Goal: Task Accomplishment & Management: Manage account settings

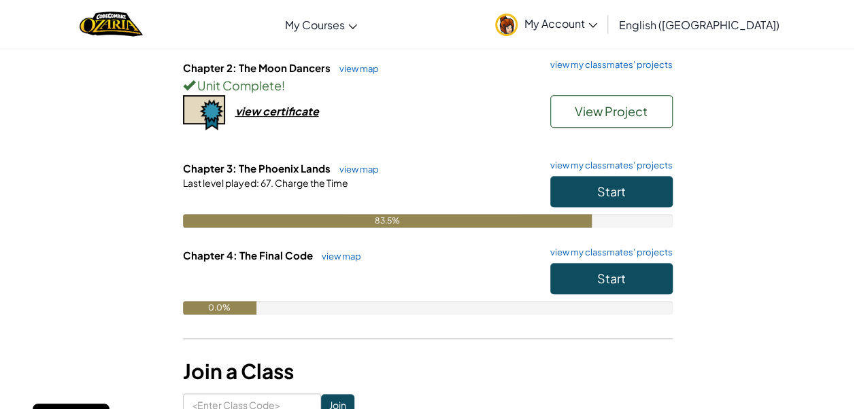
scroll to position [250, 0]
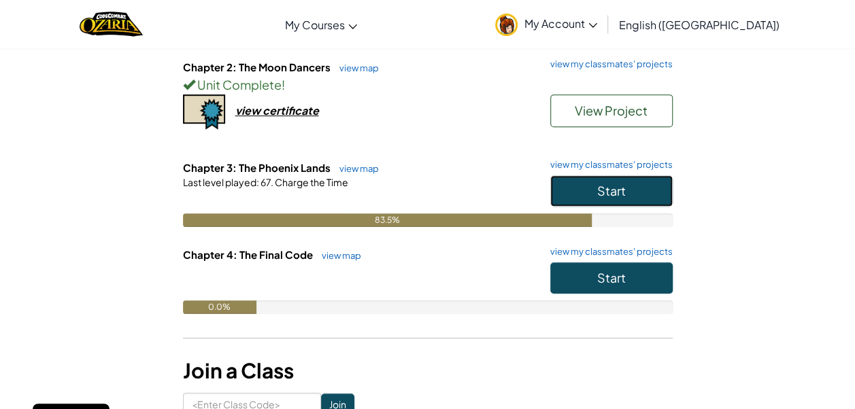
click at [612, 186] on span "Start" at bounding box center [611, 191] width 29 height 16
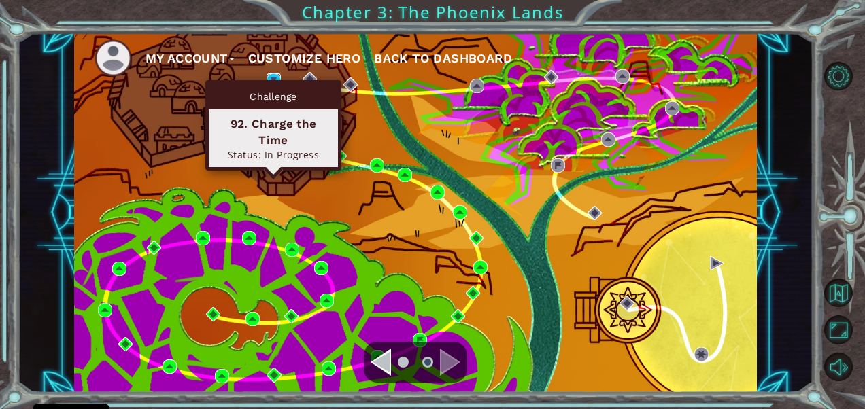
click at [277, 74] on img at bounding box center [274, 80] width 14 height 14
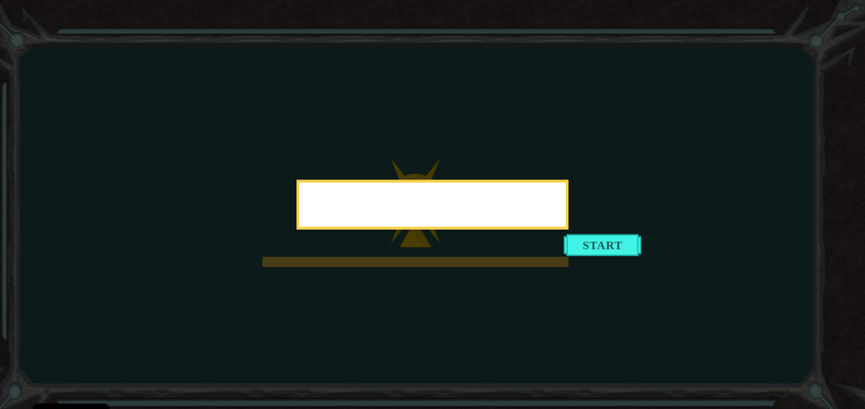
click at [433, 203] on div at bounding box center [432, 207] width 267 height 39
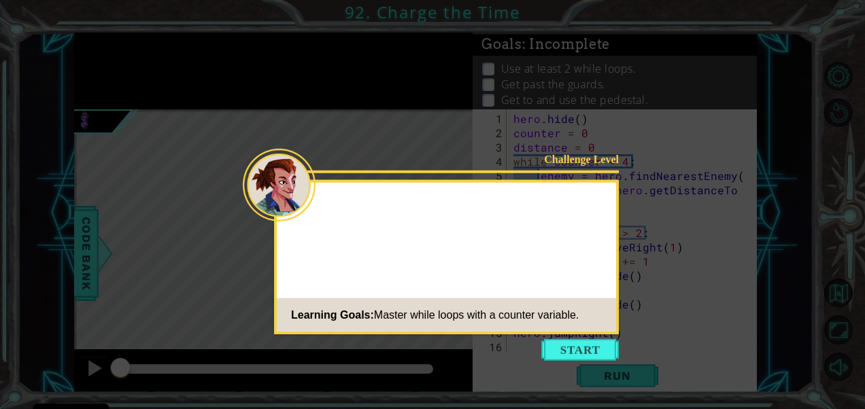
click at [433, 201] on p at bounding box center [464, 201] width 286 height 0
click at [433, 203] on p "The time pedestal i" at bounding box center [464, 208] width 286 height 15
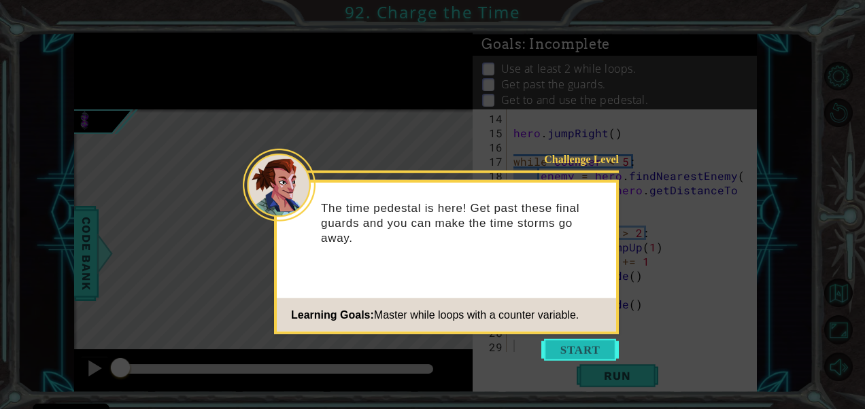
click at [582, 340] on button "Start" at bounding box center [580, 350] width 78 height 22
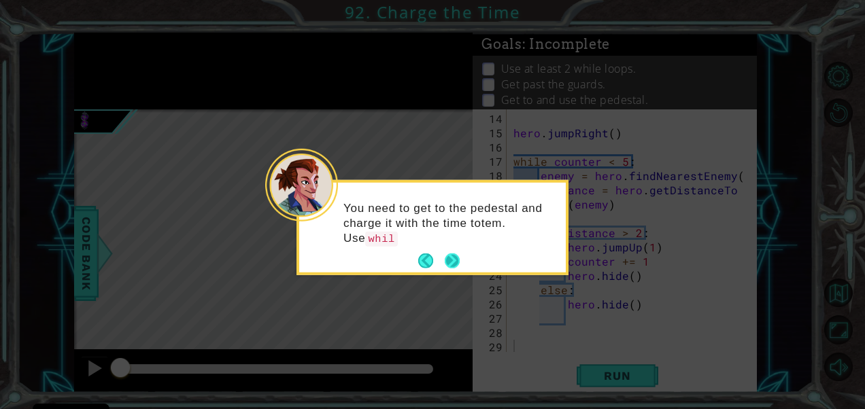
click at [448, 258] on button "Next" at bounding box center [452, 261] width 15 height 15
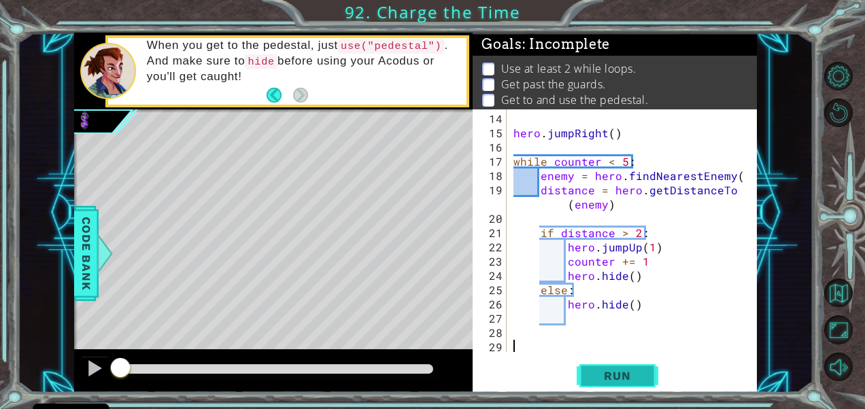
click at [607, 377] on span "Run" at bounding box center [617, 376] width 54 height 14
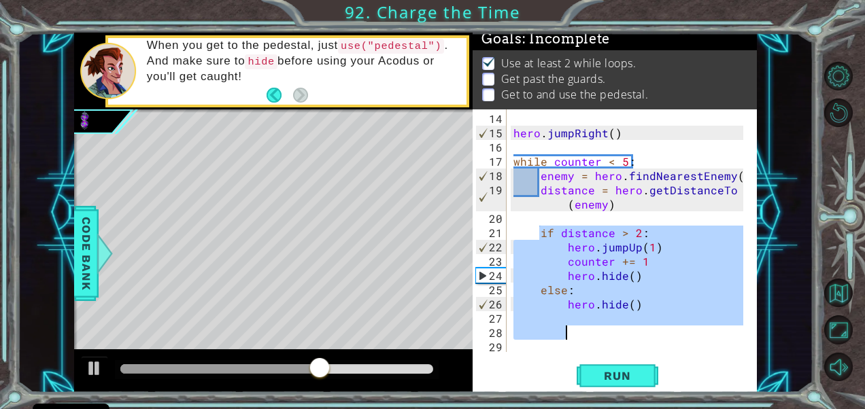
drag, startPoint x: 541, startPoint y: 231, endPoint x: 628, endPoint y: 337, distance: 137.2
click at [628, 337] on div "hero . jumpRight ( ) while counter < 5 : enemy = hero . findNearestEnemy ( ) di…" at bounding box center [630, 247] width 239 height 271
click at [613, 348] on div "hero . jumpRight ( ) while counter < 5 : enemy = hero . findNearestEnemy ( ) di…" at bounding box center [630, 247] width 239 height 271
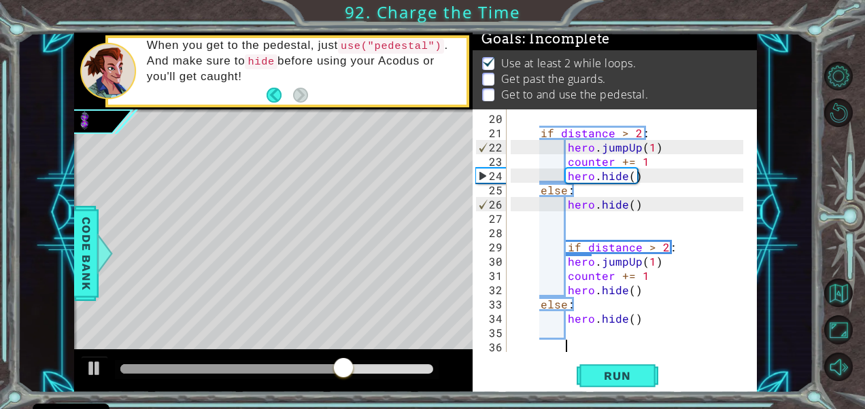
scroll to position [299, 0]
click at [638, 371] on span "Run" at bounding box center [617, 376] width 54 height 14
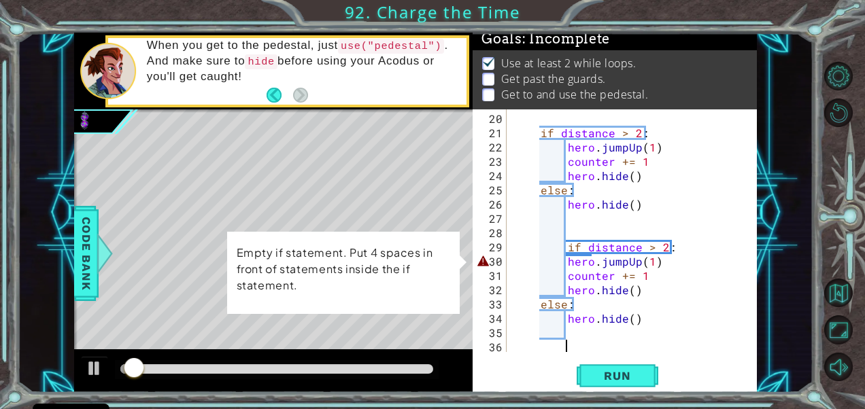
click at [565, 267] on div "if distance > 2 : hero . jumpUp ( 1 ) counter += 1 hero . hide ( ) else : hero …" at bounding box center [630, 247] width 239 height 271
click at [567, 265] on div "if distance > 2 : hero . jumpUp ( 1 ) counter += 1 hero . hide ( ) else : hero …" at bounding box center [630, 247] width 239 height 271
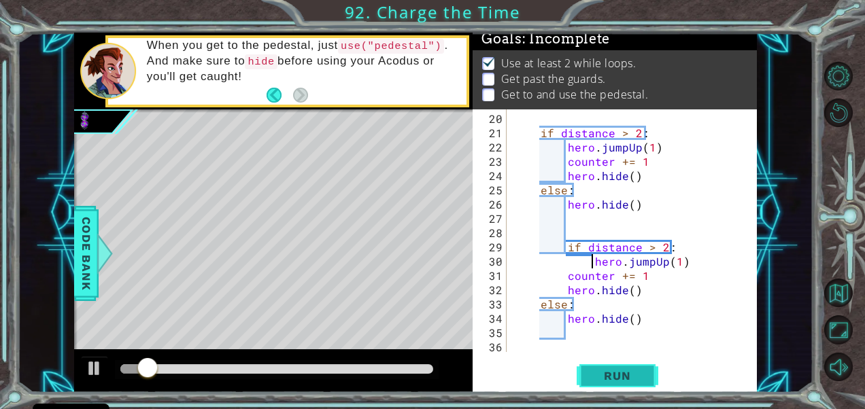
click at [613, 374] on span "Run" at bounding box center [617, 376] width 54 height 14
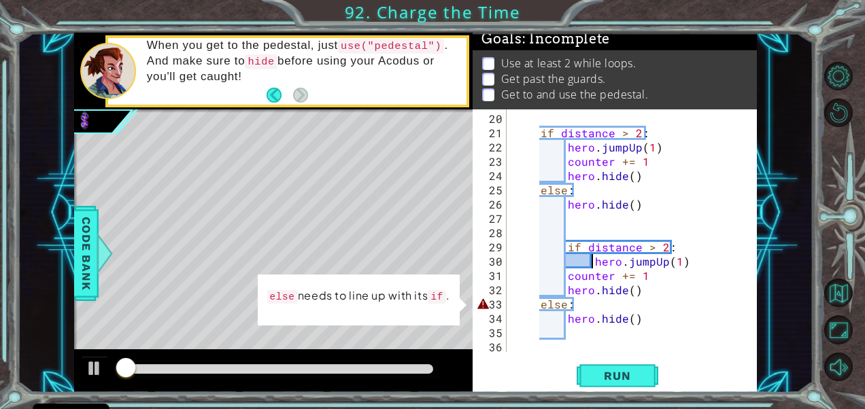
click at [539, 301] on div "if distance > 2 : hero . jumpUp ( 1 ) counter += 1 hero . hide ( ) else : hero …" at bounding box center [630, 247] width 239 height 271
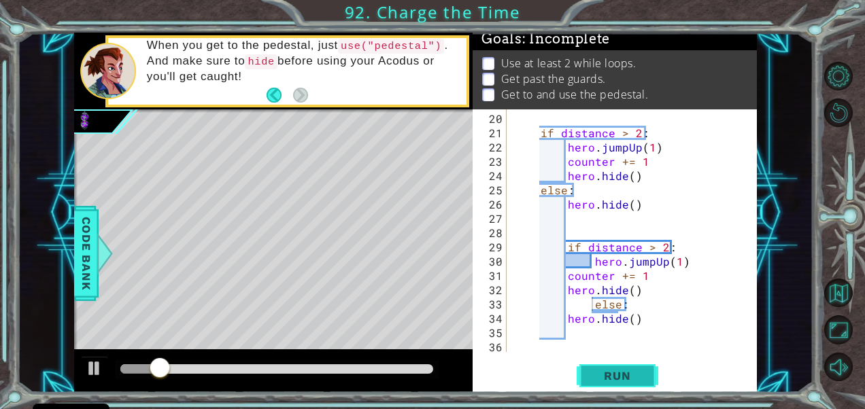
click at [614, 370] on span "Run" at bounding box center [617, 376] width 54 height 14
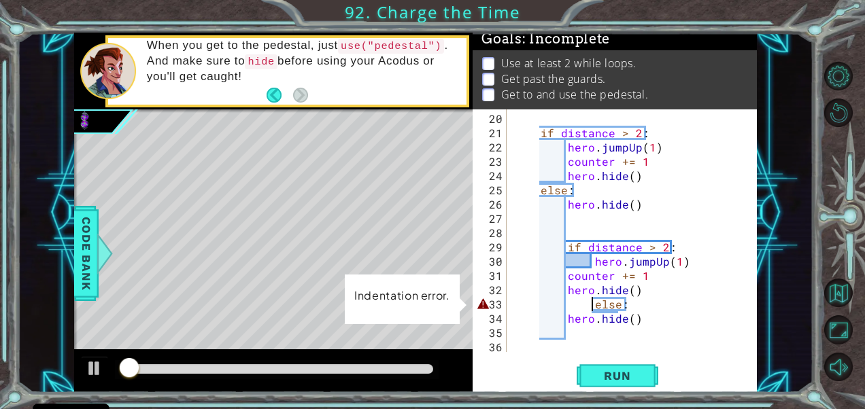
click at [566, 320] on div "if distance > 2 : hero . jumpUp ( 1 ) counter += 1 hero . hide ( ) else : hero …" at bounding box center [630, 247] width 239 height 271
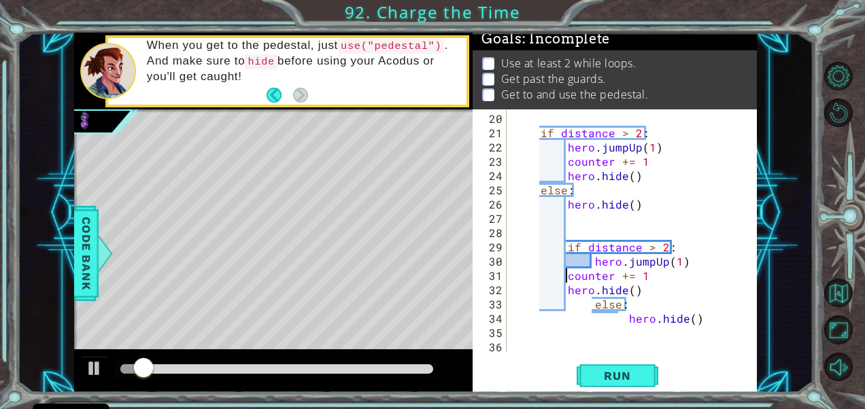
click at [566, 276] on div "if distance > 2 : hero . jumpUp ( 1 ) counter += 1 hero . hide ( ) else : hero …" at bounding box center [630, 247] width 239 height 271
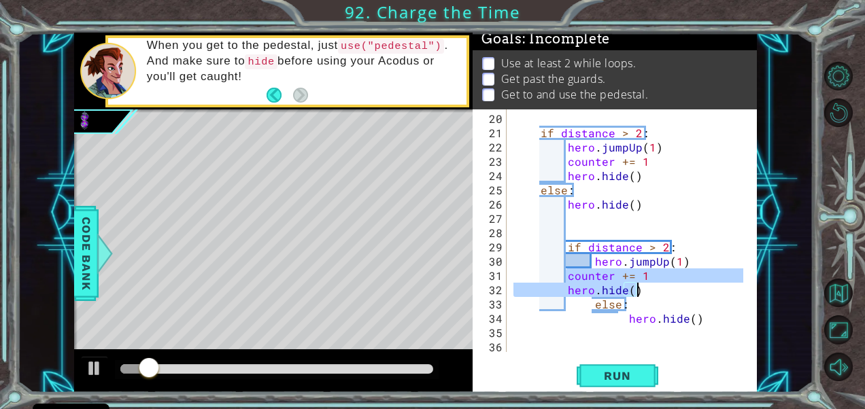
drag, startPoint x: 566, startPoint y: 276, endPoint x: 647, endPoint y: 289, distance: 82.0
click at [647, 289] on div "if distance > 2 : hero . jumpUp ( 1 ) counter += 1 hero . hide ( ) else : hero …" at bounding box center [630, 247] width 239 height 271
type textarea "counter += 1 hero.hide()"
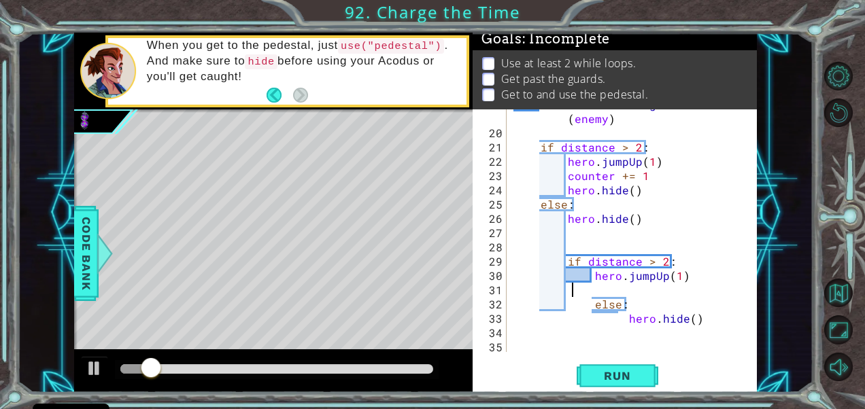
scroll to position [286, 0]
paste textarea "Code Area"
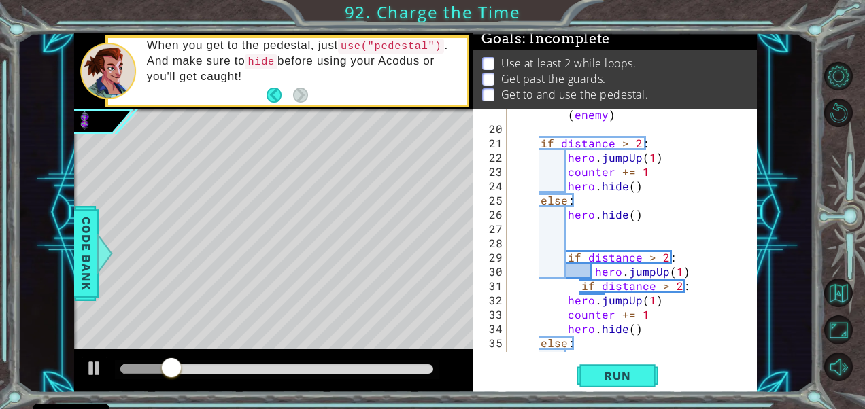
scroll to position [290, 0]
click at [579, 284] on div "distance = hero . getDistanceTo ( enemy ) if distance > 2 : hero . jumpUp ( 1 )…" at bounding box center [630, 236] width 239 height 286
click at [567, 301] on div "distance = hero . getDistanceTo ( enemy ) if distance > 2 : hero . jumpUp ( 1 )…" at bounding box center [630, 236] width 239 height 286
click at [567, 316] on div "distance = hero . getDistanceTo ( enemy ) if distance > 2 : hero . jumpUp ( 1 )…" at bounding box center [630, 236] width 239 height 286
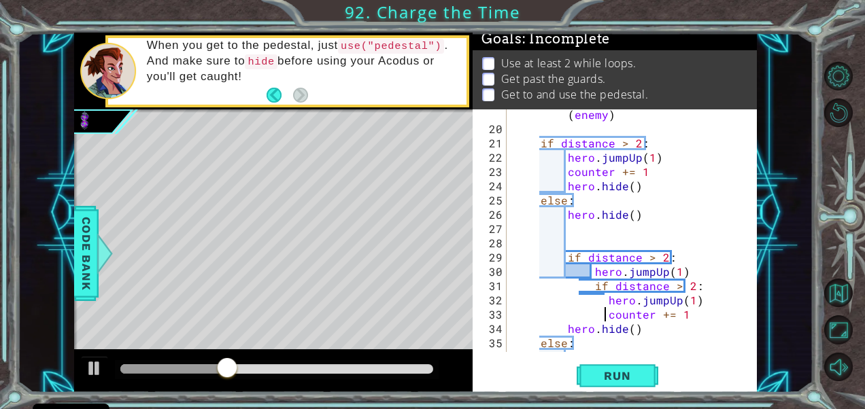
click at [571, 333] on div "distance = hero . getDistanceTo ( enemy ) if distance > 2 : hero . jumpUp ( 1 )…" at bounding box center [630, 236] width 239 height 286
click at [566, 328] on div "distance = hero . getDistanceTo ( enemy ) if distance > 2 : hero . jumpUp ( 1 )…" at bounding box center [630, 236] width 239 height 286
click at [539, 343] on div "distance = hero . getDistanceTo ( enemy ) if distance > 2 : hero . jumpUp ( 1 )…" at bounding box center [630, 236] width 239 height 286
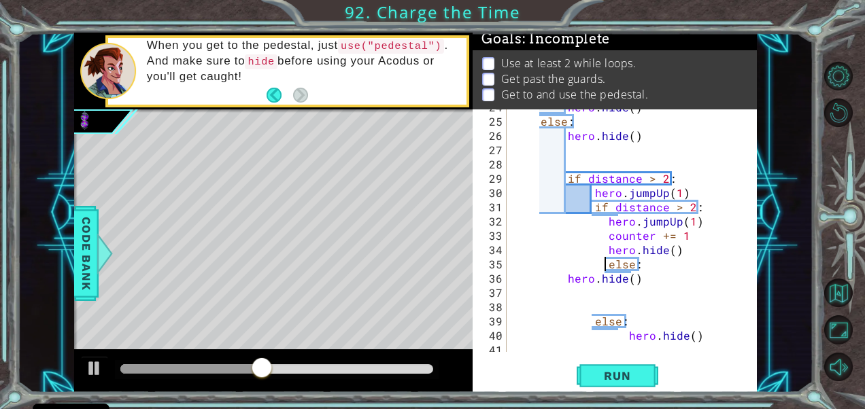
scroll to position [369, 0]
click at [564, 281] on div "hero . hide ( ) else : hero . hide ( ) if distance > 2 : hero . jumpUp ( 1 ) if…" at bounding box center [630, 235] width 239 height 271
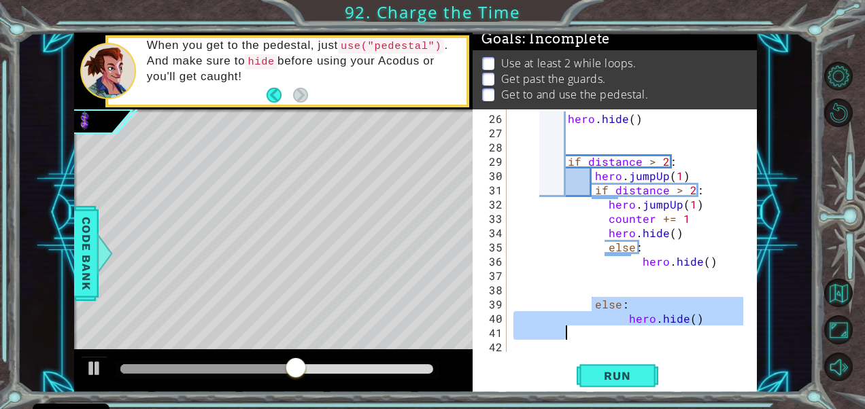
drag, startPoint x: 592, startPoint y: 306, endPoint x: 715, endPoint y: 337, distance: 126.8
click at [715, 337] on div "hero . hide ( ) if distance > 2 : hero . jumpUp ( 1 ) if distance > 2 : hero . …" at bounding box center [630, 247] width 239 height 271
type textarea "hero.hide()"
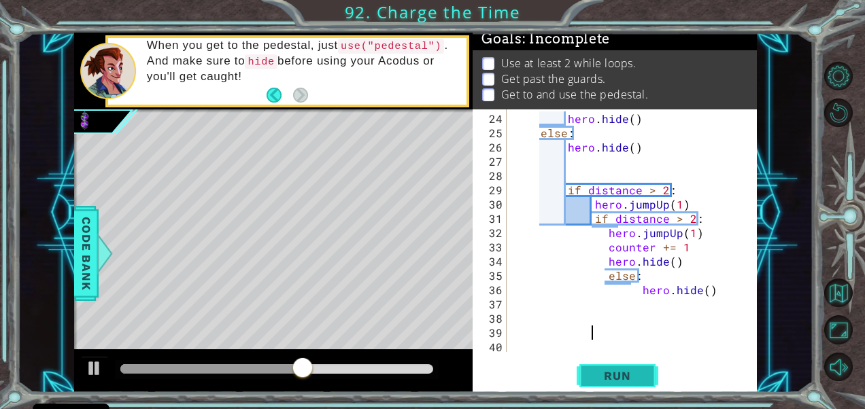
click at [641, 379] on span "Run" at bounding box center [617, 376] width 54 height 14
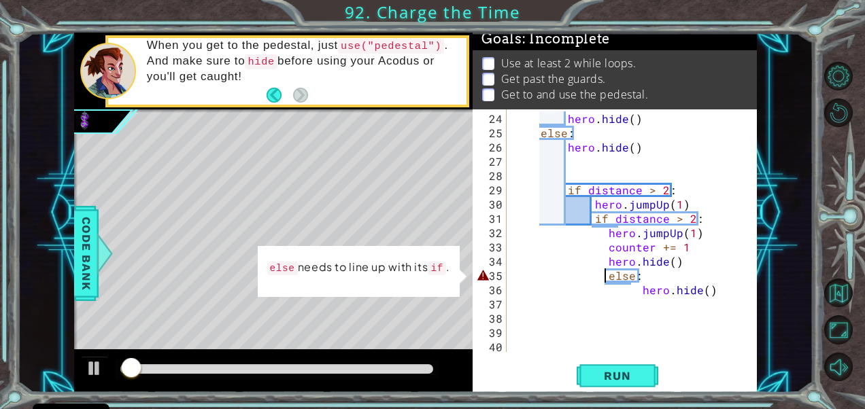
click at [607, 280] on div "hero . hide ( ) else : hero . hide ( ) if distance > 2 : hero . jumpUp ( 1 ) if…" at bounding box center [630, 247] width 239 height 271
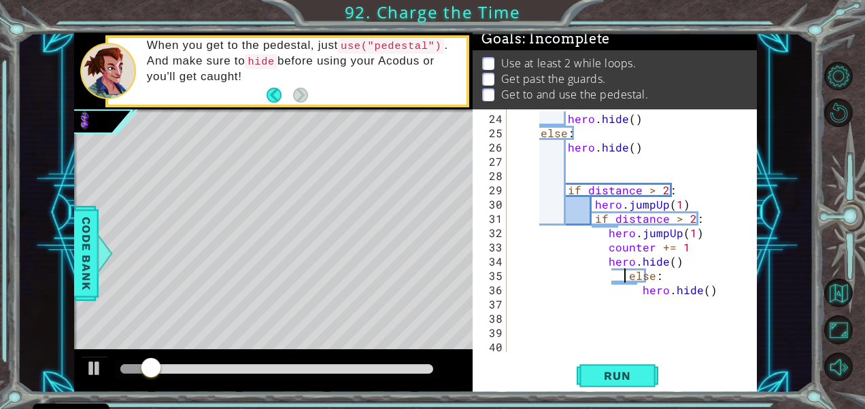
click at [638, 292] on div "hero . hide ( ) else : hero . hide ( ) if distance > 2 : hero . jumpUp ( 1 ) if…" at bounding box center [630, 247] width 239 height 271
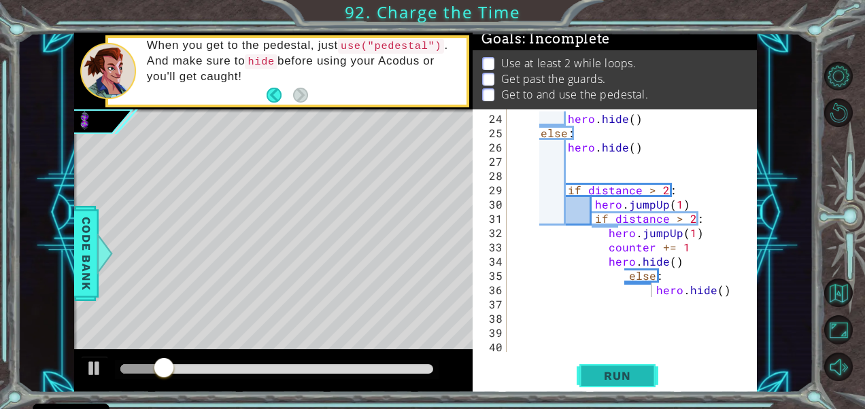
click at [631, 378] on span "Run" at bounding box center [617, 376] width 54 height 14
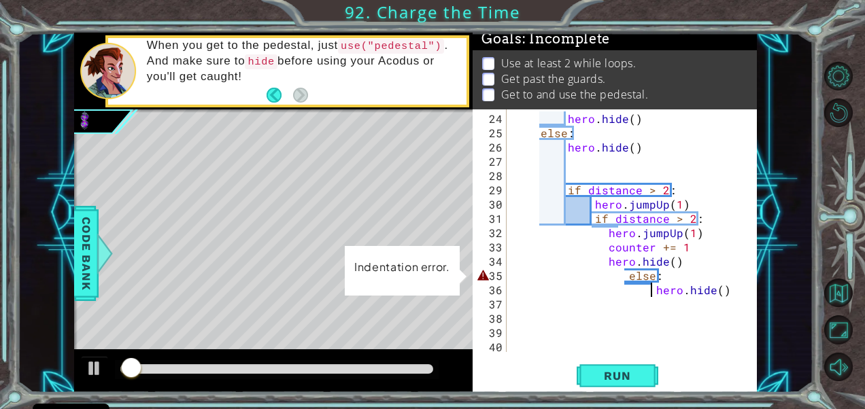
click at [624, 276] on div "hero . hide ( ) else : hero . hide ( ) if distance > 2 : hero . jumpUp ( 1 ) if…" at bounding box center [630, 247] width 239 height 271
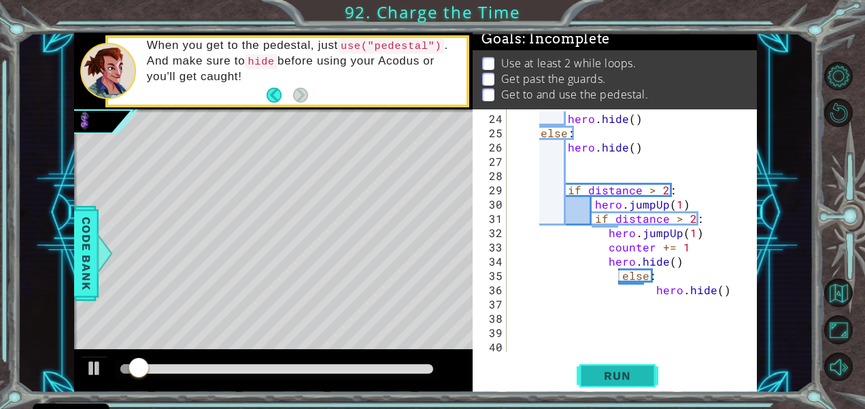
click at [638, 372] on span "Run" at bounding box center [617, 376] width 54 height 14
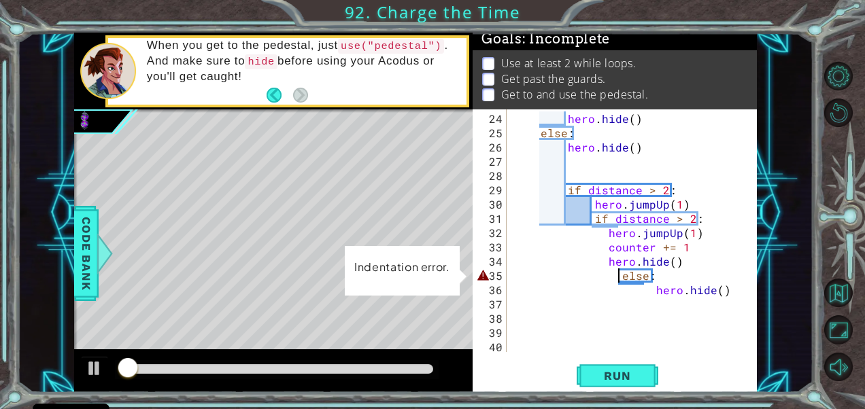
click at [613, 280] on div "hero . hide ( ) else : hero . hide ( ) if distance > 2 : hero . jumpUp ( 1 ) if…" at bounding box center [630, 247] width 239 height 271
click at [624, 281] on div "hero . hide ( ) else : hero . hide ( ) if distance > 2 : hero . jumpUp ( 1 ) if…" at bounding box center [630, 247] width 239 height 271
click at [618, 279] on div "hero . hide ( ) else : hero . hide ( ) if distance > 2 : hero . jumpUp ( 1 ) if…" at bounding box center [630, 247] width 239 height 271
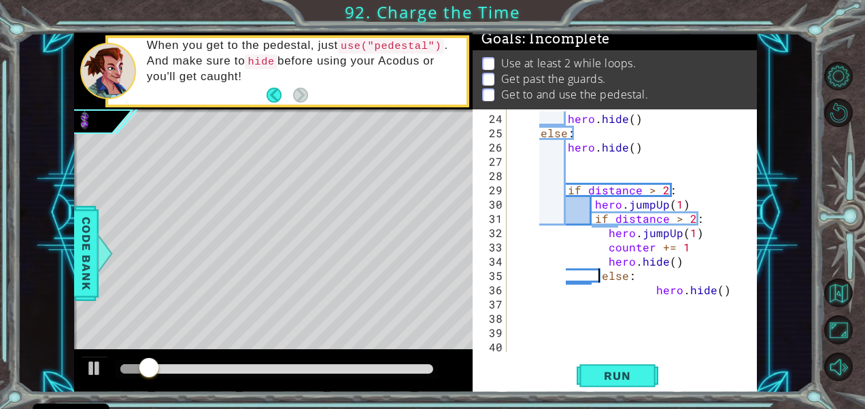
type textarea "else:"
click at [634, 373] on span "Run" at bounding box center [617, 376] width 54 height 14
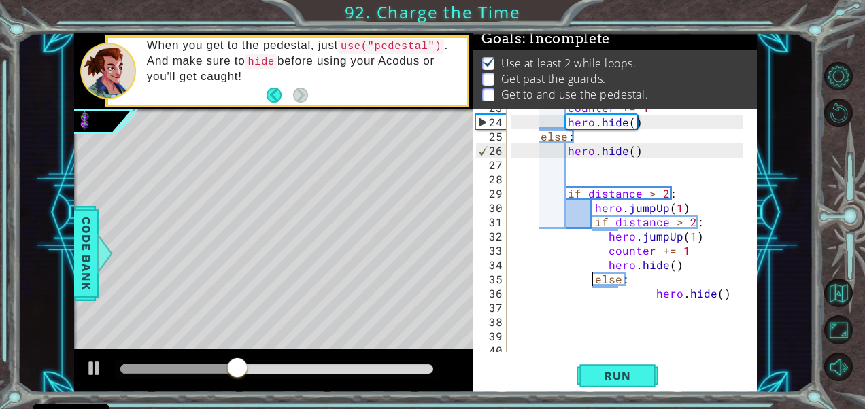
scroll to position [354, 0]
click at [97, 273] on div at bounding box center [104, 253] width 17 height 41
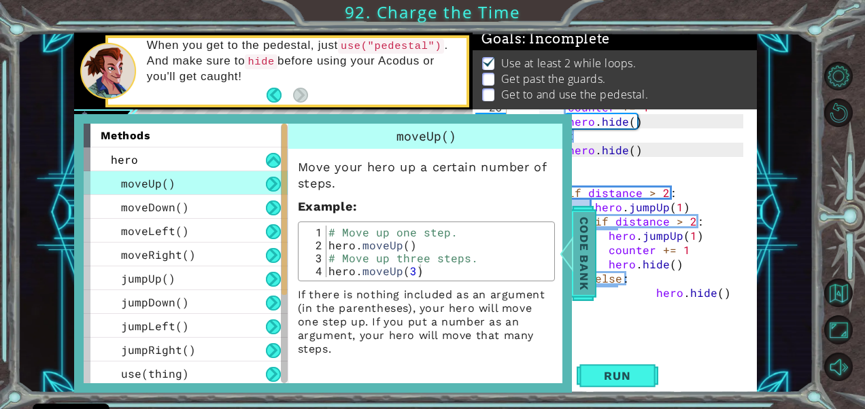
click at [579, 261] on span "Code Bank" at bounding box center [584, 253] width 22 height 83
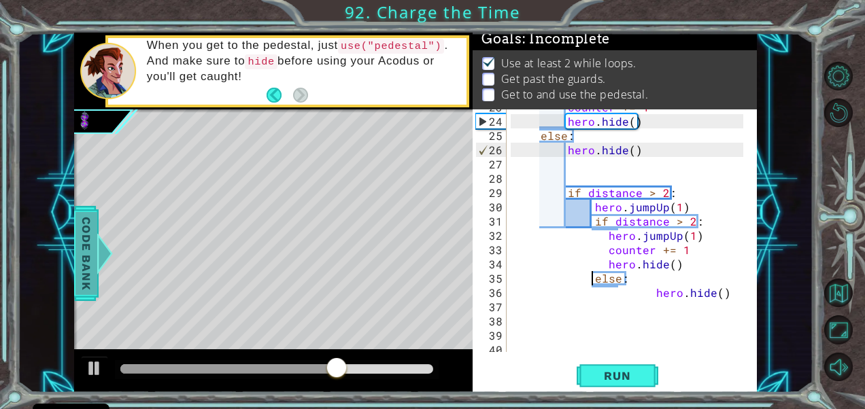
click at [78, 290] on span "Code Bank" at bounding box center [86, 253] width 22 height 83
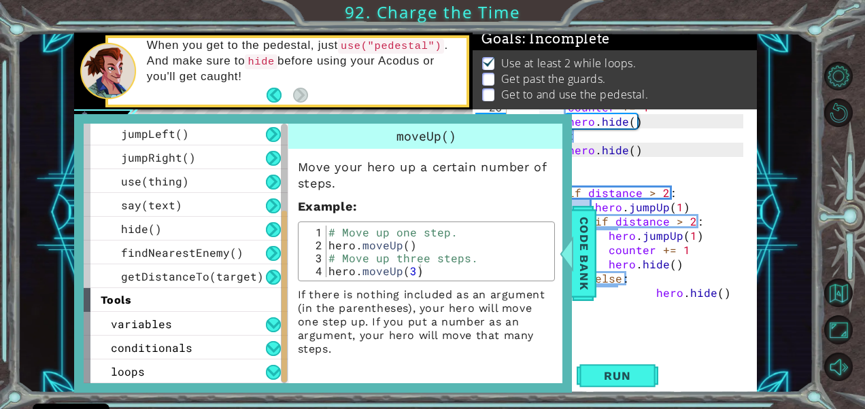
scroll to position [192, 0]
click at [216, 352] on div "conditionals" at bounding box center [186, 348] width 204 height 24
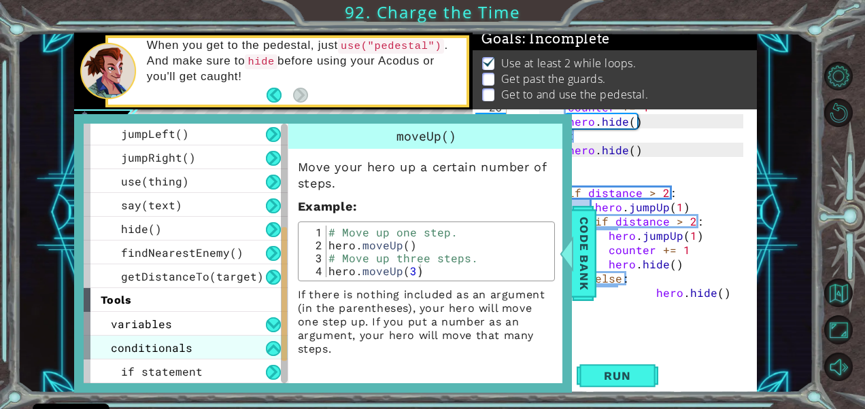
scroll to position [240, 0]
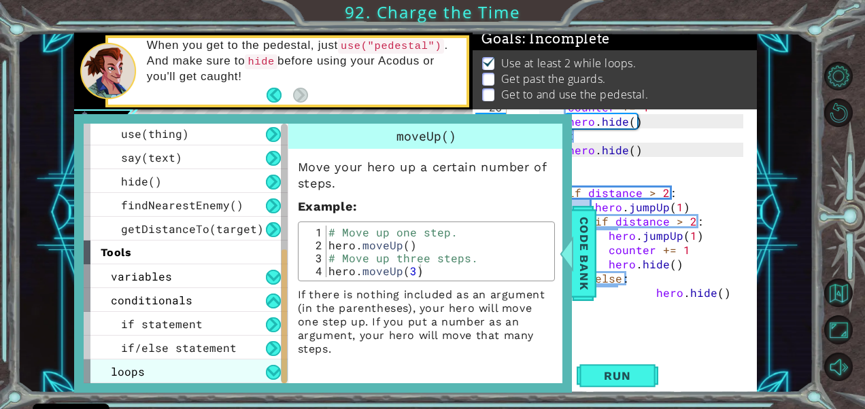
click at [229, 363] on div "loops" at bounding box center [186, 372] width 204 height 24
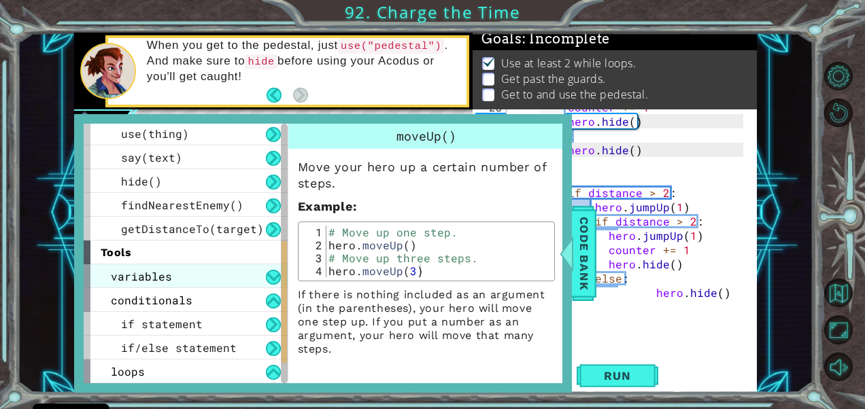
click at [229, 276] on div "variables" at bounding box center [186, 277] width 204 height 24
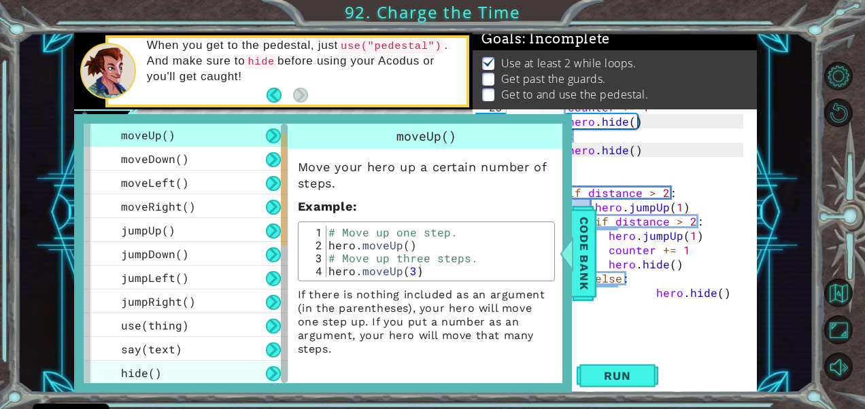
scroll to position [0, 0]
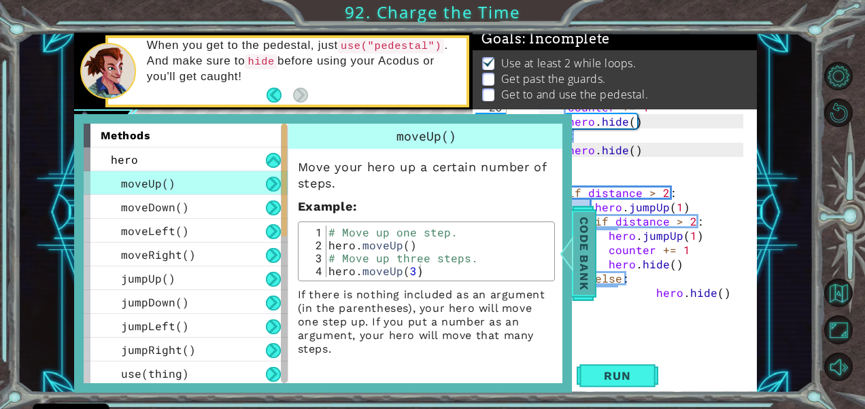
click at [582, 246] on span "Code Bank" at bounding box center [584, 253] width 22 height 83
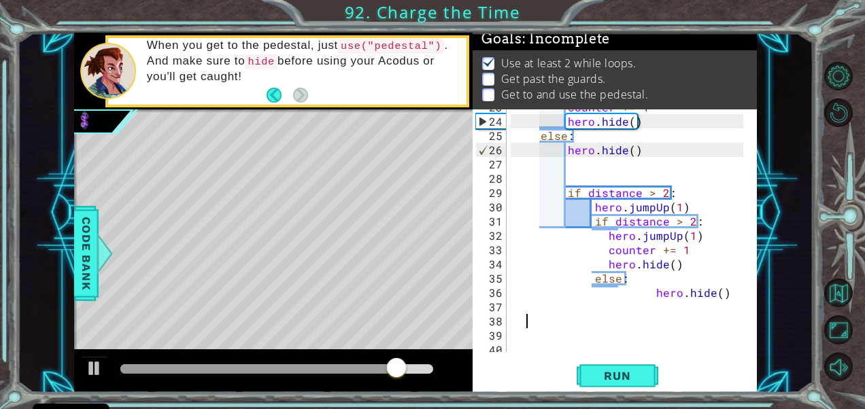
click at [530, 320] on div "counter += 1 hero . hide ( ) else : hero . hide ( ) if distance > 2 : hero . ju…" at bounding box center [630, 235] width 239 height 271
click at [513, 313] on div "counter += 1 hero . hide ( ) else : hero . hide ( ) if distance > 2 : hero . ju…" at bounding box center [630, 235] width 239 height 271
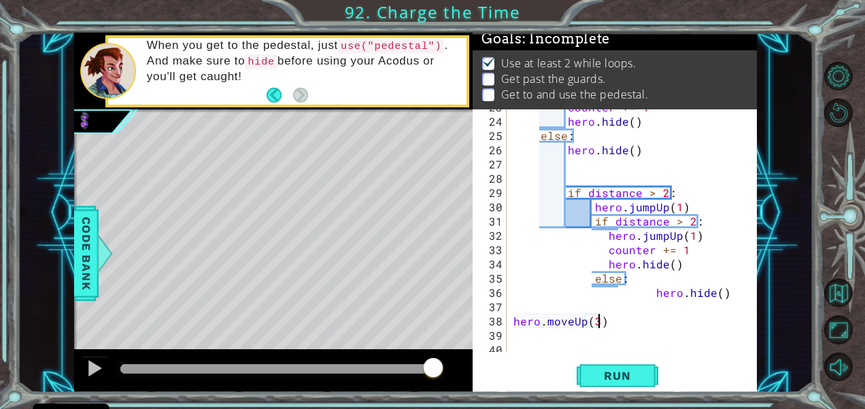
scroll to position [0, 5]
type textarea "hero.moveUp(3)"
click at [616, 370] on span "Run" at bounding box center [617, 376] width 54 height 14
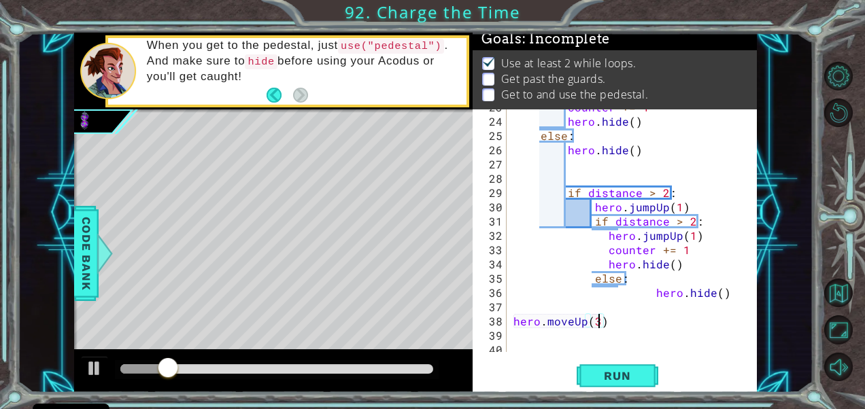
click at [617, 331] on div "counter += 1 hero . hide ( ) else : hero . hide ( ) if distance > 2 : hero . ju…" at bounding box center [630, 235] width 239 height 271
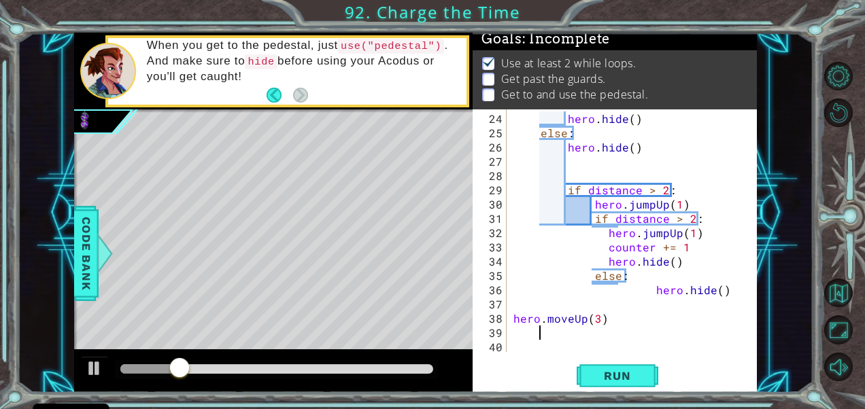
scroll to position [0, 0]
type textarea "hero.moveUp(3)"
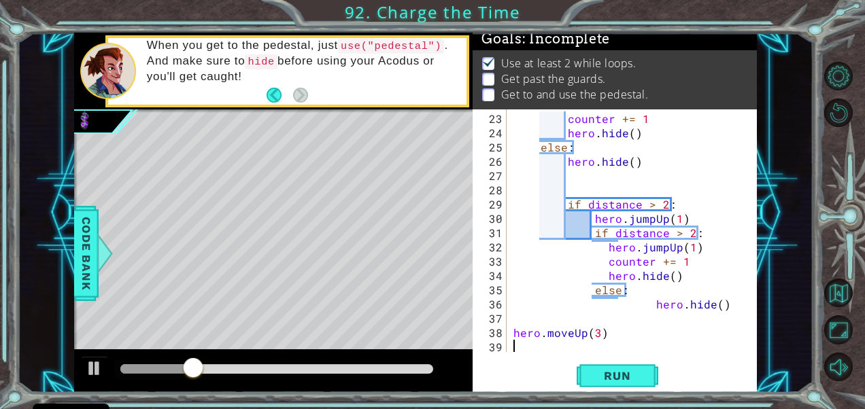
scroll to position [356, 0]
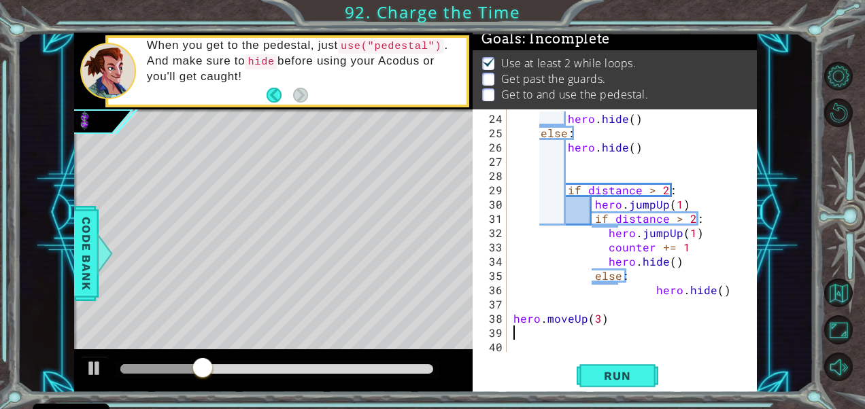
type textarea "h"
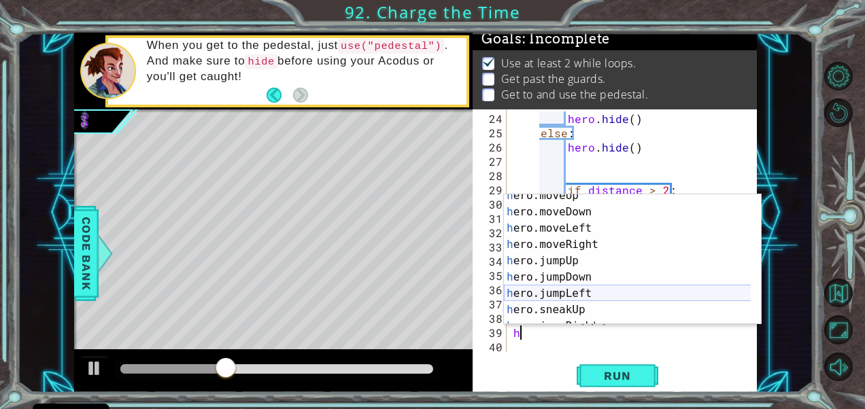
scroll to position [23, 0]
click at [582, 288] on div "h ero.moveUp press enter h ero.moveDown press enter h ero.moveLeft press enter …" at bounding box center [628, 269] width 248 height 163
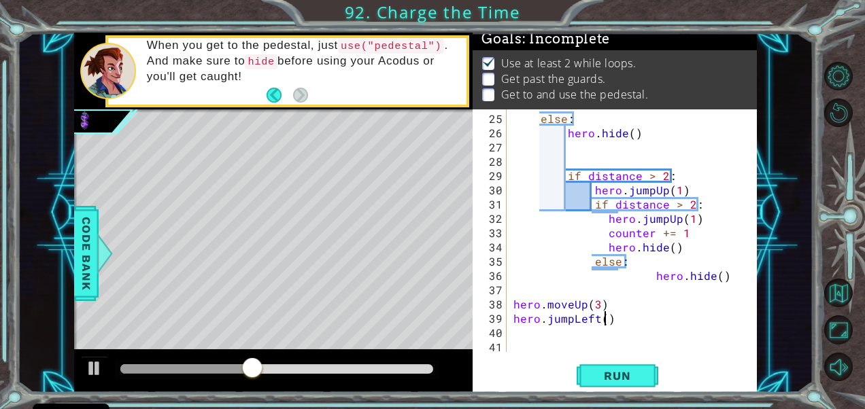
click at [603, 321] on div "else : hero . hide ( ) if distance > 2 : hero . jumpUp ( 1 ) if distance > 2 : …" at bounding box center [630, 247] width 239 height 271
type textarea "hero.jumpLeft(2)"
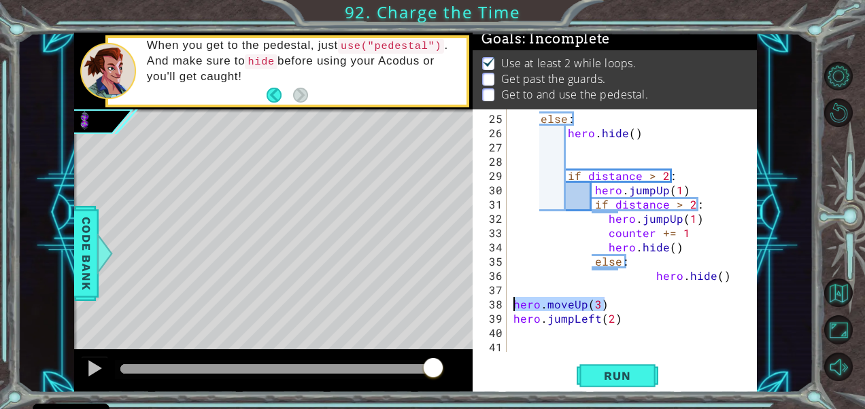
drag, startPoint x: 603, startPoint y: 306, endPoint x: 492, endPoint y: 301, distance: 111.0
click at [492, 301] on div "25 26 27 28 29 30 31 32 33 34 35 36 37 38 39 40 41 42 else : hero . hide ( ) if…" at bounding box center [613, 230] width 281 height 243
type textarea "hero.moveUp(3)"
click at [607, 307] on div "else : hero . hide ( ) if distance > 2 : hero . jumpUp ( 1 ) if distance > 2 : …" at bounding box center [627, 230] width 233 height 243
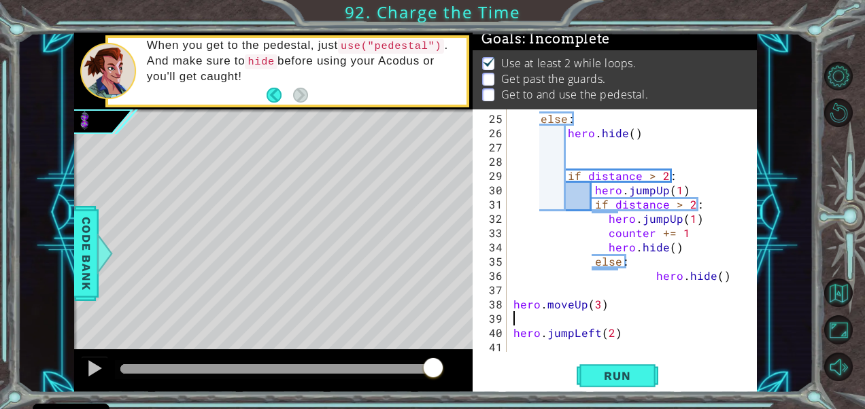
paste textarea "hero.moveUp(3)"
click at [605, 320] on div "else : hero . hide ( ) if distance > 2 : hero . jumpUp ( 1 ) if distance > 2 : …" at bounding box center [630, 247] width 239 height 271
click at [595, 334] on div "else : hero . hide ( ) if distance > 2 : hero . jumpUp ( 1 ) if distance > 2 : …" at bounding box center [630, 247] width 239 height 271
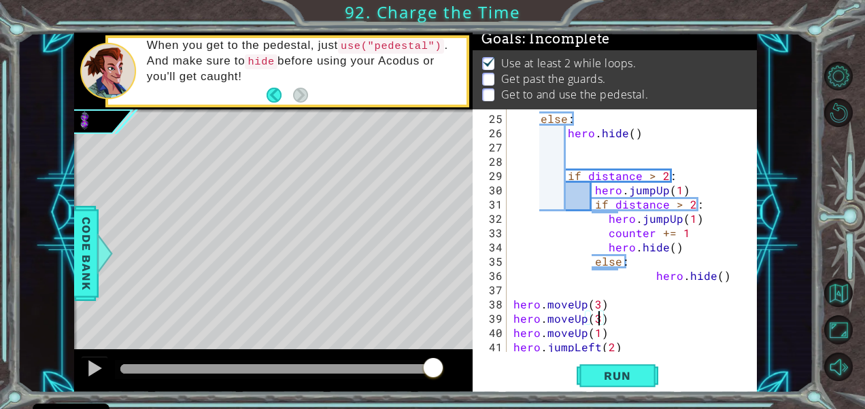
click at [597, 320] on div "else : hero . hide ( ) if distance > 2 : hero . jumpUp ( 1 ) if distance > 2 : …" at bounding box center [630, 247] width 239 height 271
click at [596, 307] on div "else : hero . hide ( ) if distance > 2 : hero . jumpUp ( 1 ) if distance > 2 : …" at bounding box center [630, 247] width 239 height 271
drag, startPoint x: 653, startPoint y: 276, endPoint x: 767, endPoint y: 269, distance: 114.5
click at [767, 269] on div "1 ההההההההההההההההההההההההההההההההההההההההההההההההההההההההההההההההההההההההההההה…" at bounding box center [415, 213] width 796 height 360
click at [619, 307] on div "else : hero . hide ( ) if distance > 2 : hero . jumpUp ( 1 ) if distance > 2 : …" at bounding box center [630, 247] width 239 height 271
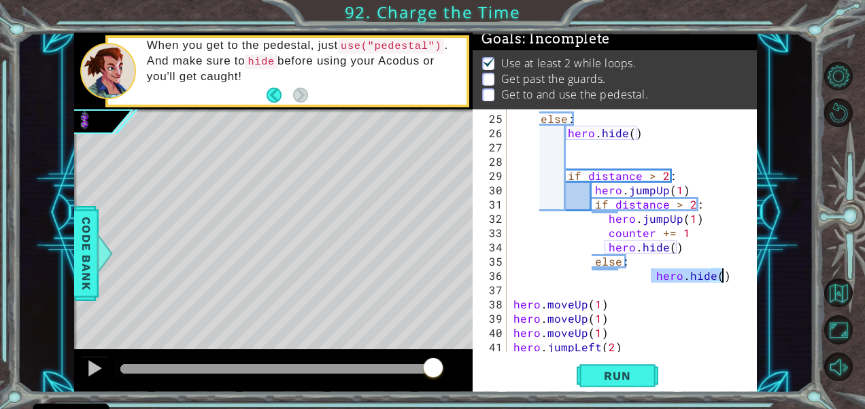
type textarea "hero.moveUp(1)"
paste textarea "hero.hide()"
click at [609, 335] on div "else : hero . hide ( ) if distance > 2 : hero . jumpUp ( 1 ) if distance > 2 : …" at bounding box center [630, 247] width 239 height 271
type textarea "hero.moveUp(1)"
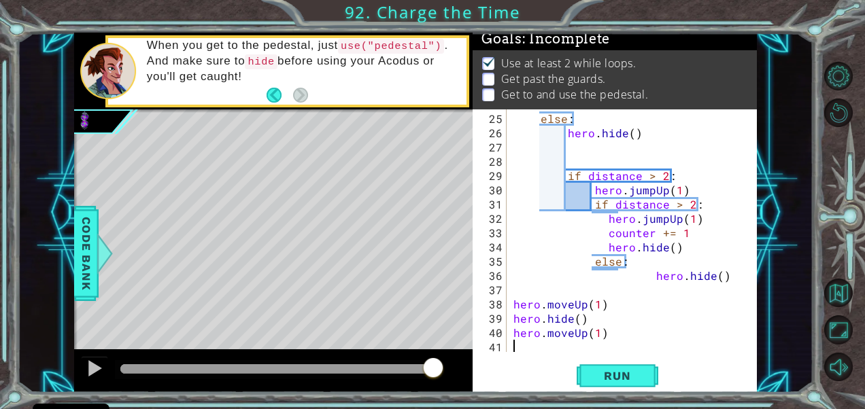
paste textarea "hero.hide()"
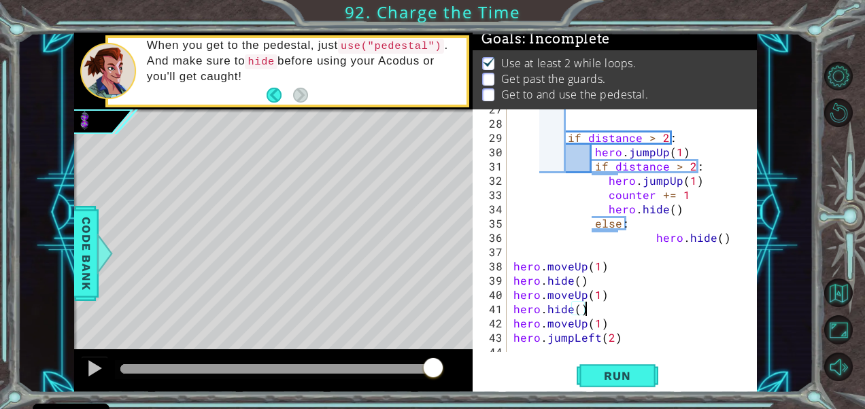
scroll to position [426, 0]
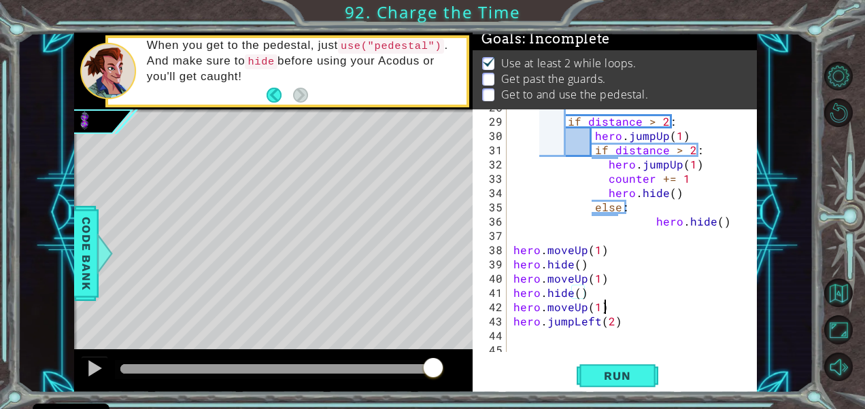
click at [609, 309] on div "if distance > 2 : hero . jumpUp ( 1 ) if distance > 2 : hero . jumpUp ( 1 ) cou…" at bounding box center [630, 235] width 239 height 271
type textarea "hero.moveUp(1)"
paste textarea "hero.hide()"
type textarea "hero.hide()"
click at [625, 376] on span "Run" at bounding box center [617, 376] width 54 height 14
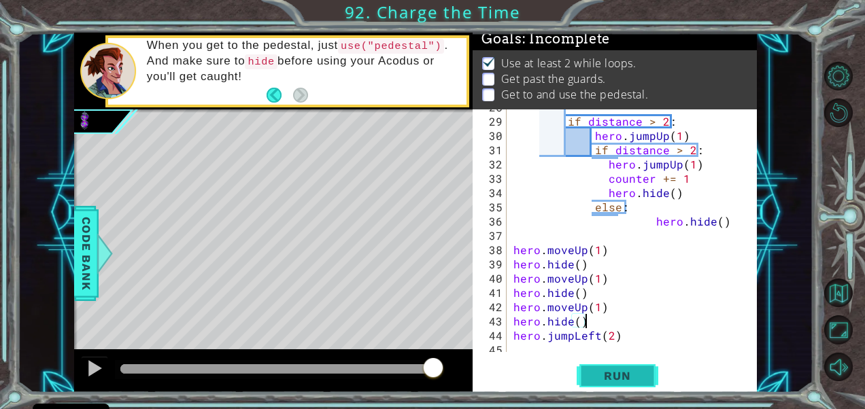
click at [625, 376] on span "Run" at bounding box center [617, 376] width 54 height 14
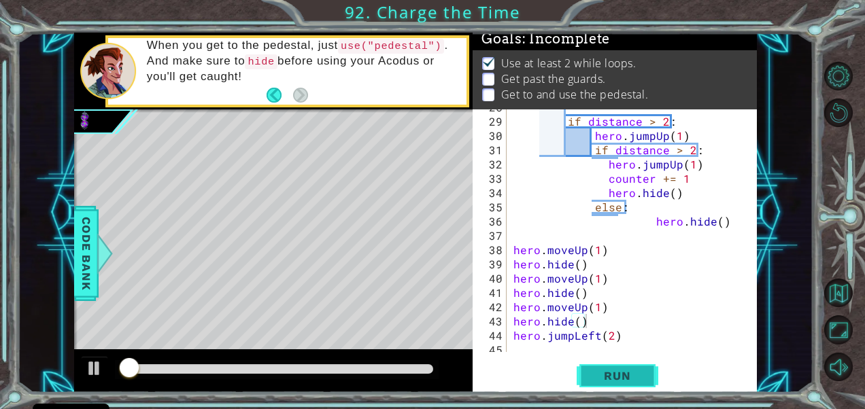
click at [625, 375] on span "Run" at bounding box center [617, 376] width 54 height 14
click at [624, 376] on span "Run" at bounding box center [617, 376] width 54 height 14
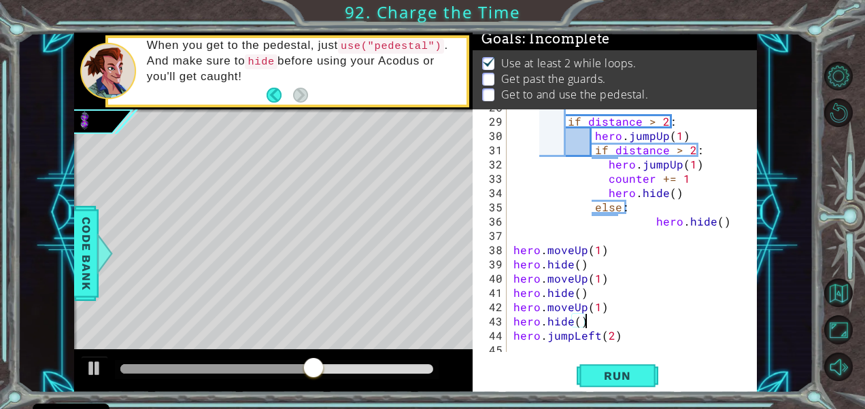
click at [586, 290] on div "if distance > 2 : hero . jumpUp ( 1 ) if distance > 2 : hero . jumpUp ( 1 ) cou…" at bounding box center [630, 235] width 239 height 271
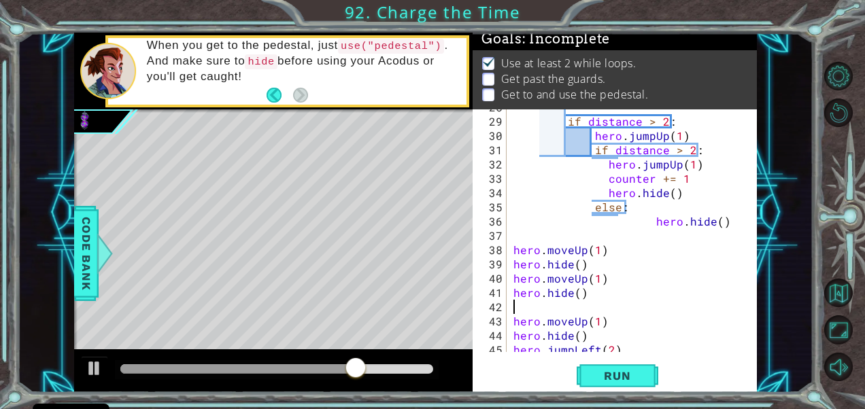
type textarea "h"
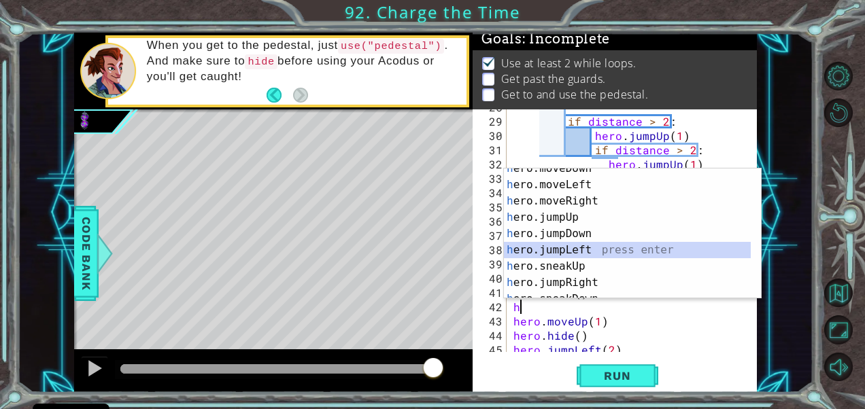
scroll to position [41, 0]
drag, startPoint x: 590, startPoint y: 245, endPoint x: 556, endPoint y: 213, distance: 46.7
click at [556, 213] on div "h ero.moveDown press enter h ero.moveLeft press enter h ero.moveRight press ent…" at bounding box center [628, 242] width 248 height 163
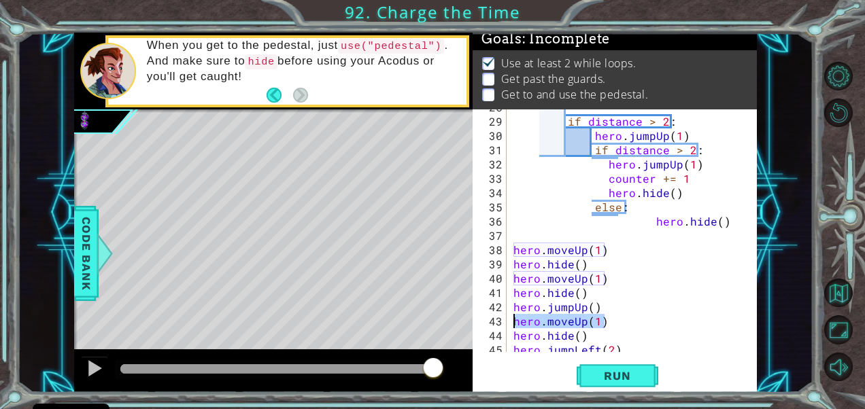
drag, startPoint x: 605, startPoint y: 325, endPoint x: 499, endPoint y: 326, distance: 106.8
click at [499, 326] on div "hero.jumpUp() 28 29 30 31 32 33 34 35 36 37 38 39 40 41 42 43 44 45 46 if dista…" at bounding box center [613, 230] width 281 height 243
type textarea "hero.moveUp(1)"
drag, startPoint x: 597, startPoint y: 262, endPoint x: 571, endPoint y: 265, distance: 26.1
click at [571, 265] on div "if distance > 2 : hero . jumpUp ( 1 ) if distance > 2 : hero . jumpUp ( 1 ) cou…" at bounding box center [630, 235] width 239 height 271
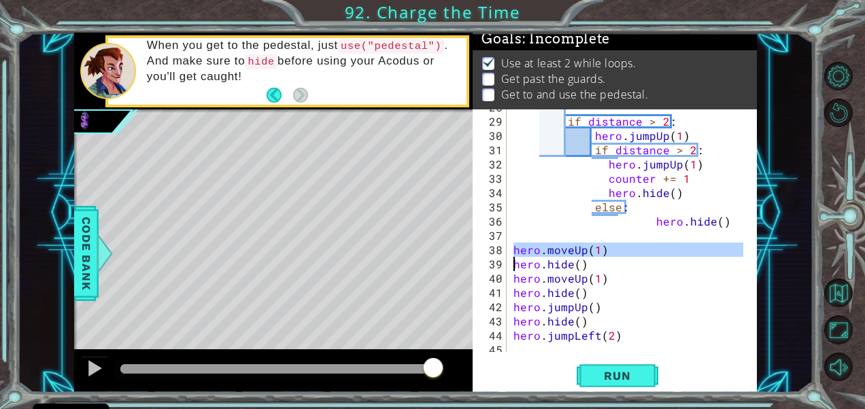
drag, startPoint x: 492, startPoint y: 248, endPoint x: 499, endPoint y: 260, distance: 13.4
click at [507, 264] on div "hero.hide() 28 29 30 31 32 33 34 35 36 37 38 39 40 41 42 43 44 45 46 if distanc…" at bounding box center [613, 230] width 281 height 243
type textarea "hero.hide()"
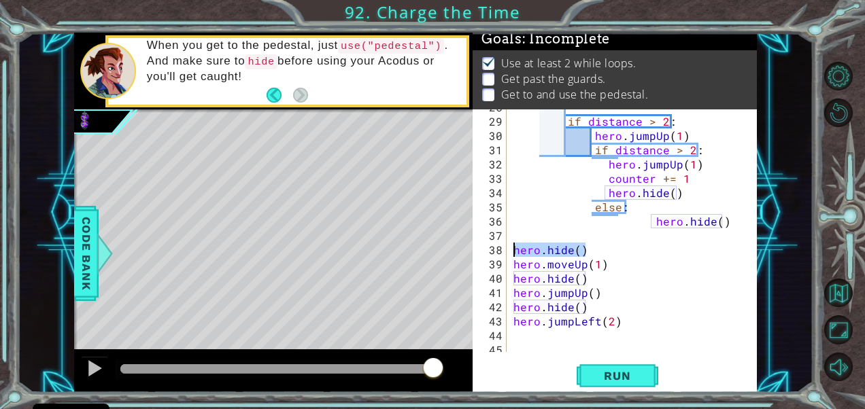
click at [472, 254] on div "1 ההההההההההההההההההההההההההההההההההההההההההההההההההההההההההההההההההההההההההההה…" at bounding box center [415, 213] width 683 height 360
click at [620, 373] on span "Run" at bounding box center [617, 376] width 54 height 14
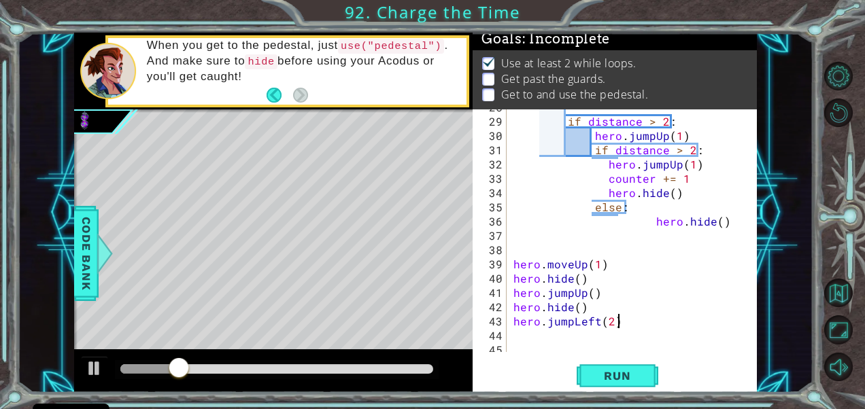
click at [632, 326] on div "if distance > 2 : hero . jumpUp ( 1 ) if distance > 2 : hero . jumpUp ( 1 ) cou…" at bounding box center [630, 235] width 239 height 271
type textarea "hero.jumpLeft(2)"
type textarea "h"
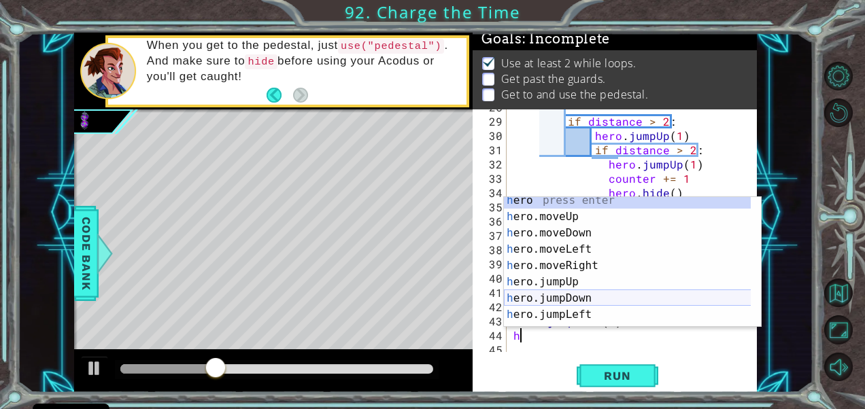
scroll to position [1, 0]
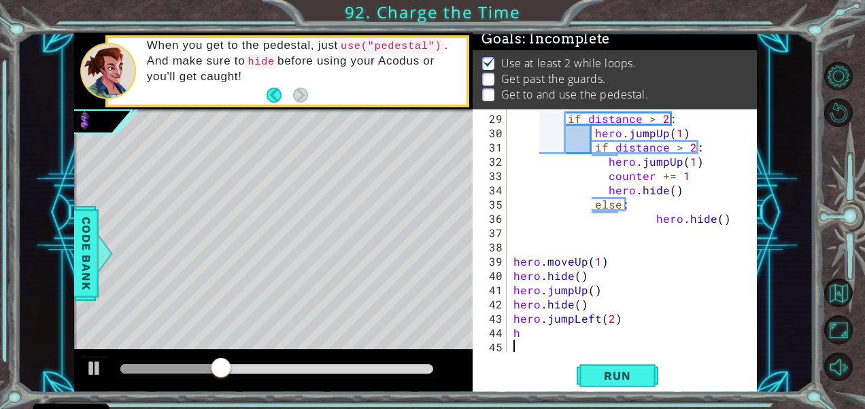
click at [611, 345] on div "if distance > 2 : hero . jumpUp ( 1 ) if distance > 2 : hero . jumpUp ( 1 ) cou…" at bounding box center [630, 247] width 239 height 271
click at [528, 326] on div "if distance > 2 : hero . jumpUp ( 1 ) if distance > 2 : hero . jumpUp ( 1 ) cou…" at bounding box center [630, 247] width 239 height 271
type textarea "h"
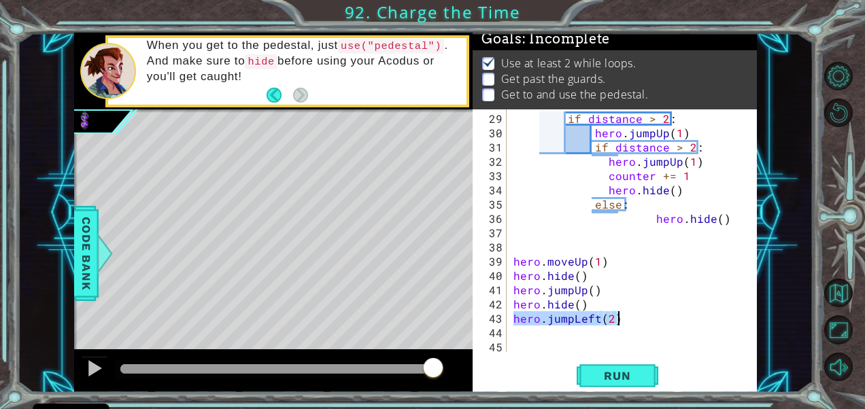
drag, startPoint x: 512, startPoint y: 319, endPoint x: 657, endPoint y: 320, distance: 144.9
click at [657, 320] on div "if distance > 2 : hero . jumpUp ( 1 ) if distance > 2 : hero . jumpUp ( 1 ) cou…" at bounding box center [630, 247] width 239 height 271
type textarea "hero.jumpLeft(2)"
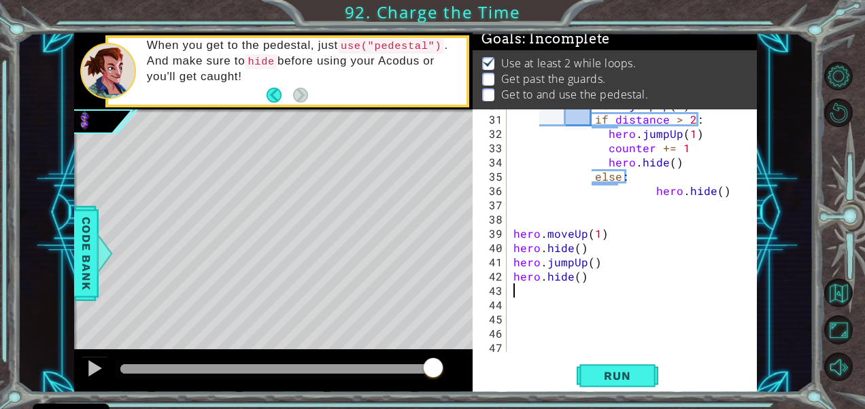
scroll to position [456, 0]
click at [618, 374] on span "Run" at bounding box center [617, 376] width 54 height 14
drag, startPoint x: 151, startPoint y: 360, endPoint x: 420, endPoint y: 361, distance: 269.3
click at [420, 361] on div at bounding box center [423, 369] width 24 height 24
drag, startPoint x: 420, startPoint y: 361, endPoint x: 433, endPoint y: 364, distance: 12.5
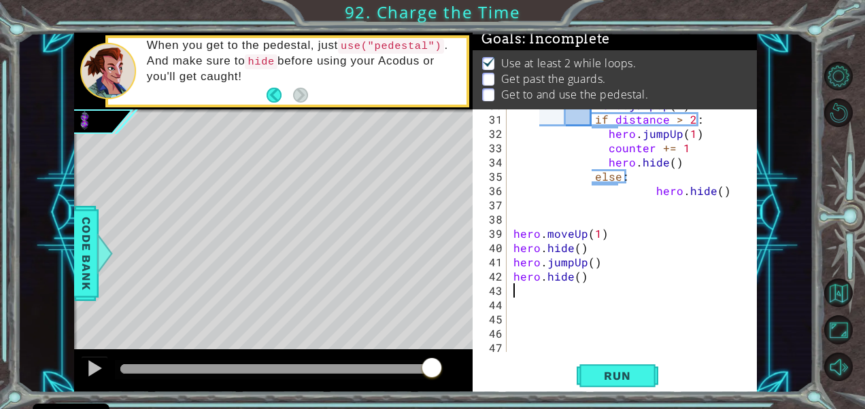
click at [433, 364] on div at bounding box center [432, 369] width 24 height 24
drag, startPoint x: 137, startPoint y: 365, endPoint x: 377, endPoint y: 356, distance: 240.2
click at [377, 356] on div at bounding box center [273, 372] width 399 height 44
drag, startPoint x: 377, startPoint y: 358, endPoint x: 399, endPoint y: 358, distance: 21.1
click at [399, 358] on div at bounding box center [399, 369] width 24 height 24
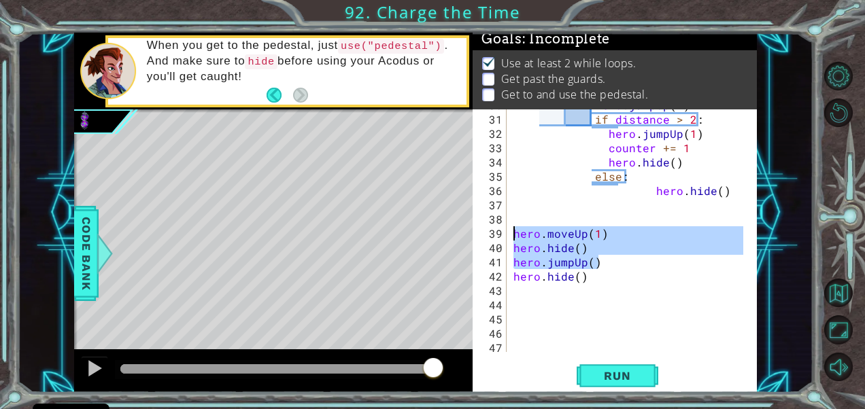
drag, startPoint x: 601, startPoint y: 264, endPoint x: 509, endPoint y: 226, distance: 100.0
click at [509, 226] on div "30 31 32 33 34 35 36 37 38 39 40 41 42 43 44 45 46 47 hero . jumpUp ( 1 ) if di…" at bounding box center [613, 230] width 281 height 243
type textarea "hero.moveUp(1) hero.hide()"
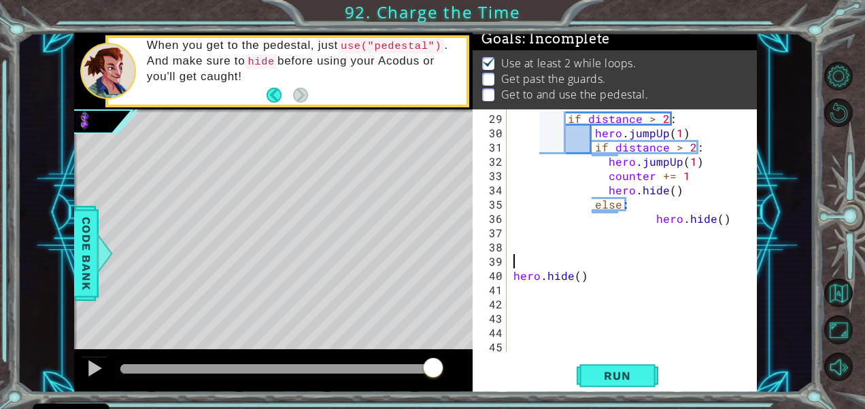
scroll to position [428, 0]
type textarea "h"
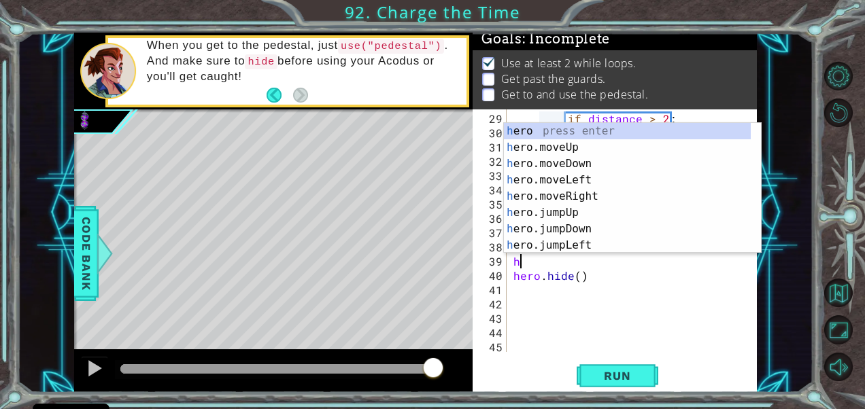
scroll to position [0, 0]
click at [568, 212] on div "h ero press enter h ero.moveUp press enter h ero.moveDown press enter h ero.mov…" at bounding box center [628, 204] width 248 height 163
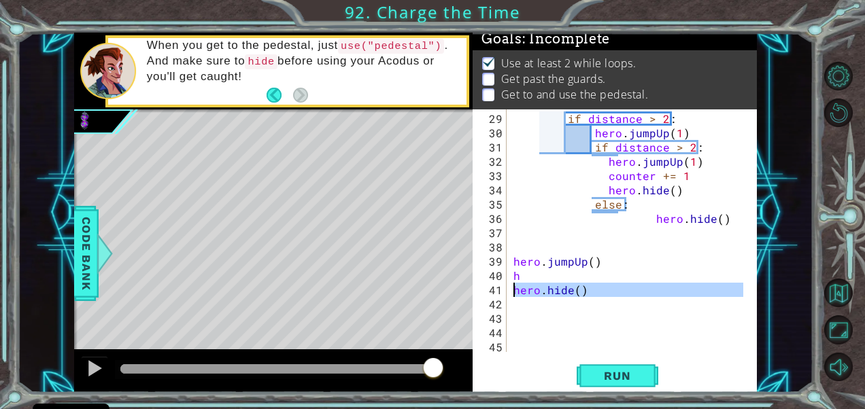
drag, startPoint x: 591, startPoint y: 295, endPoint x: 505, endPoint y: 287, distance: 86.8
click at [505, 287] on div "h 29 30 31 32 33 34 35 36 37 38 39 40 41 42 43 44 45 46 if distance > 2 : hero …" at bounding box center [613, 230] width 281 height 243
paste textarea "Code Area"
click at [527, 275] on div "if distance > 2 : hero . jumpUp ( 1 ) if distance > 2 : hero . jumpUp ( 1 ) cou…" at bounding box center [630, 247] width 239 height 271
type textarea "h"
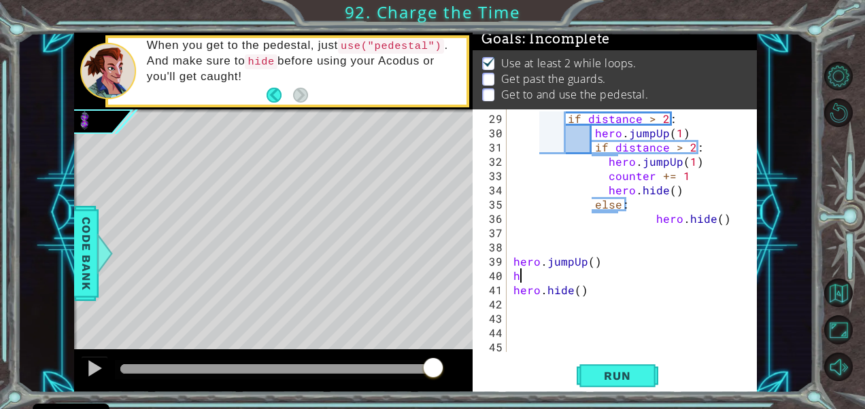
click at [527, 275] on div "if distance > 2 : hero . jumpUp ( 1 ) if distance > 2 : hero . jumpUp ( 1 ) cou…" at bounding box center [630, 247] width 239 height 271
paste textarea "hero.hide()"
type textarea "hero.hide()"
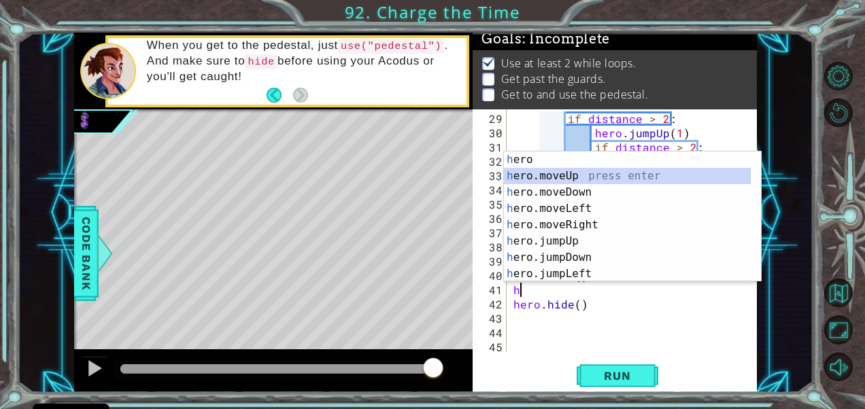
click at [598, 178] on div "h ero press enter h ero.moveUp press enter h ero.moveDown press enter h ero.mov…" at bounding box center [628, 233] width 248 height 163
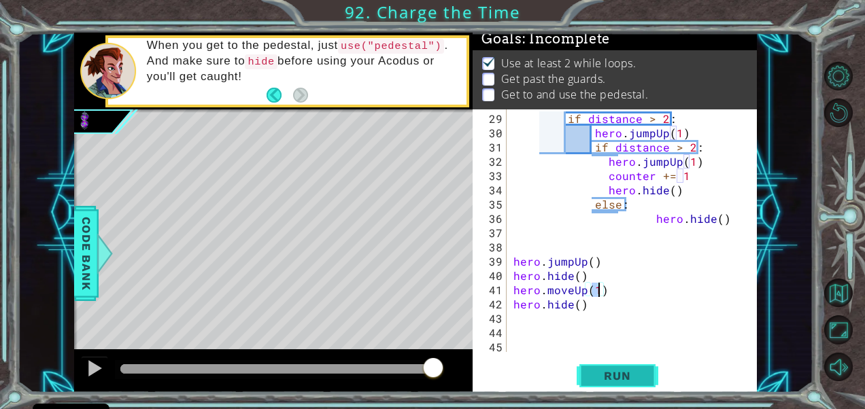
click at [609, 379] on span "Run" at bounding box center [617, 376] width 54 height 14
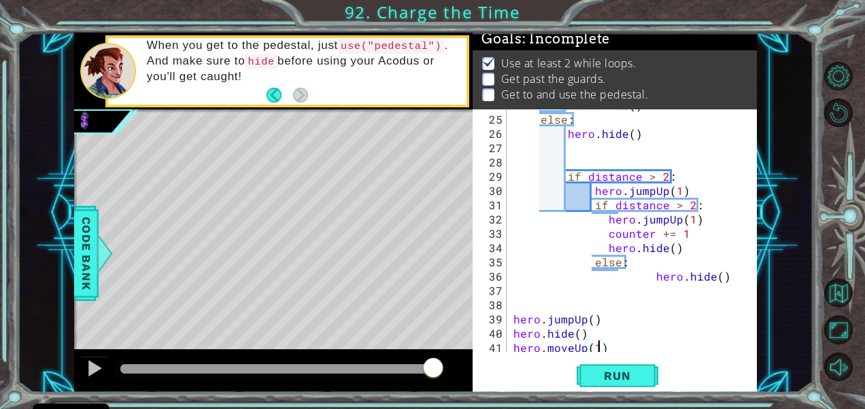
scroll to position [369, 0]
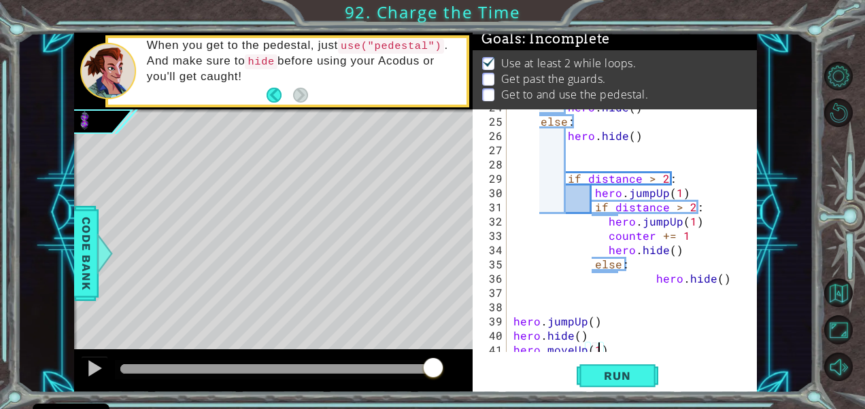
click at [691, 224] on div "hero . hide ( ) else : hero . hide ( ) if distance > 2 : hero . jumpUp ( 1 ) if…" at bounding box center [630, 235] width 239 height 271
type textarea "hero.jumpUp(2)"
click at [616, 371] on span "Run" at bounding box center [617, 376] width 54 height 14
drag, startPoint x: 214, startPoint y: 366, endPoint x: 276, endPoint y: 358, distance: 63.0
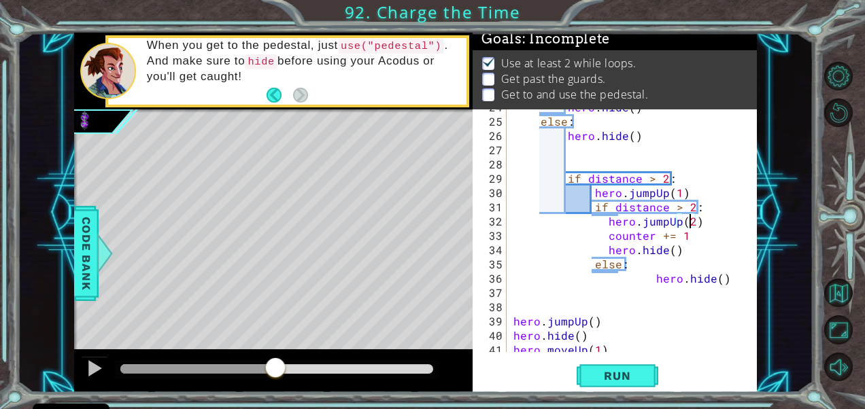
click at [276, 358] on div at bounding box center [275, 369] width 24 height 24
drag, startPoint x: 277, startPoint y: 360, endPoint x: 337, endPoint y: 362, distance: 59.9
click at [337, 362] on div at bounding box center [336, 369] width 24 height 24
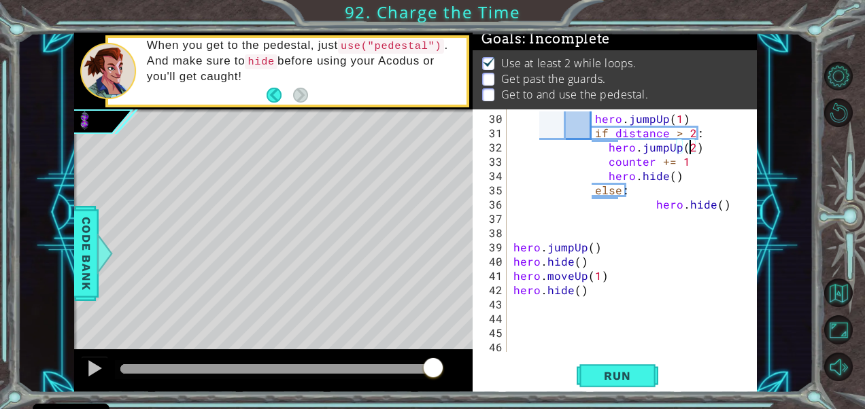
click at [608, 297] on div "hero . jumpUp ( 1 ) if distance > 2 : hero . jumpUp ( 2 ) counter += 1 hero . h…" at bounding box center [630, 247] width 239 height 271
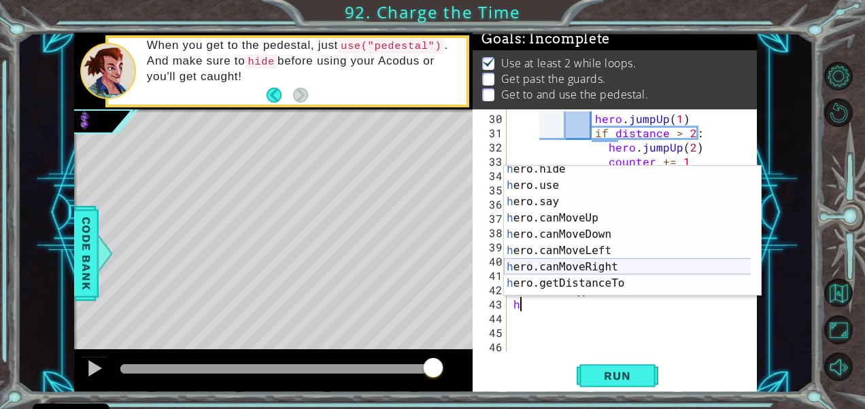
scroll to position [245, 0]
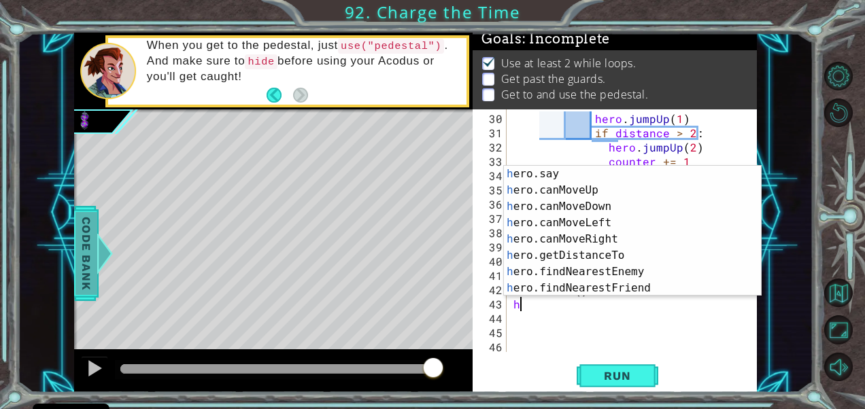
click at [87, 251] on span "Code Bank" at bounding box center [86, 253] width 22 height 83
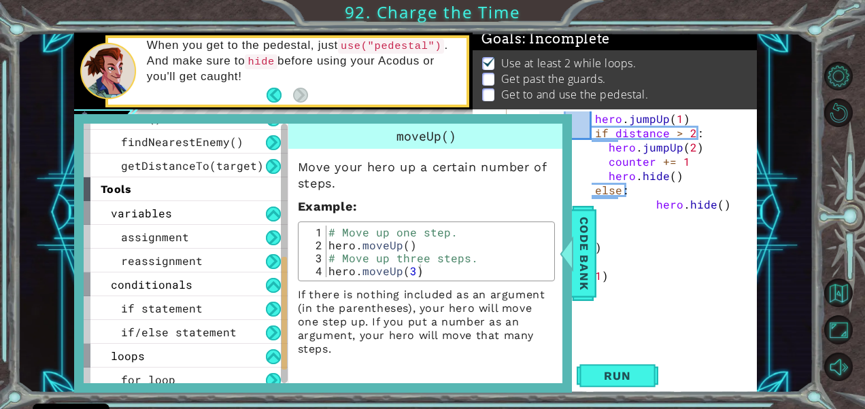
scroll to position [304, 0]
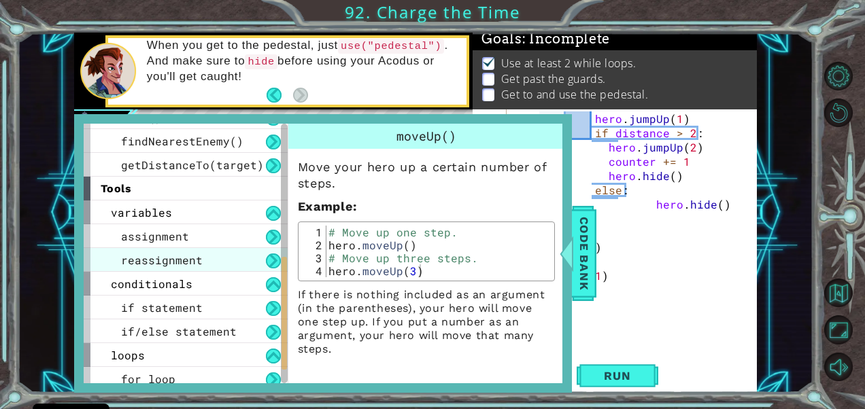
click at [203, 269] on div "reassignment" at bounding box center [186, 260] width 204 height 24
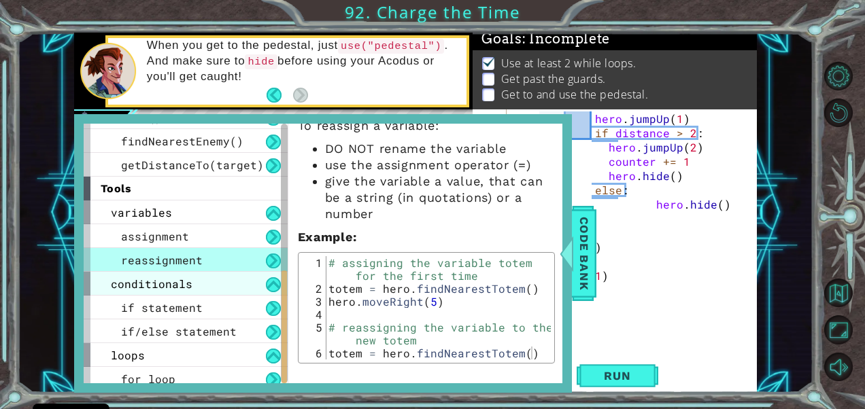
scroll to position [335, 0]
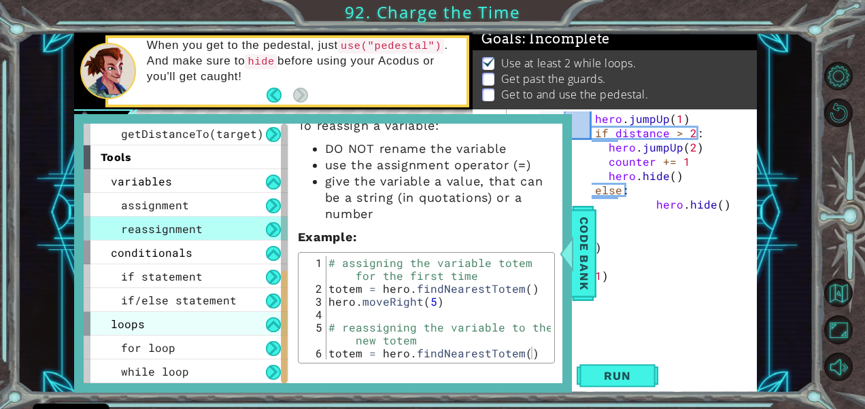
click at [174, 328] on div "loops" at bounding box center [186, 324] width 204 height 24
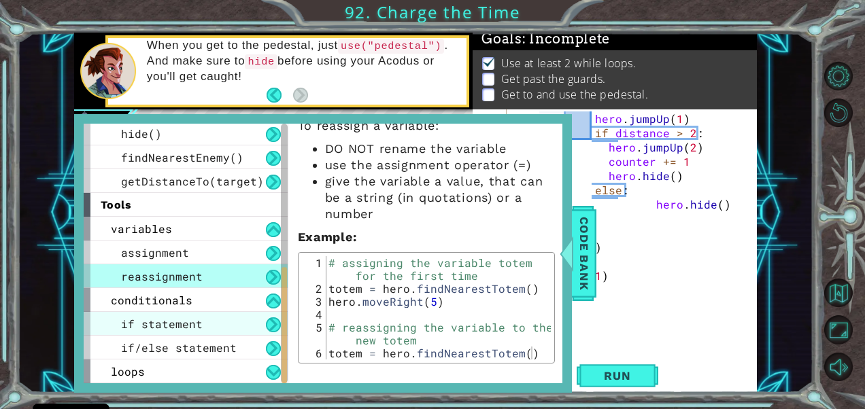
scroll to position [288, 0]
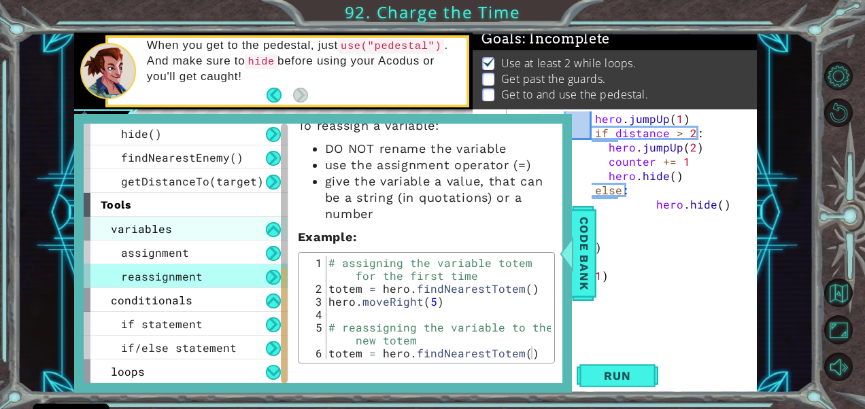
click at [187, 227] on div "variables" at bounding box center [186, 229] width 204 height 24
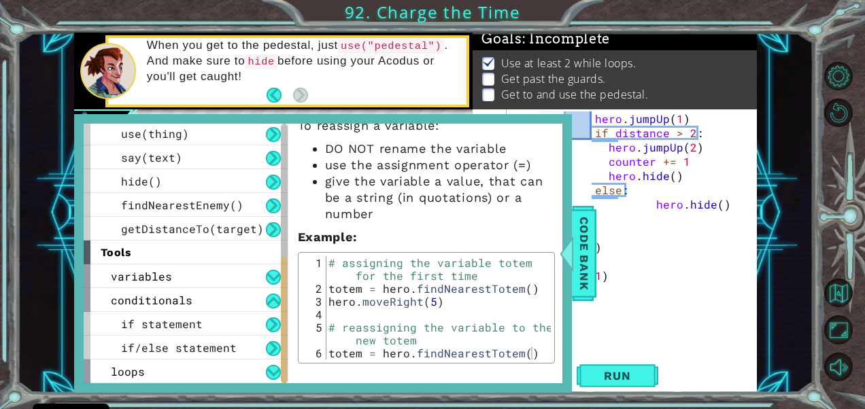
scroll to position [240, 0]
click at [199, 294] on div "conditionals" at bounding box center [186, 300] width 204 height 24
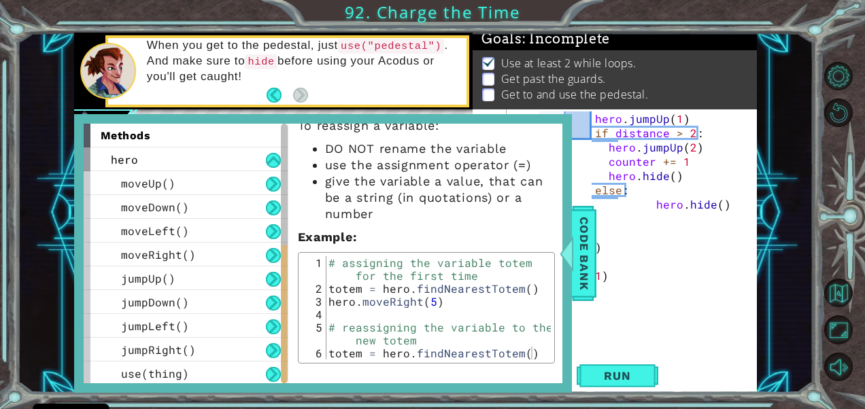
scroll to position [192, 0]
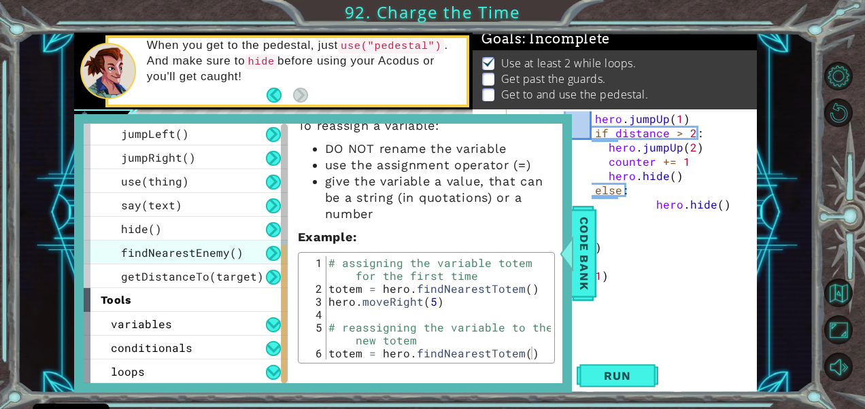
click at [203, 246] on span "findNearestEnemy()" at bounding box center [182, 253] width 122 height 14
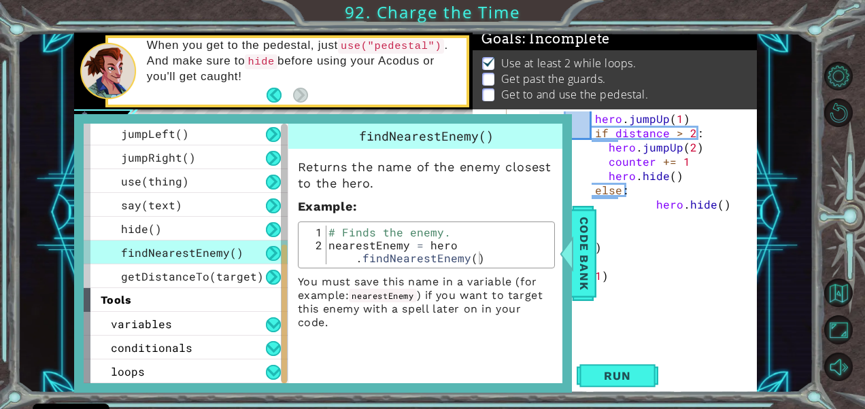
scroll to position [0, 0]
click at [232, 277] on span "getDistanceTo(target)" at bounding box center [192, 276] width 143 height 14
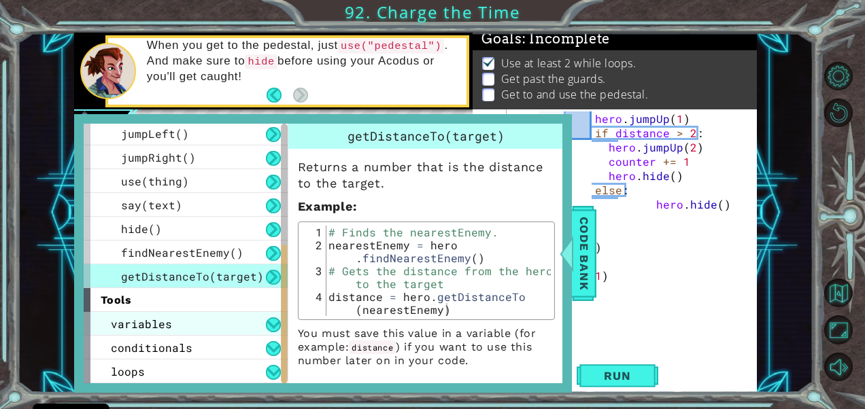
click at [220, 325] on div "variables" at bounding box center [186, 324] width 204 height 24
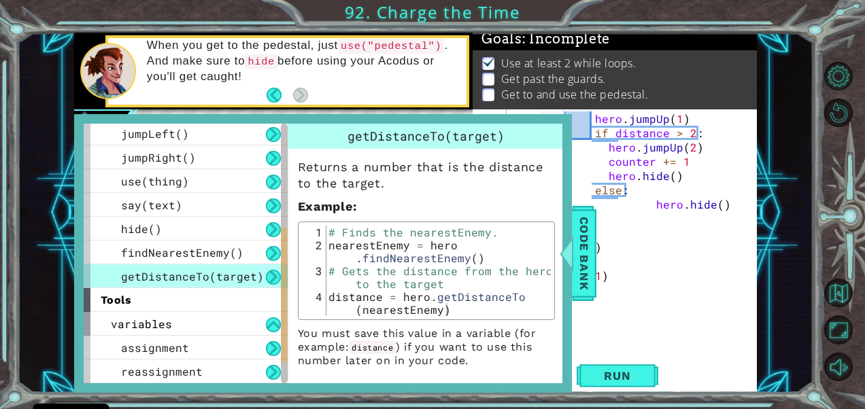
scroll to position [240, 0]
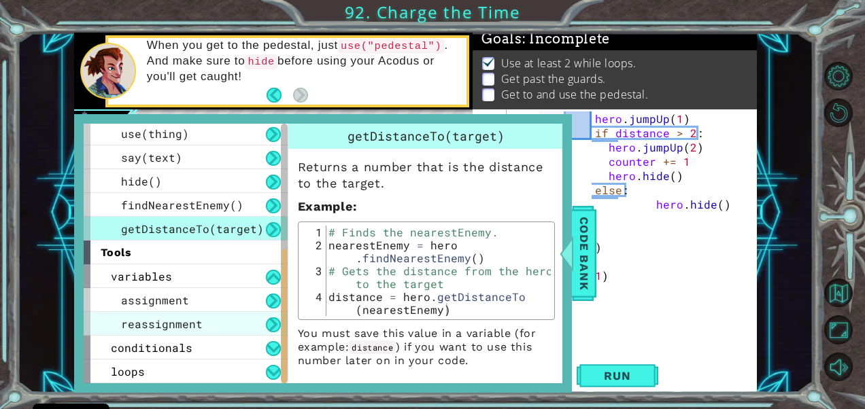
click at [220, 331] on div "reassignment" at bounding box center [186, 324] width 204 height 24
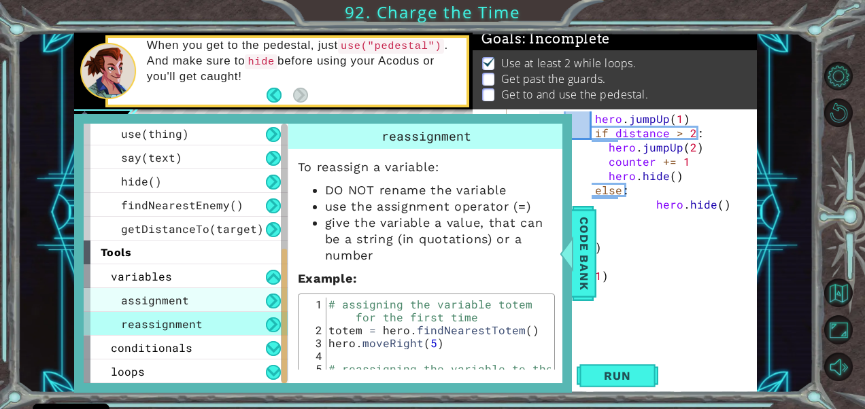
click at [208, 296] on div "assignment" at bounding box center [186, 300] width 204 height 24
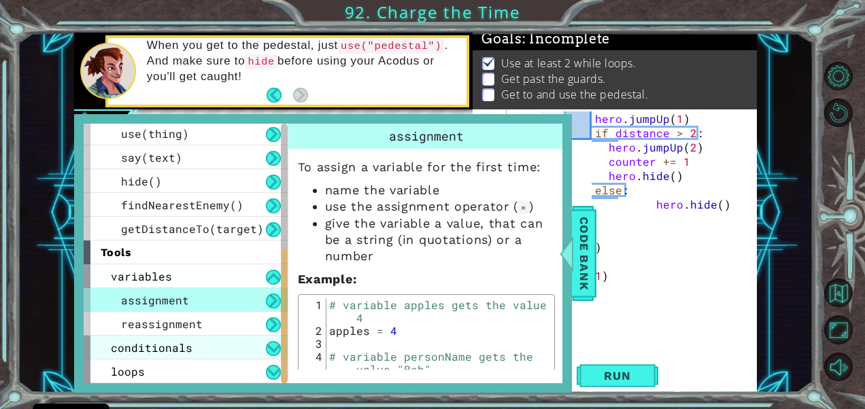
click at [235, 343] on div "conditionals" at bounding box center [186, 348] width 204 height 24
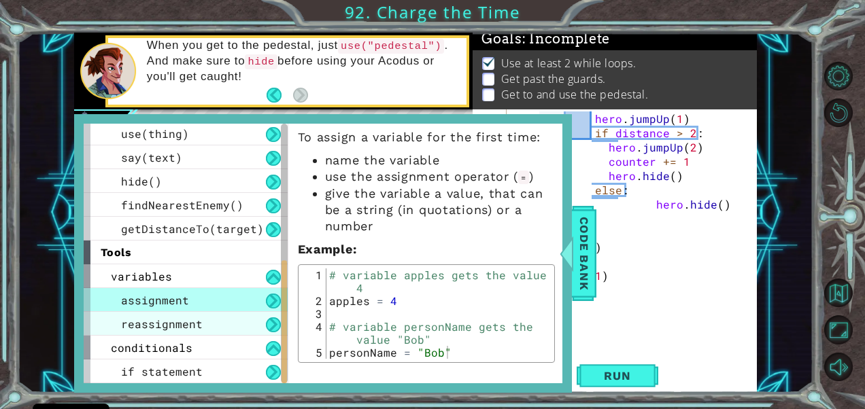
scroll to position [288, 0]
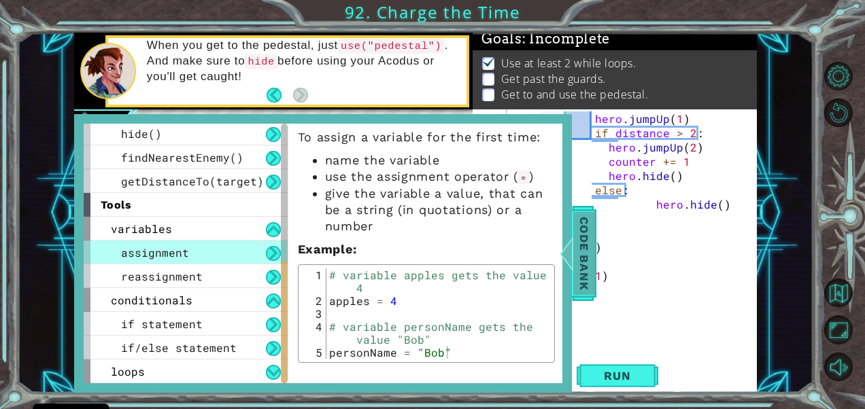
click at [577, 275] on span "Code Bank" at bounding box center [584, 253] width 22 height 83
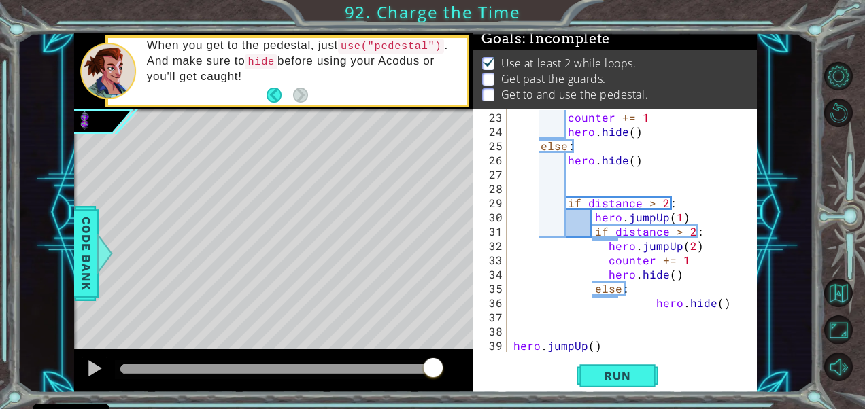
scroll to position [344, 0]
click at [686, 245] on div "counter += 1 hero . hide ( ) else : hero . hide ( ) if distance > 2 : hero . ju…" at bounding box center [630, 245] width 239 height 271
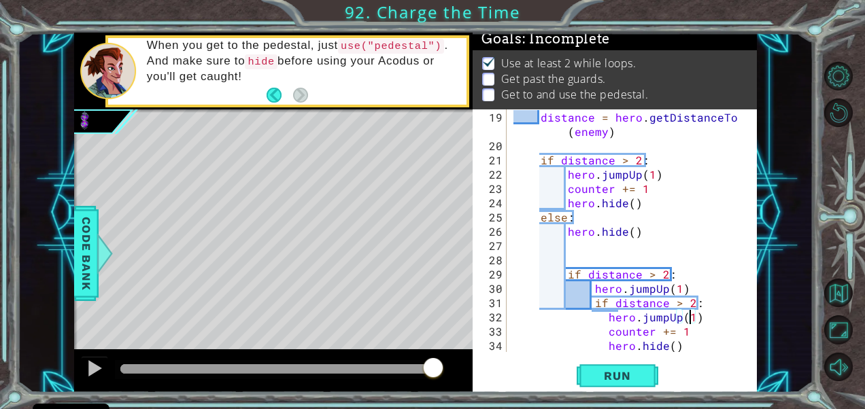
scroll to position [273, 0]
click at [639, 163] on div "distance = hero . getDistanceTo ( enemy ) if distance > 2 : hero . jumpUp ( 1 )…" at bounding box center [630, 252] width 239 height 286
click at [664, 281] on div "distance = hero . getDistanceTo ( enemy ) if distance > 3 : hero . jumpUp ( 1 )…" at bounding box center [630, 252] width 239 height 286
click at [661, 274] on div "distance = hero . getDistanceTo ( enemy ) if distance > 3 : hero . jumpUp ( 1 )…" at bounding box center [630, 252] width 239 height 286
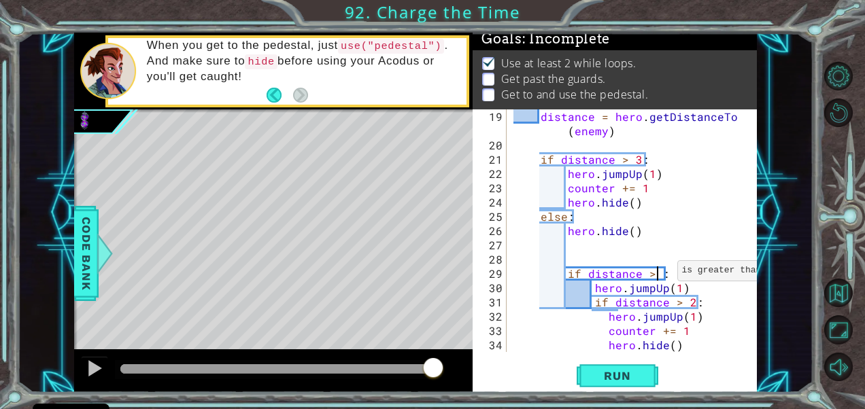
scroll to position [0, 9]
click at [637, 374] on span "Run" at bounding box center [617, 376] width 54 height 14
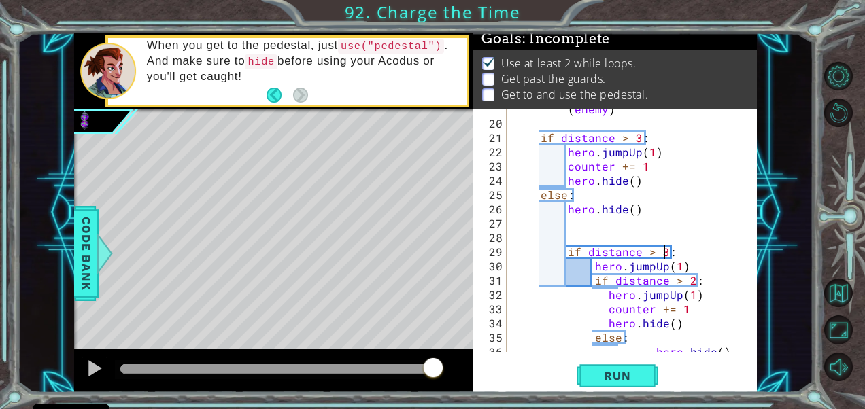
scroll to position [295, 0]
click at [652, 253] on div "distance = hero . getDistanceTo ( enemy ) if distance > 3 : hero . jumpUp ( 1 )…" at bounding box center [630, 231] width 239 height 286
click at [666, 252] on div "distance = hero . getDistanceTo ( enemy ) if distance > 3 : hero . jumpUp ( 1 )…" at bounding box center [630, 231] width 239 height 286
click at [630, 371] on span "Run" at bounding box center [617, 376] width 54 height 14
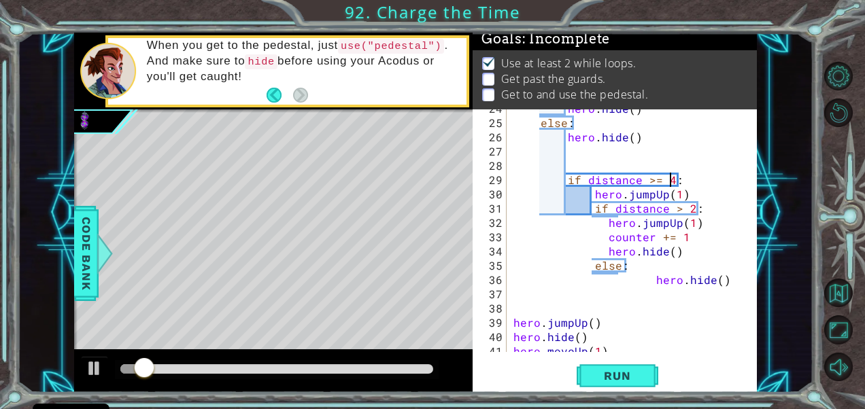
scroll to position [367, 0]
click at [294, 369] on div at bounding box center [277, 370] width 314 height 10
click at [311, 369] on div at bounding box center [277, 370] width 314 height 10
click at [344, 365] on div at bounding box center [277, 370] width 314 height 10
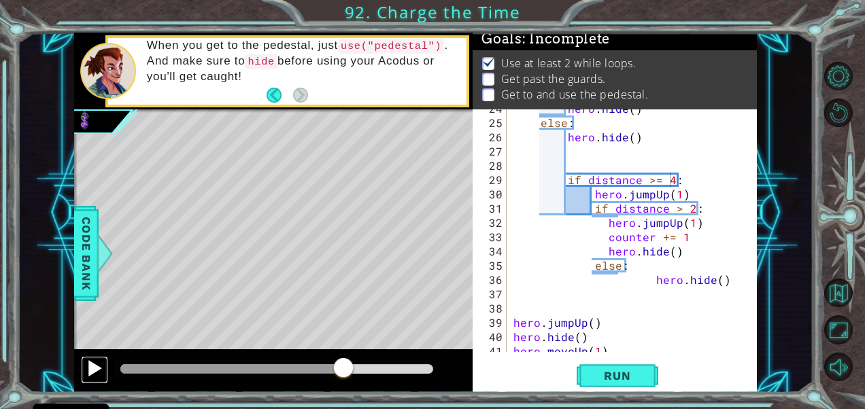
click at [88, 366] on div at bounding box center [95, 369] width 18 height 18
click at [688, 222] on div "hero . hide ( ) else : hero . hide ( ) if distance >= 4 : hero . jumpUp ( 1 ) i…" at bounding box center [630, 236] width 239 height 271
drag, startPoint x: 696, startPoint y: 222, endPoint x: 679, endPoint y: 217, distance: 17.7
click at [679, 217] on div "hero . hide ( ) else : hero . hide ( ) if distance >= 4 : hero . jumpUp ( 1 ) i…" at bounding box center [630, 236] width 239 height 271
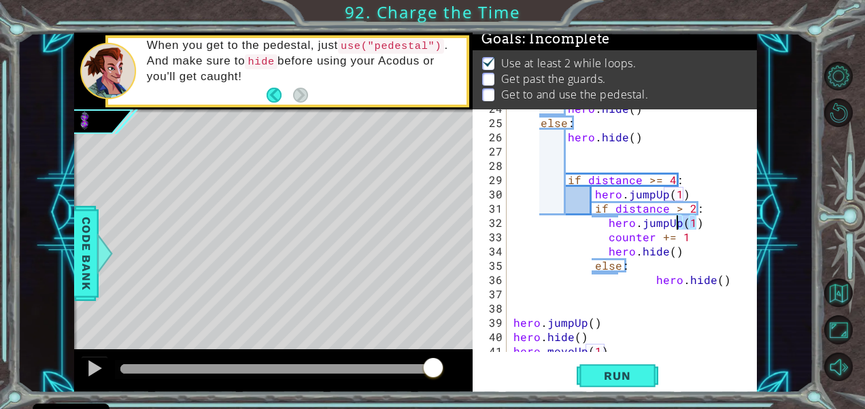
click at [718, 225] on div "hero . hide ( ) else : hero . hide ( ) if distance >= 4 : hero . jumpUp ( 1 ) i…" at bounding box center [627, 230] width 233 height 243
click at [649, 222] on div "hero . hide ( ) else : hero . hide ( ) if distance >= 4 : hero . jumpUp ( 1 ) i…" at bounding box center [630, 236] width 239 height 271
drag, startPoint x: 600, startPoint y: 220, endPoint x: 724, endPoint y: 222, distance: 123.8
click at [724, 222] on div "hero . hide ( ) else : hero . hide ( ) if distance >= 4 : hero . jumpUp ( 1 ) i…" at bounding box center [630, 236] width 239 height 271
click at [690, 208] on div "hero . hide ( ) else : hero . hide ( ) if distance >= 4 : hero . jumpUp ( 1 ) i…" at bounding box center [630, 236] width 239 height 271
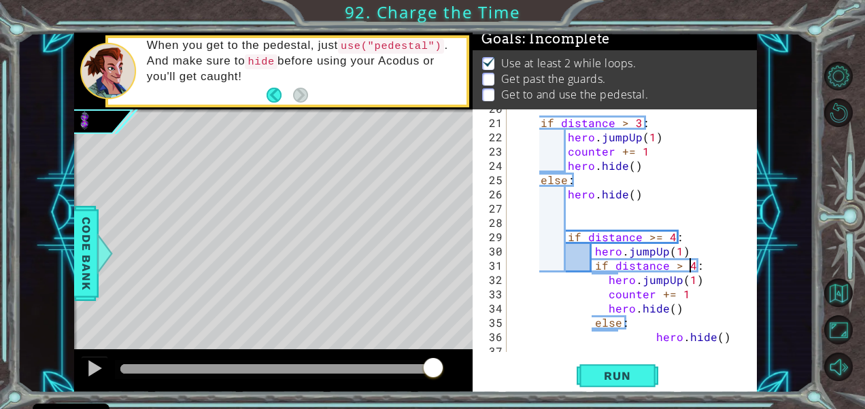
scroll to position [305, 0]
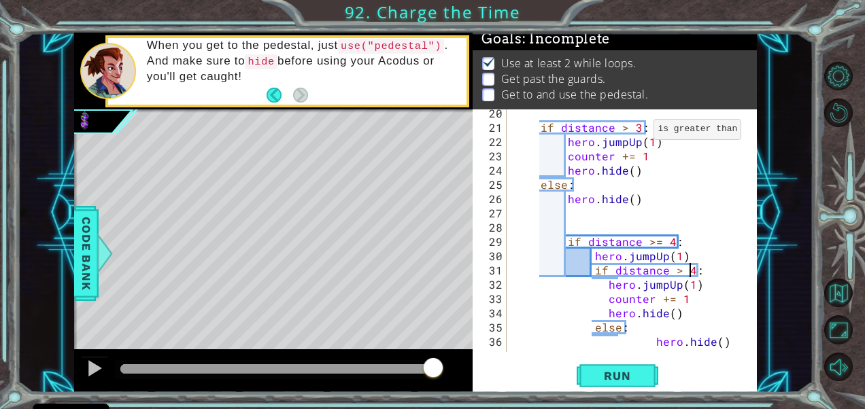
click at [637, 129] on div "if distance > 3 : hero . jumpUp ( 1 ) counter += 1 hero . hide ( ) else : hero …" at bounding box center [630, 241] width 239 height 271
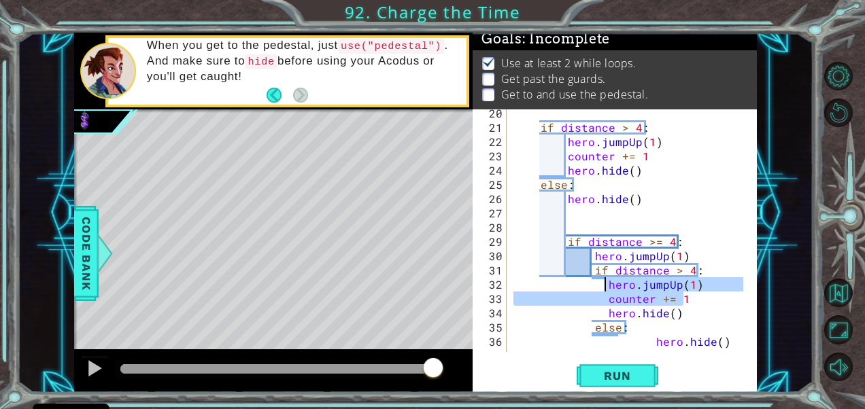
drag, startPoint x: 698, startPoint y: 291, endPoint x: 603, endPoint y: 282, distance: 95.6
click at [603, 282] on div "if distance > 4 : hero . jumpUp ( 1 ) counter += 1 hero . hide ( ) else : hero …" at bounding box center [630, 241] width 239 height 271
type textarea "hero.jumpUp(1) counter += 1"
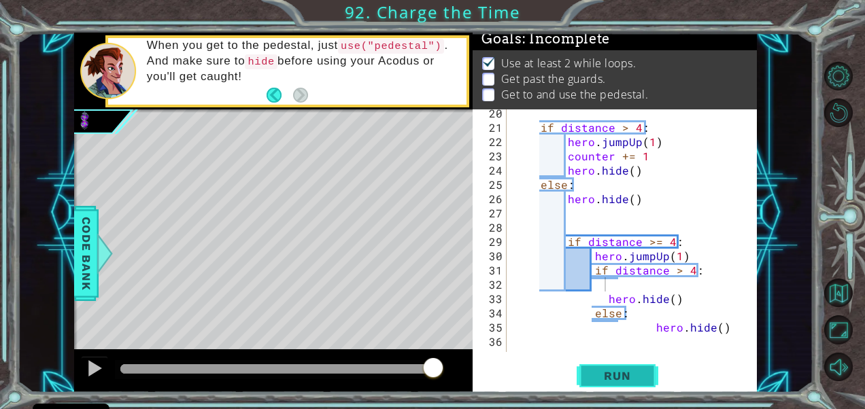
click at [611, 369] on span "Run" at bounding box center [617, 376] width 54 height 14
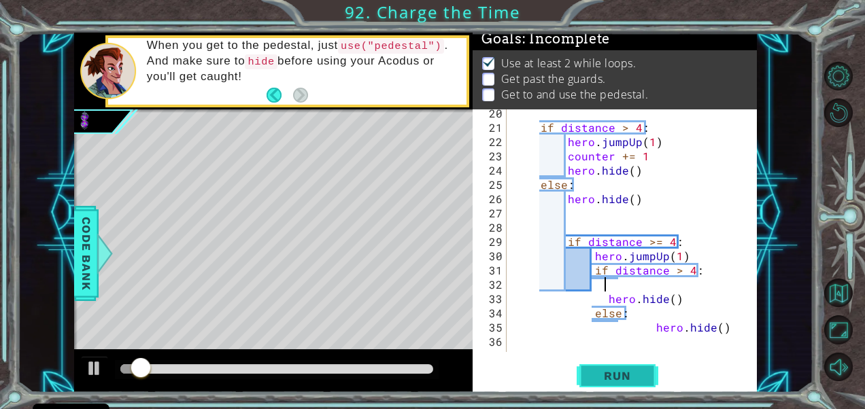
paste textarea "hero.hide()"
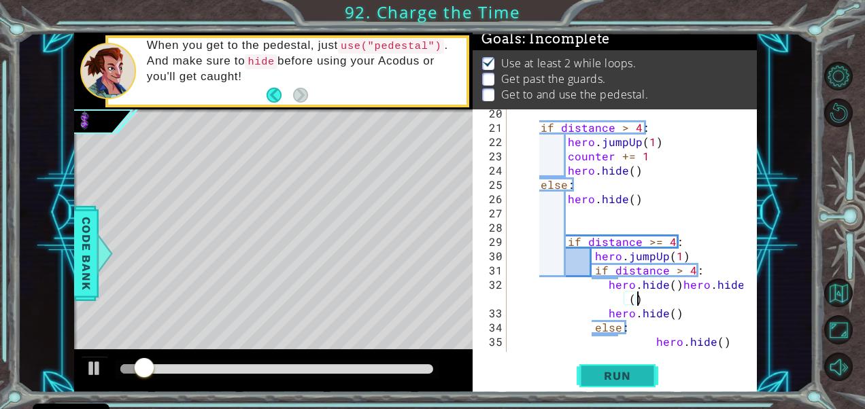
paste textarea "hero.hide()"
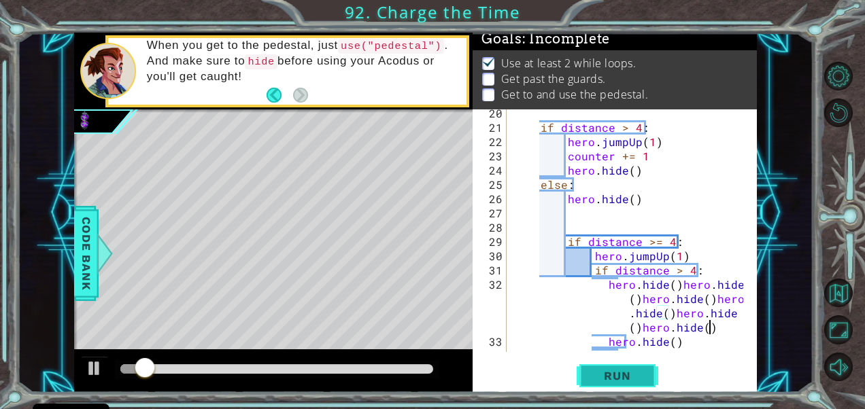
paste textarea "hero.hide()"
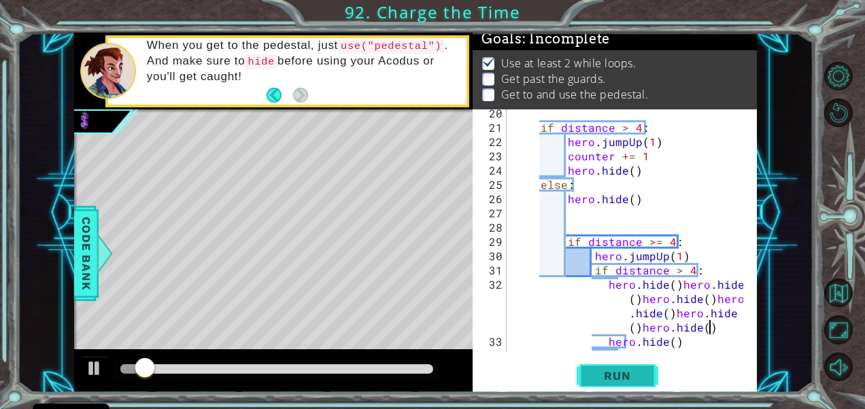
paste
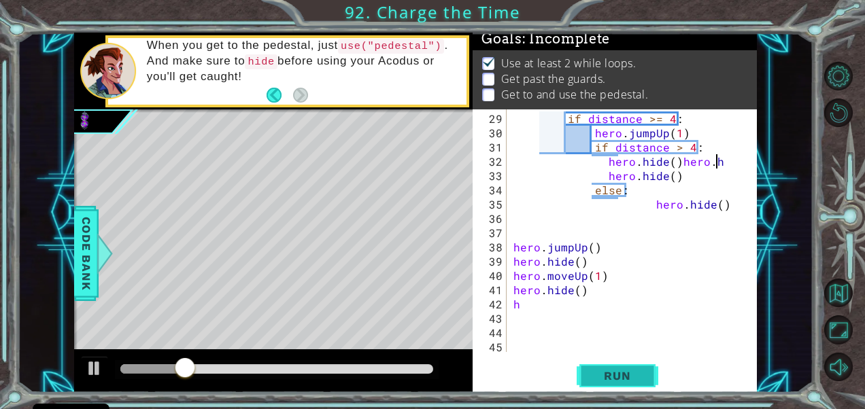
scroll to position [0, 0]
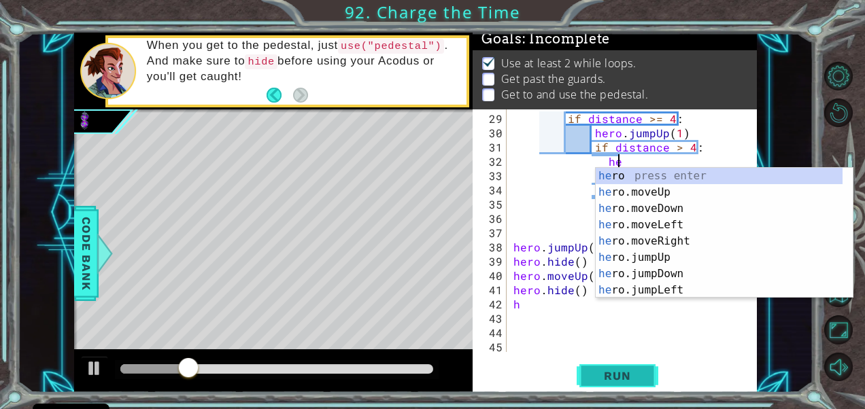
type textarea "h"
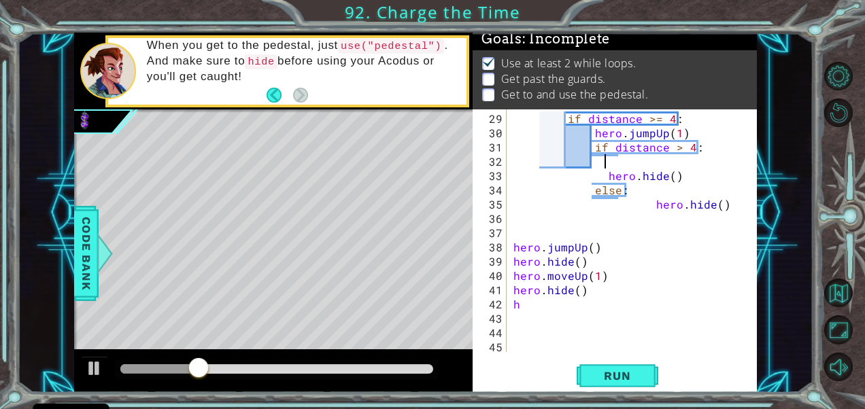
click at [554, 304] on div "if distance >= 4 : hero . jumpUp ( 1 ) if distance > 4 : hero . hide ( ) else :…" at bounding box center [630, 247] width 239 height 271
type textarea "h"
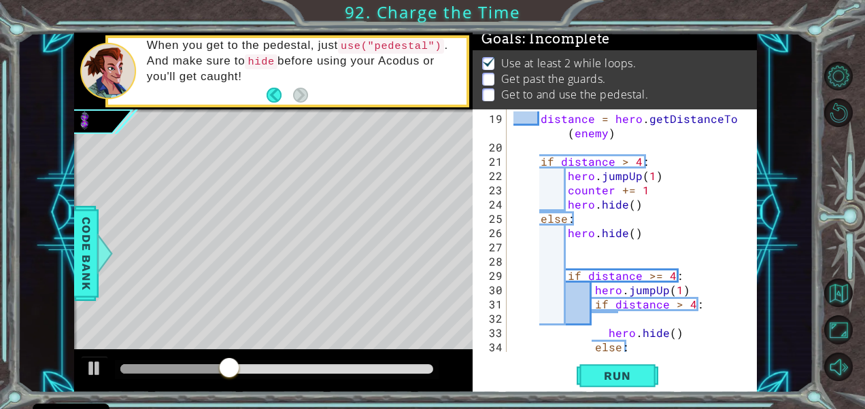
scroll to position [271, 0]
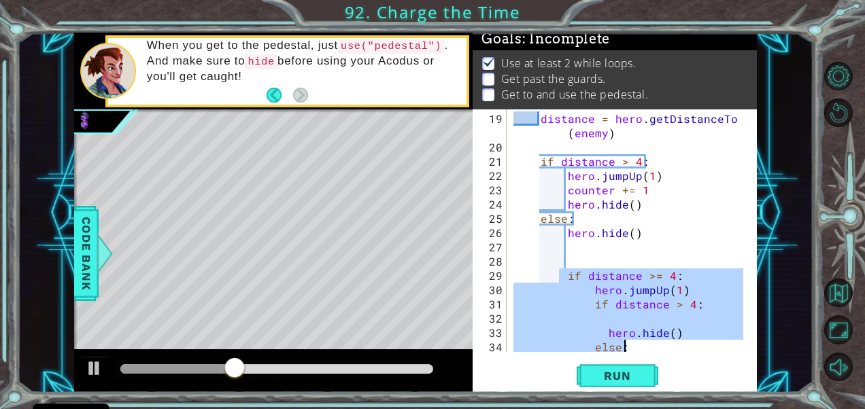
drag, startPoint x: 562, startPoint y: 273, endPoint x: 635, endPoint y: 349, distance: 105.3
click at [635, 349] on div "distance = hero . getDistanceTo ( enemy ) if distance > 4 : hero . jumpUp ( 1 )…" at bounding box center [630, 255] width 239 height 286
type textarea "hero.hide() else:"
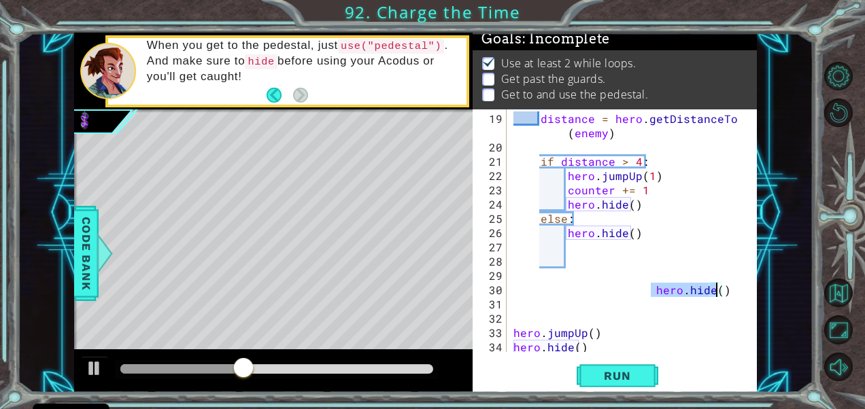
drag, startPoint x: 650, startPoint y: 288, endPoint x: 756, endPoint y: 295, distance: 106.3
click at [756, 295] on div "19 20 21 22 23 24 25 26 27 28 29 30 31 32 33 34 35 36 distance = hero . getDist…" at bounding box center [615, 251] width 284 height 284
type textarea "hero.hide()"
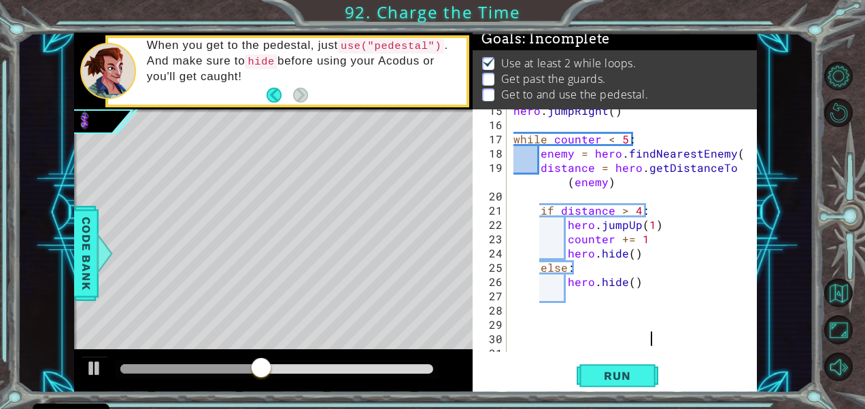
scroll to position [222, 0]
click at [513, 189] on div "hero . jumpRight ( ) while counter < 5 : enemy = hero . findNearestEnemy ( ) di…" at bounding box center [630, 238] width 239 height 271
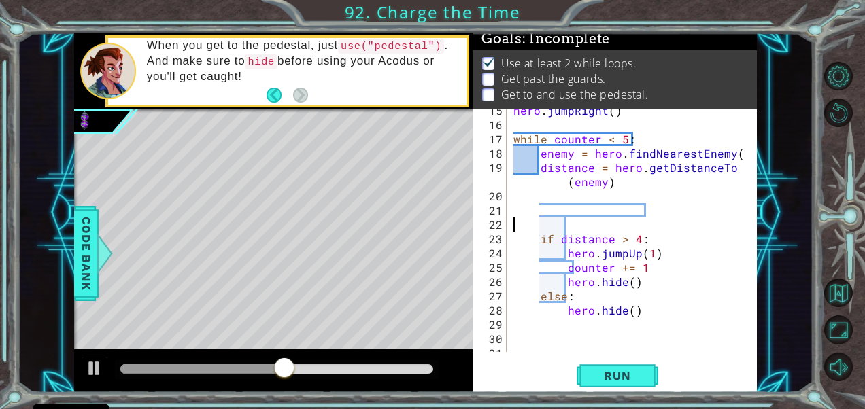
click at [524, 220] on div "hero . jumpRight ( ) while counter < 5 : enemy = hero . findNearestEnemy ( ) di…" at bounding box center [630, 238] width 239 height 271
click at [509, 223] on div "15 16 17 18 19 20 21 22 23 24 25 26 27 28 29 30 31 32 hero . jumpRight ( ) whil…" at bounding box center [613, 230] width 281 height 243
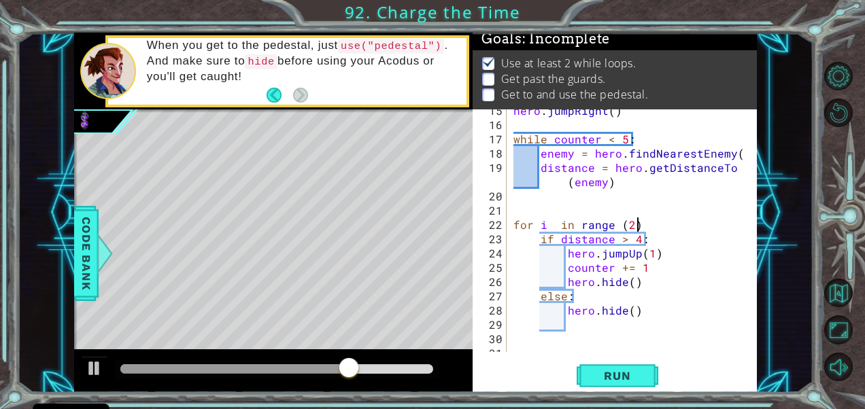
scroll to position [0, 7]
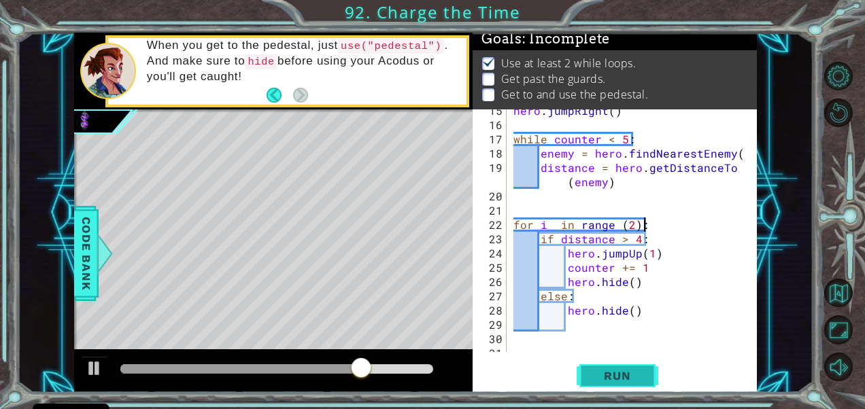
click at [630, 379] on span "Run" at bounding box center [617, 376] width 54 height 14
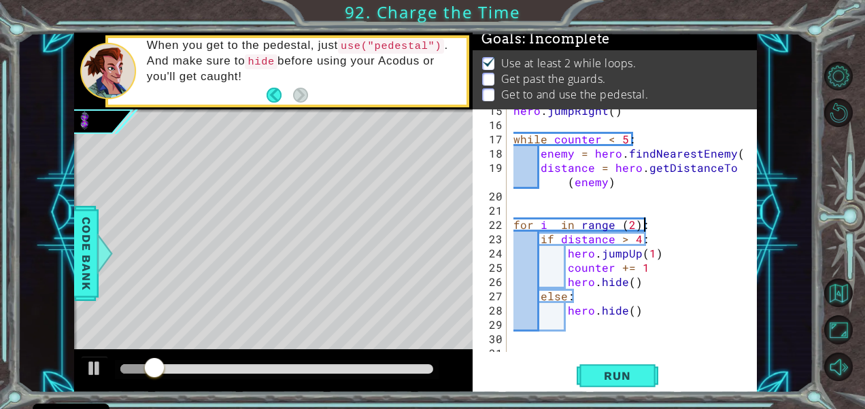
click at [626, 283] on div "hero . jumpRight ( ) while counter < 5 : enemy = hero . findNearestEnemy ( ) di…" at bounding box center [630, 238] width 239 height 271
click at [626, 283] on div "hero . jumpRight ( ) while counter < 5 : enemy = hero . findNearestEnemy ( ) di…" at bounding box center [627, 230] width 233 height 243
click at [626, 283] on div "hero . jumpRight ( ) while counter < 5 : enemy = hero . findNearestEnemy ( ) di…" at bounding box center [630, 238] width 239 height 271
click at [220, 370] on div at bounding box center [277, 370] width 314 height 10
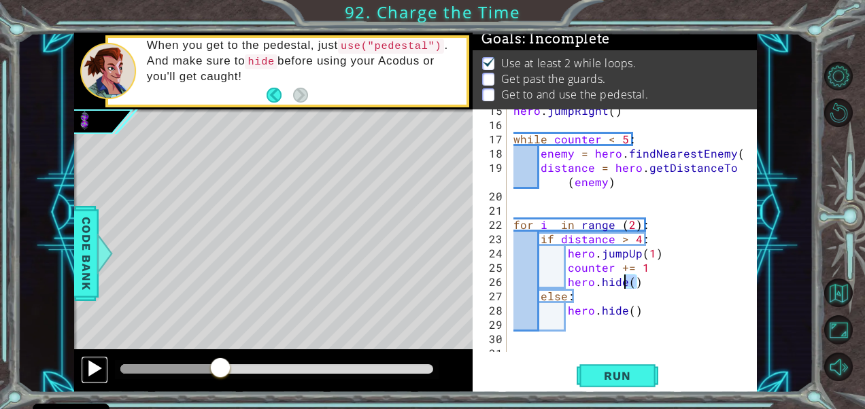
click at [92, 371] on div at bounding box center [95, 369] width 18 height 18
click at [634, 243] on div "hero . jumpRight ( ) while counter < 5 : enemy = hero . findNearestEnemy ( ) di…" at bounding box center [630, 238] width 239 height 271
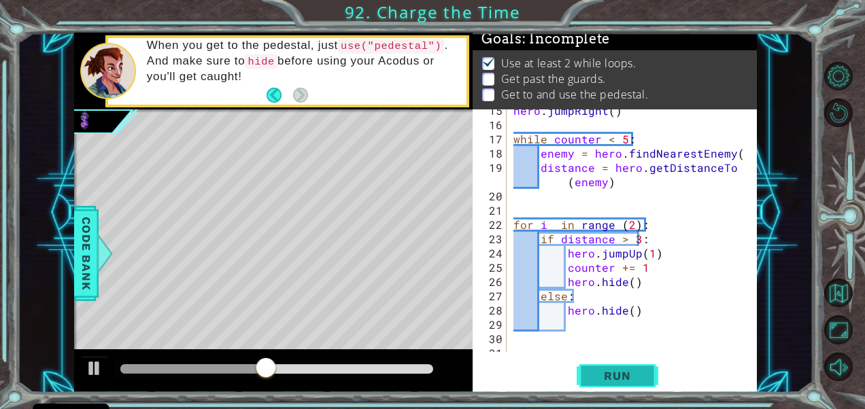
click at [631, 376] on span "Run" at bounding box center [617, 376] width 54 height 14
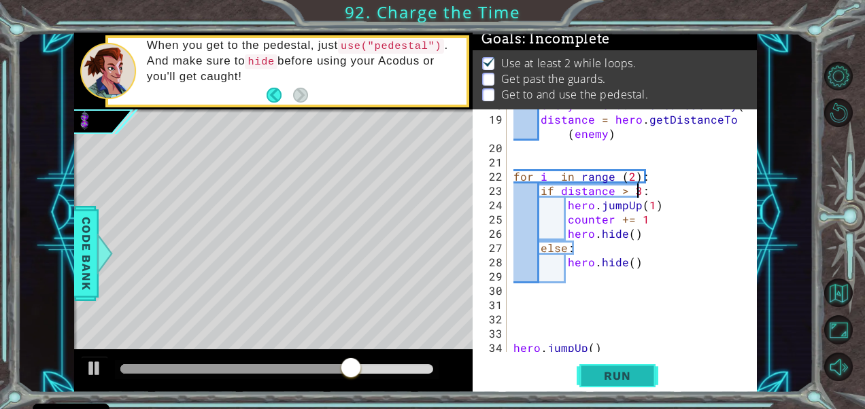
click at [613, 367] on button "Run" at bounding box center [618, 376] width 82 height 29
click at [622, 373] on span "Run" at bounding box center [617, 376] width 54 height 14
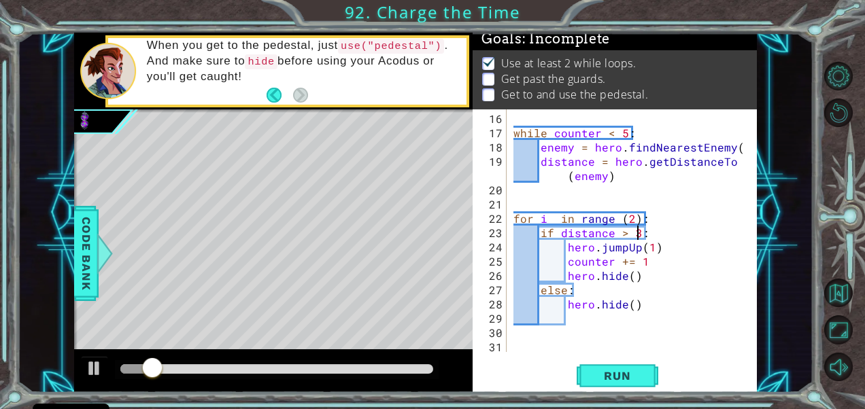
scroll to position [229, 0]
click at [639, 263] on div "while counter < 5 : enemy = hero . findNearestEnemy ( ) distance = hero . getDi…" at bounding box center [630, 247] width 239 height 271
click at [623, 236] on div "while counter < 5 : enemy = hero . findNearestEnemy ( ) distance = hero . getDi…" at bounding box center [630, 247] width 239 height 271
click at [613, 363] on button "Run" at bounding box center [618, 376] width 82 height 29
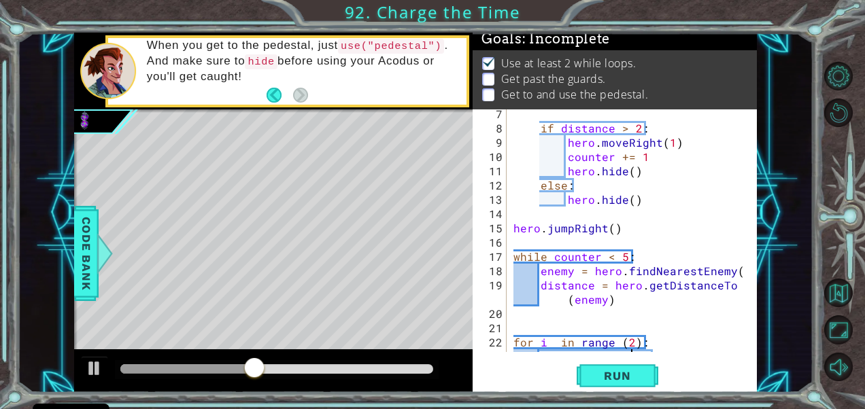
scroll to position [99, 0]
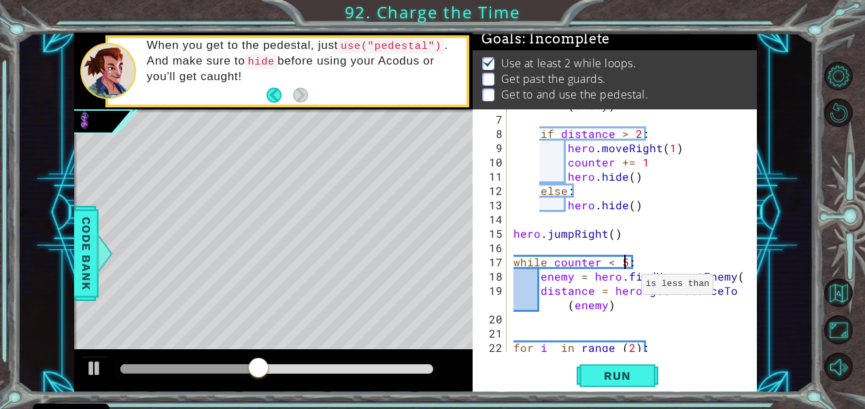
click at [625, 262] on div "distance = hero . getDistanceTo ( enemy ) if distance > 2 : hero . moveRight ( …" at bounding box center [630, 227] width 239 height 286
click at [615, 378] on span "Run" at bounding box center [617, 376] width 54 height 14
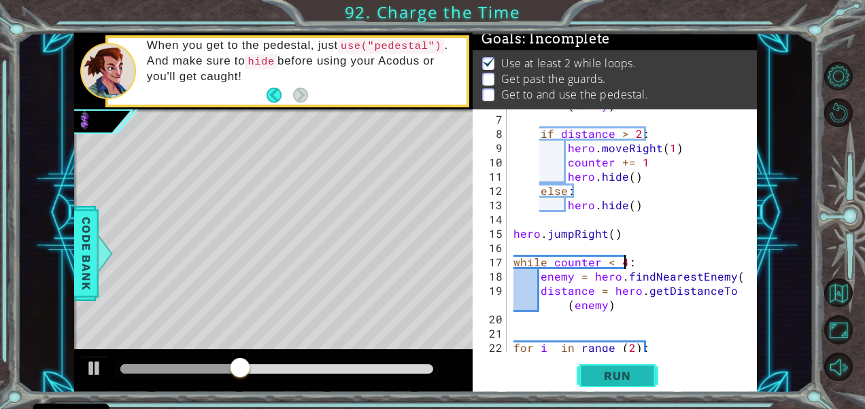
click at [626, 379] on span "Run" at bounding box center [617, 376] width 54 height 14
type textarea "while counter < 3:"
click at [619, 373] on span "Run" at bounding box center [617, 376] width 54 height 14
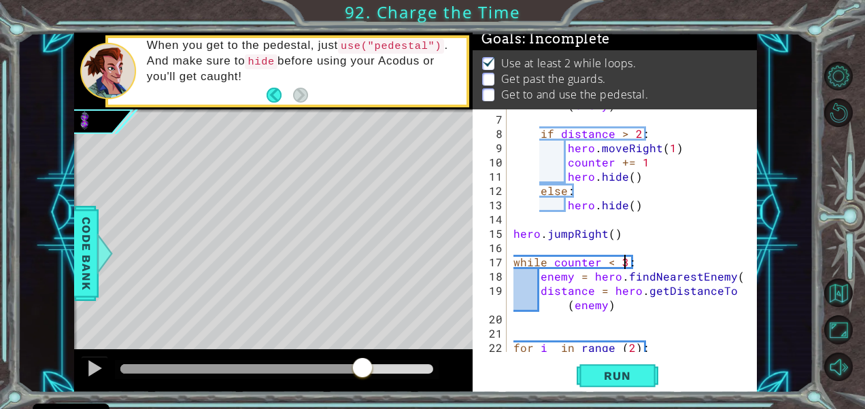
drag, startPoint x: 139, startPoint y: 359, endPoint x: 379, endPoint y: 375, distance: 241.3
click at [375, 375] on div at bounding box center [362, 369] width 24 height 24
click at [628, 239] on div "distance = hero . getDistanceTo ( enemy ) if distance > 2 : hero . moveRight ( …" at bounding box center [630, 227] width 239 height 286
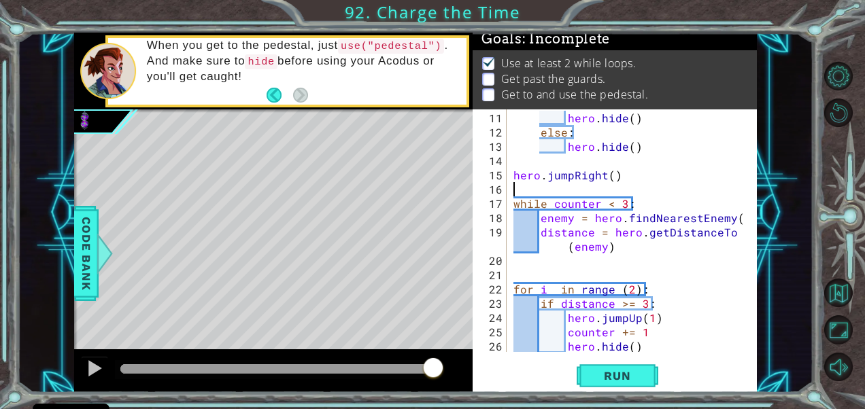
scroll to position [158, 0]
click at [625, 248] on div "hero . hide ( ) else : hero . hide ( ) hero . jumpRight ( ) while counter < 3 :…" at bounding box center [630, 246] width 239 height 271
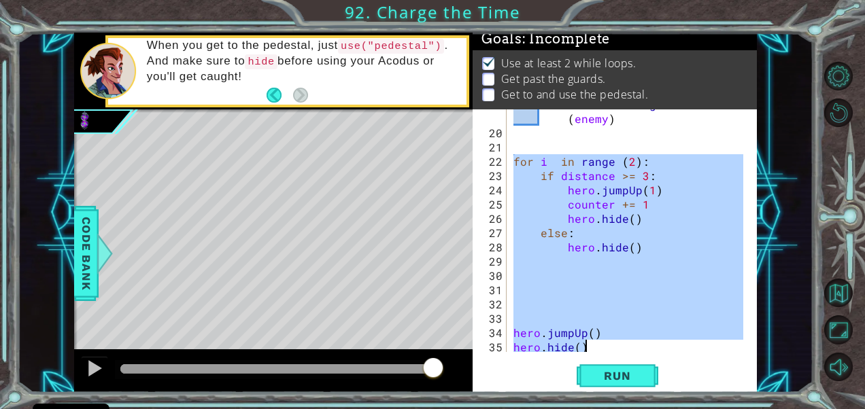
scroll to position [371, 0]
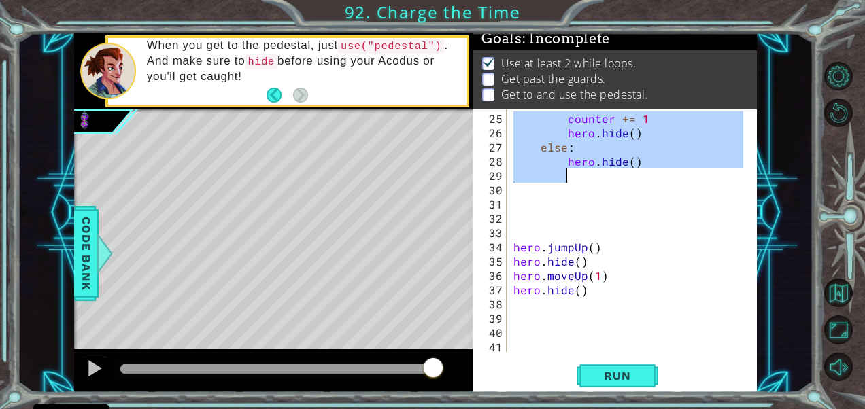
drag, startPoint x: 513, startPoint y: 260, endPoint x: 619, endPoint y: 173, distance: 137.1
click at [619, 173] on div "counter += 1 hero . hide ( ) else : hero . hide ( ) hero . jumpUp ( ) hero . hi…" at bounding box center [630, 247] width 239 height 271
type textarea "hero.hide()"
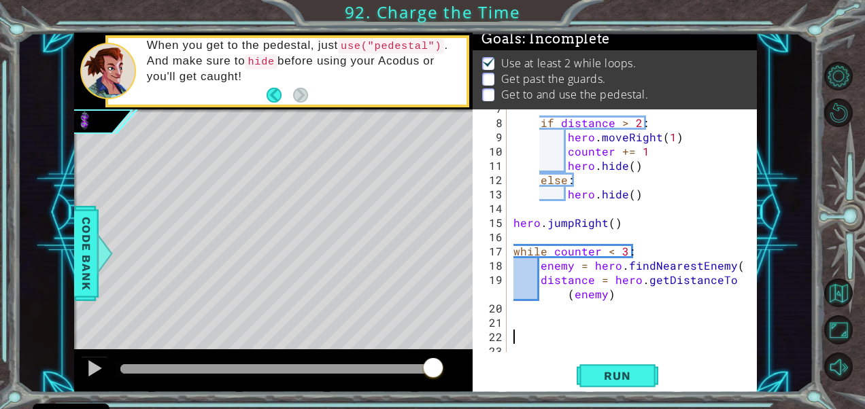
scroll to position [109, 0]
click at [541, 309] on div "if distance > 2 : hero . moveRight ( 1 ) counter += 1 hero . hide ( ) else : he…" at bounding box center [630, 237] width 239 height 271
paste textarea "Code Area"
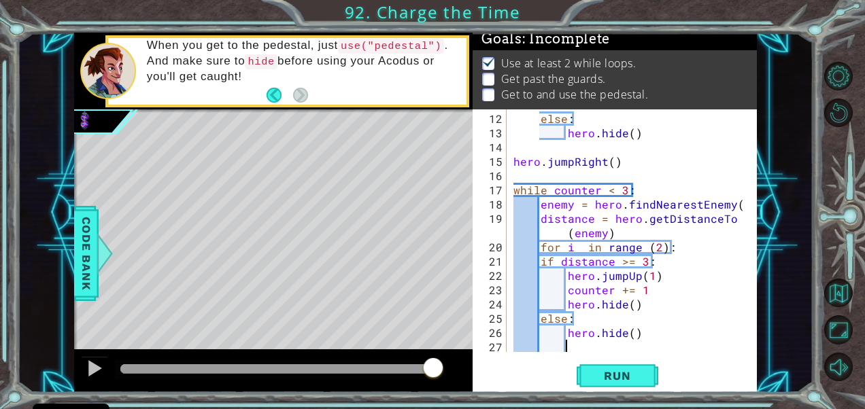
scroll to position [171, 0]
click at [667, 247] on div "else : hero . hide ( ) hero . jumpRight ( ) while counter < 3 : enemy = hero . …" at bounding box center [630, 247] width 239 height 271
type textarea "for: i in range (2)"
click at [544, 248] on div "else : hero . hide ( ) hero . jumpRight ( ) while counter < 3 : enemy = hero . …" at bounding box center [630, 247] width 239 height 271
drag, startPoint x: 672, startPoint y: 243, endPoint x: 537, endPoint y: 243, distance: 134.7
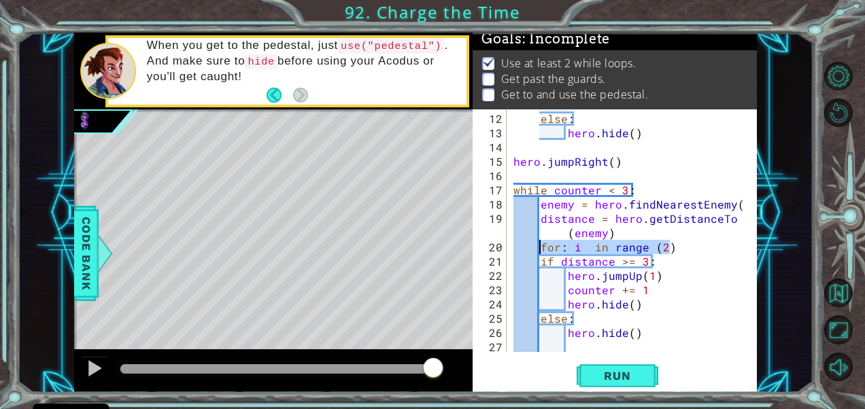
click at [537, 243] on div "else : hero . hide ( ) hero . jumpRight ( ) while counter < 3 : enemy = hero . …" at bounding box center [630, 247] width 239 height 271
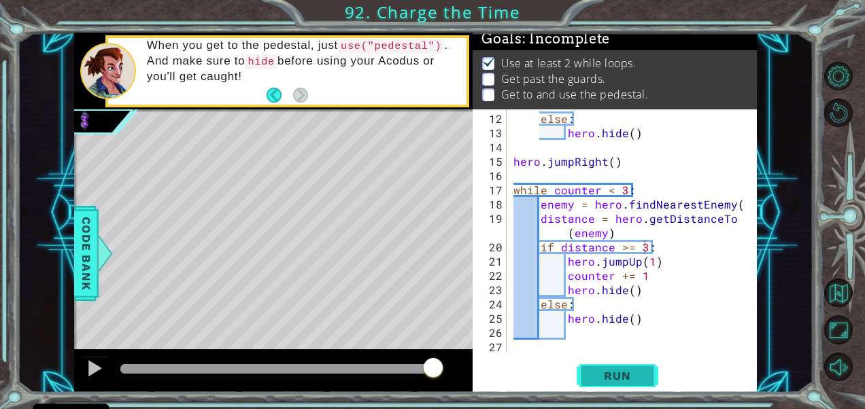
click at [607, 373] on span "Run" at bounding box center [617, 376] width 54 height 14
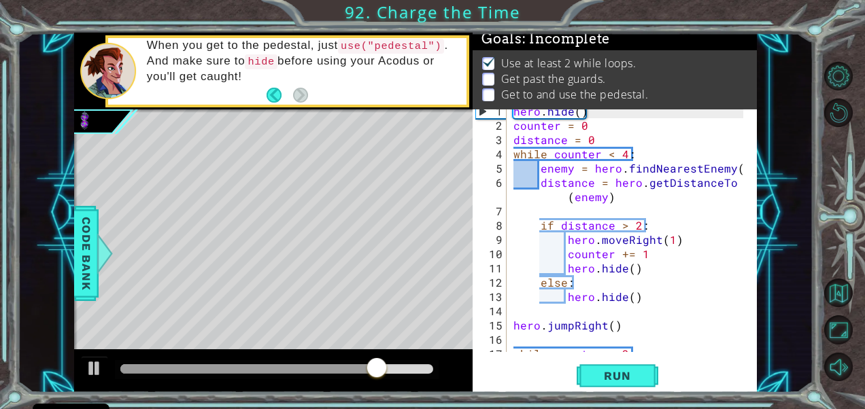
scroll to position [0, 0]
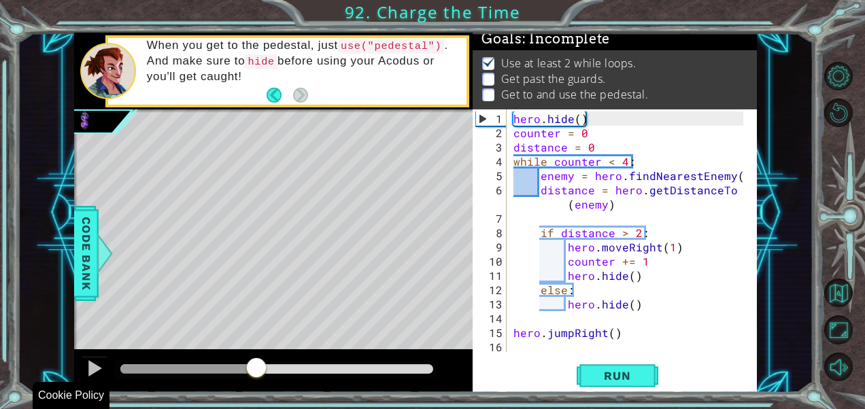
drag, startPoint x: 428, startPoint y: 371, endPoint x: 258, endPoint y: 402, distance: 173.5
click at [258, 402] on div "1 ההההההההההההההההההההההההההההההההההההההההההההההההההההההההההההההההההההההההההההה…" at bounding box center [432, 204] width 865 height 409
click at [104, 366] on button at bounding box center [94, 370] width 27 height 28
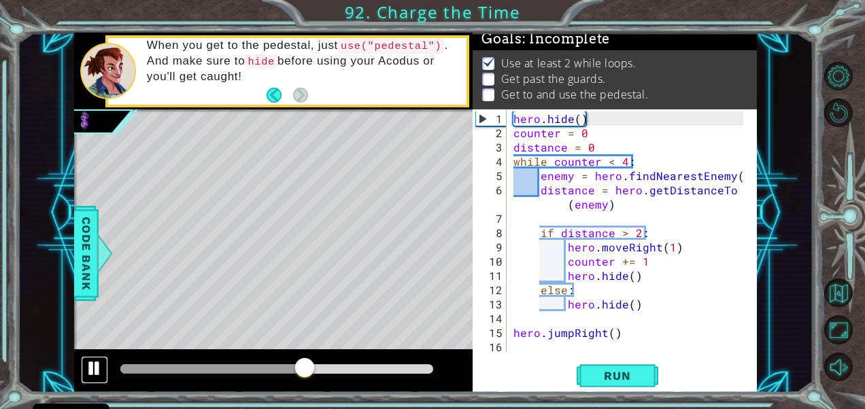
click at [104, 366] on button at bounding box center [94, 370] width 27 height 28
click at [647, 231] on div "hero . hide ( ) counter = 0 distance = 0 while counter < 4 : enemy = hero . fin…" at bounding box center [630, 247] width 239 height 271
click at [637, 233] on div "hero . hide ( ) counter = 0 distance = 0 while counter < 4 : enemy = hero . fin…" at bounding box center [630, 247] width 239 height 271
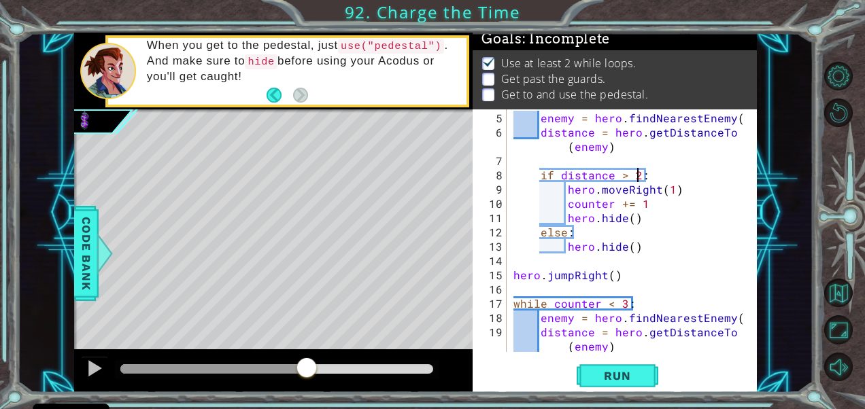
scroll to position [58, 0]
click at [90, 366] on div at bounding box center [95, 369] width 18 height 18
click at [101, 362] on div at bounding box center [95, 369] width 18 height 18
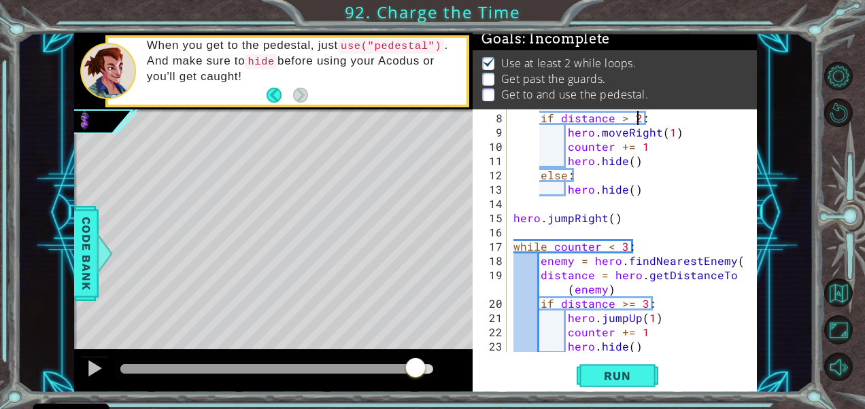
scroll to position [119, 0]
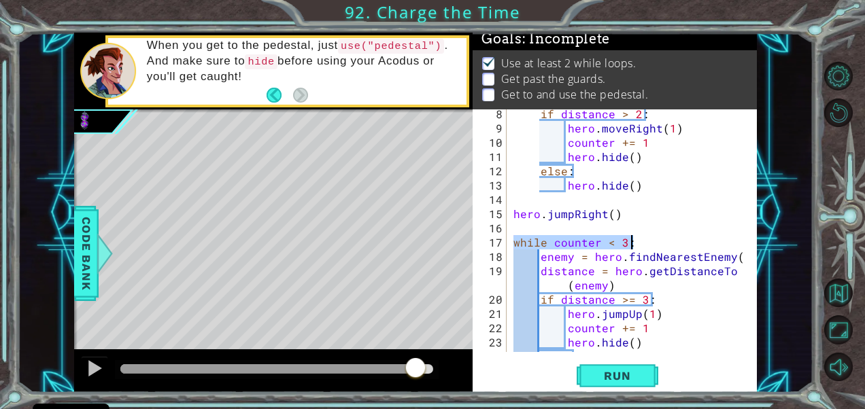
drag, startPoint x: 513, startPoint y: 239, endPoint x: 649, endPoint y: 244, distance: 135.4
click at [649, 244] on div "if distance > 2 : hero . moveRight ( 1 ) counter += 1 hero . hide ( ) else : he…" at bounding box center [630, 242] width 239 height 271
type textarea "while counter < 3:"
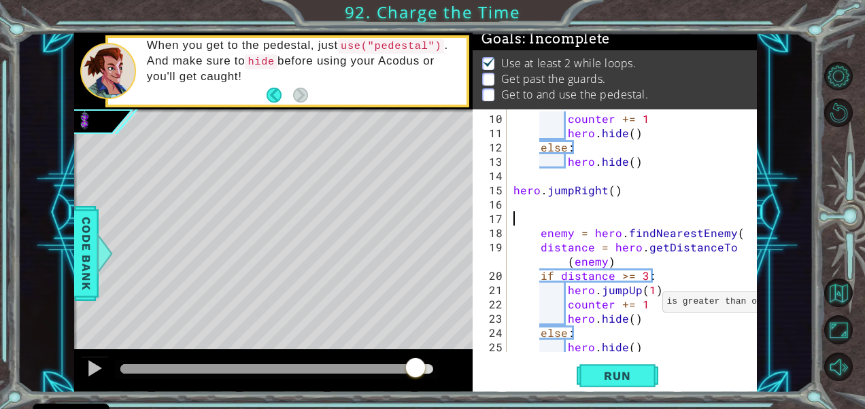
scroll to position [143, 0]
click at [631, 280] on div "counter += 1 hero . hide ( ) else : hero . hide ( ) hero . jumpRight ( ) enemy …" at bounding box center [630, 247] width 239 height 271
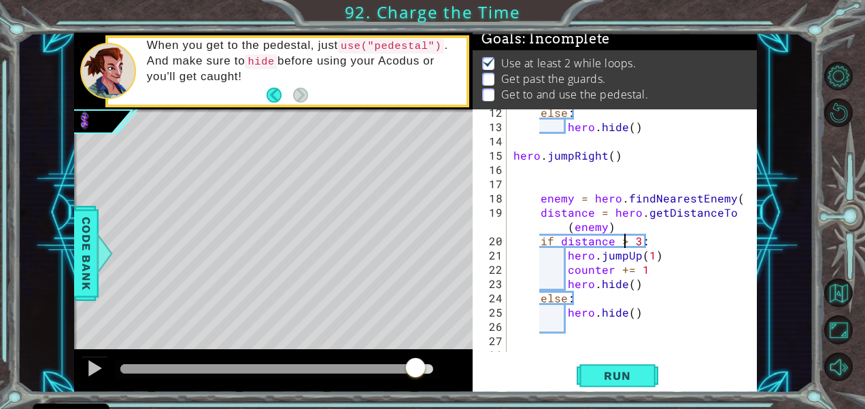
scroll to position [182, 0]
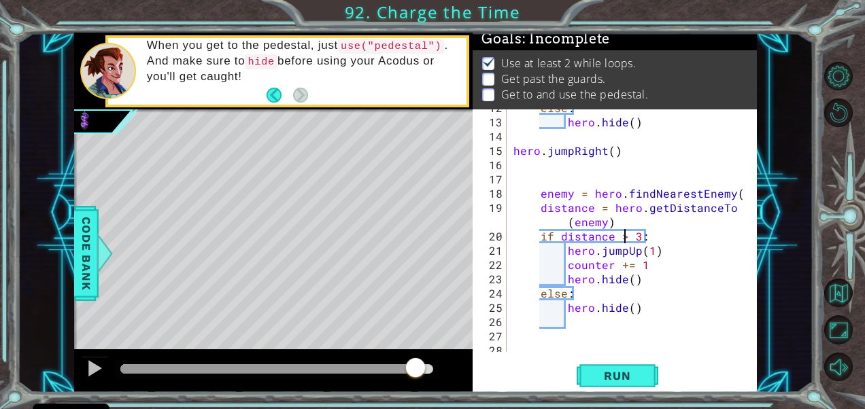
drag, startPoint x: 619, startPoint y: 375, endPoint x: 605, endPoint y: 390, distance: 20.7
click at [619, 375] on span "Run" at bounding box center [617, 376] width 54 height 14
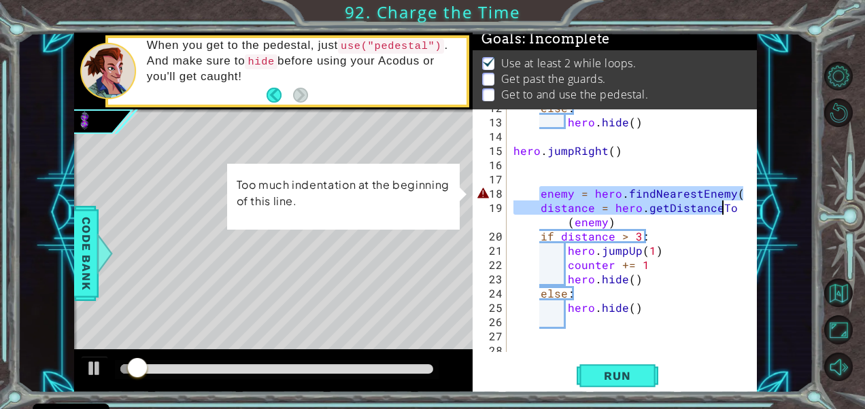
drag, startPoint x: 540, startPoint y: 195, endPoint x: 782, endPoint y: 195, distance: 242.1
click at [782, 195] on div "1 ההההההההההההההההההההההההההההההההההההההההההההההההההההההההההההההההההההההההההההה…" at bounding box center [415, 213] width 796 height 360
drag, startPoint x: 769, startPoint y: 191, endPoint x: 728, endPoint y: 222, distance: 52.0
click at [728, 222] on div "1 ההההההההההההההההההההההההההההההההההההההההההההההההההההההההההההההההההההההההההההה…" at bounding box center [415, 213] width 796 height 360
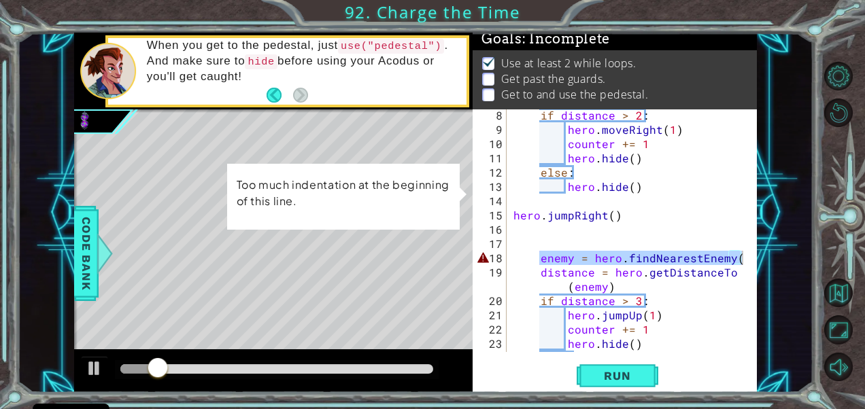
scroll to position [118, 0]
click at [547, 263] on div "if distance > 2 : hero . moveRight ( 1 ) counter += 1 hero . hide ( ) else : he…" at bounding box center [627, 230] width 233 height 243
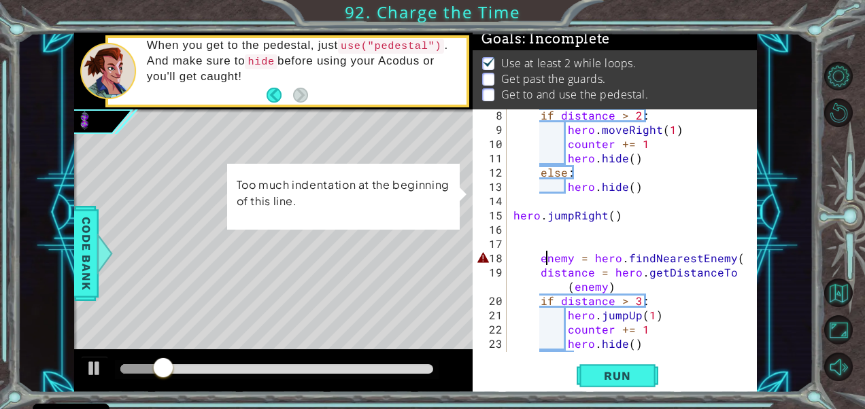
click at [544, 260] on div "if distance > 2 : hero . moveRight ( 1 ) counter += 1 hero . hide ( ) else : he…" at bounding box center [630, 243] width 239 height 271
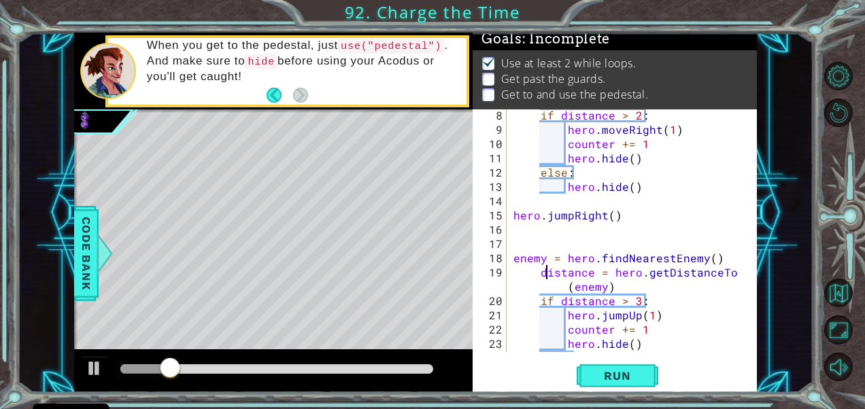
click at [548, 269] on div "if distance > 2 : hero . moveRight ( 1 ) counter += 1 hero . hide ( ) else : he…" at bounding box center [630, 243] width 239 height 271
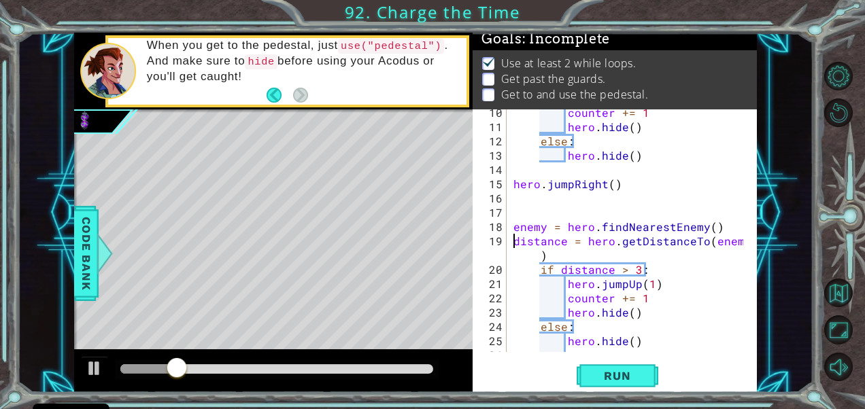
scroll to position [150, 0]
click at [615, 381] on span "Run" at bounding box center [617, 376] width 54 height 14
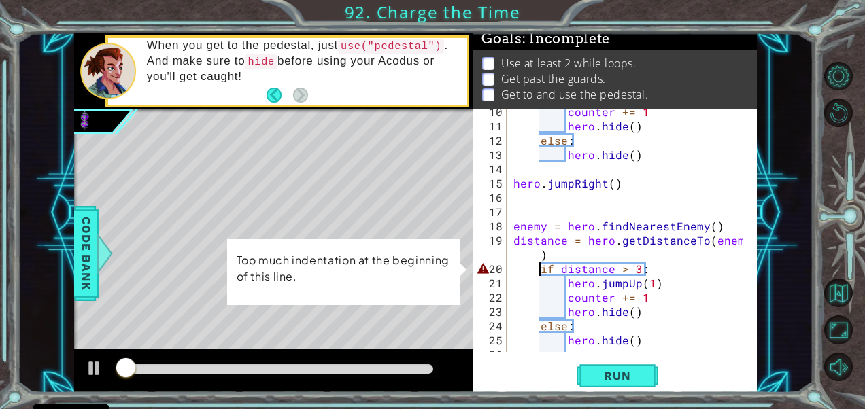
click at [542, 263] on div "counter += 1 hero . hide ( ) else : hero . hide ( ) hero . jumpRight ( ) enemy …" at bounding box center [630, 240] width 239 height 271
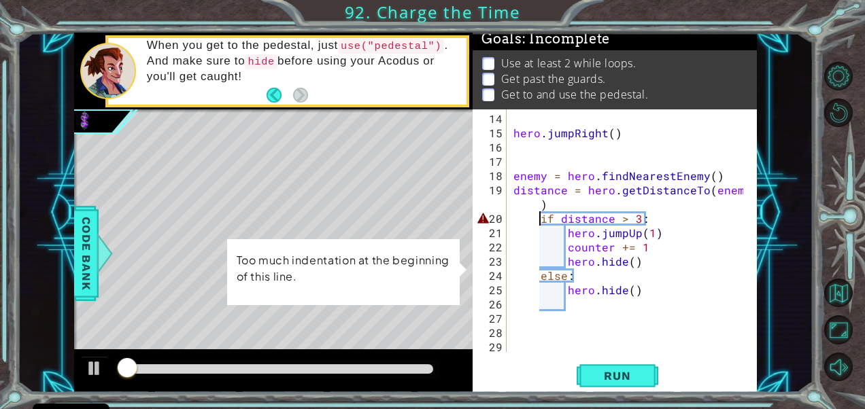
scroll to position [200, 0]
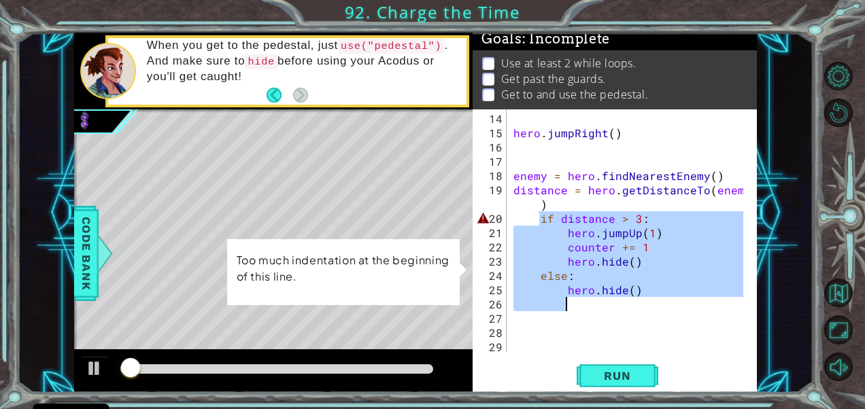
click at [570, 307] on div "hero . jumpRight ( ) enemy = hero . findNearestEnemy ( ) distance = hero . getD…" at bounding box center [630, 247] width 239 height 271
type textarea "hero.hide()"
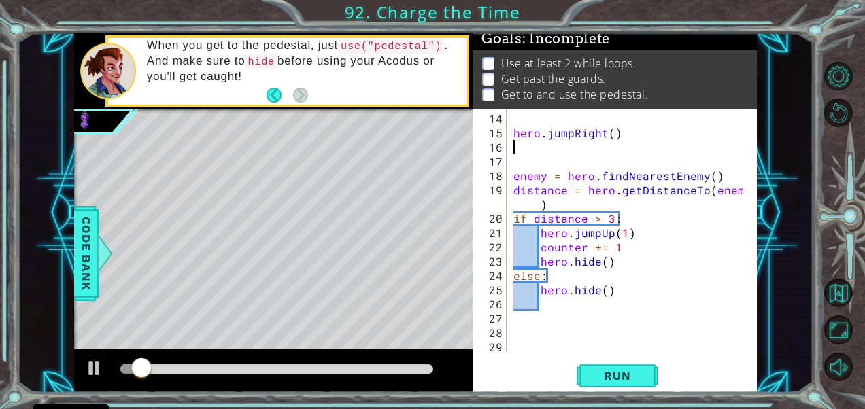
click at [620, 144] on div "hero . jumpRight ( ) enemy = hero . findNearestEnemy ( ) distance = hero . getD…" at bounding box center [630, 247] width 239 height 271
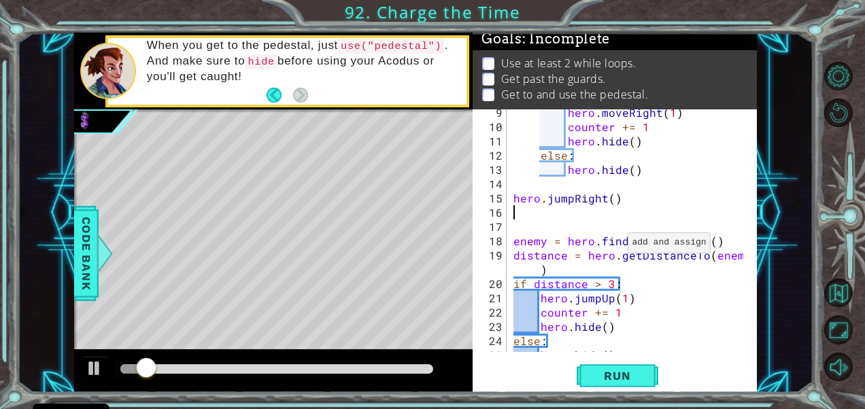
scroll to position [131, 0]
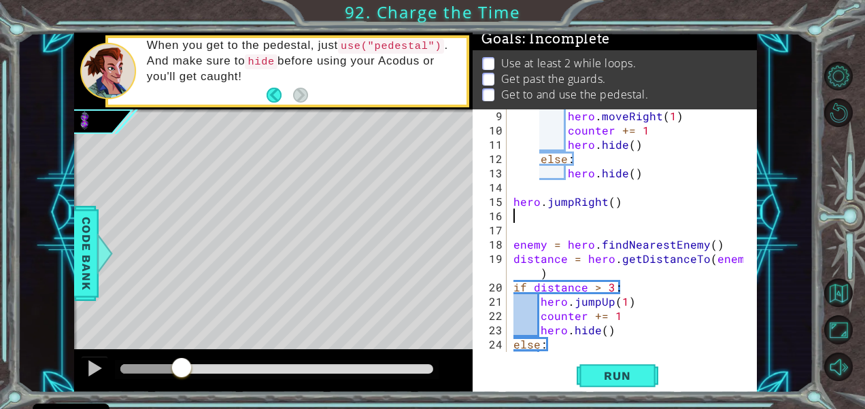
drag, startPoint x: 169, startPoint y: 365, endPoint x: 186, endPoint y: 361, distance: 17.3
click at [186, 361] on div at bounding box center [181, 369] width 24 height 24
click at [94, 373] on div at bounding box center [95, 369] width 18 height 18
drag, startPoint x: 190, startPoint y: 364, endPoint x: 98, endPoint y: 374, distance: 92.4
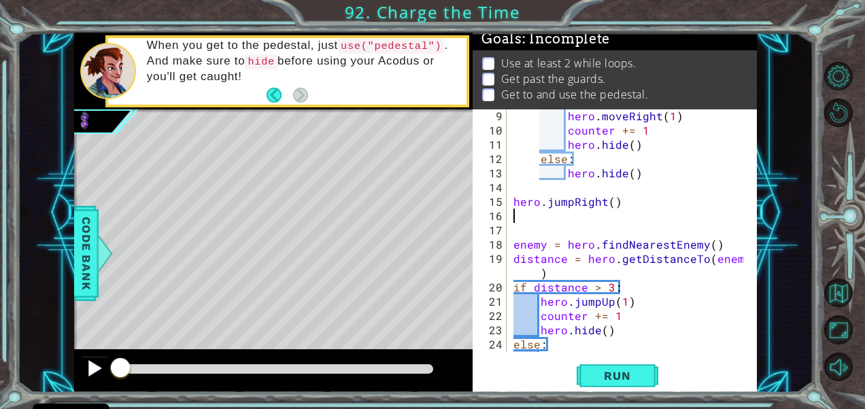
click at [98, 374] on div at bounding box center [273, 372] width 399 height 44
click at [625, 384] on button "Run" at bounding box center [618, 376] width 82 height 29
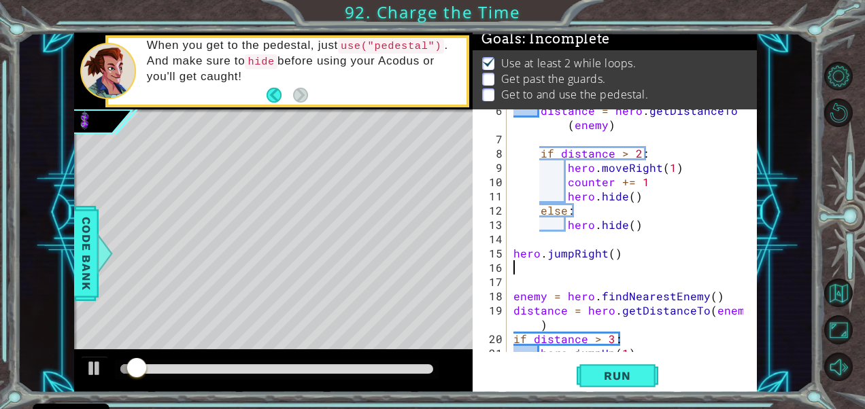
scroll to position [0, 0]
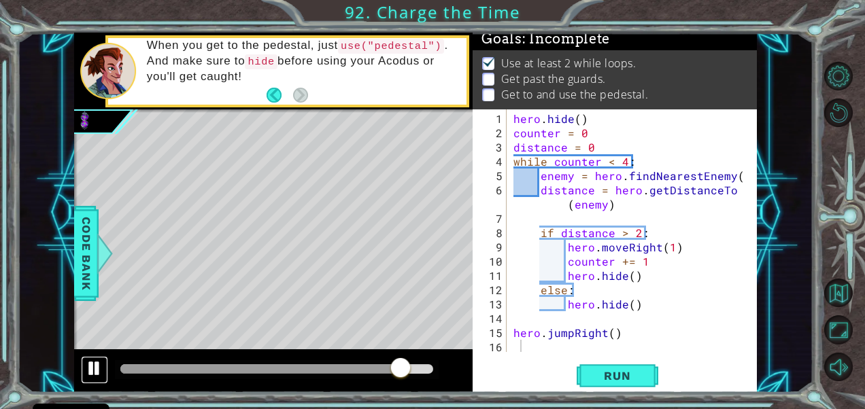
click at [88, 360] on div at bounding box center [95, 369] width 18 height 18
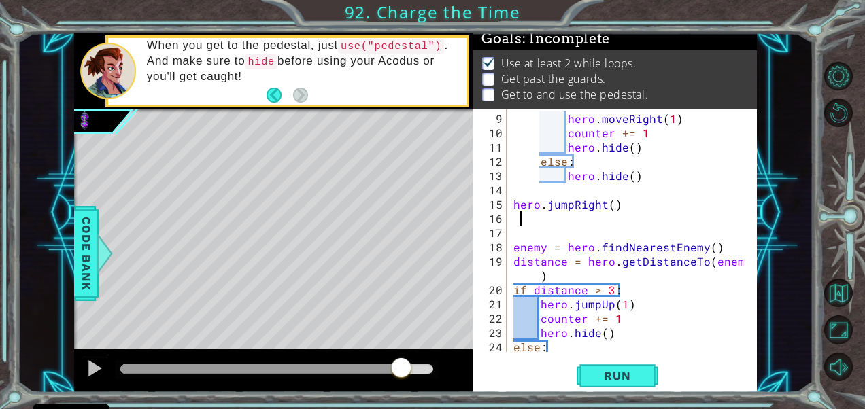
scroll to position [129, 0]
click at [92, 362] on div at bounding box center [95, 369] width 18 height 18
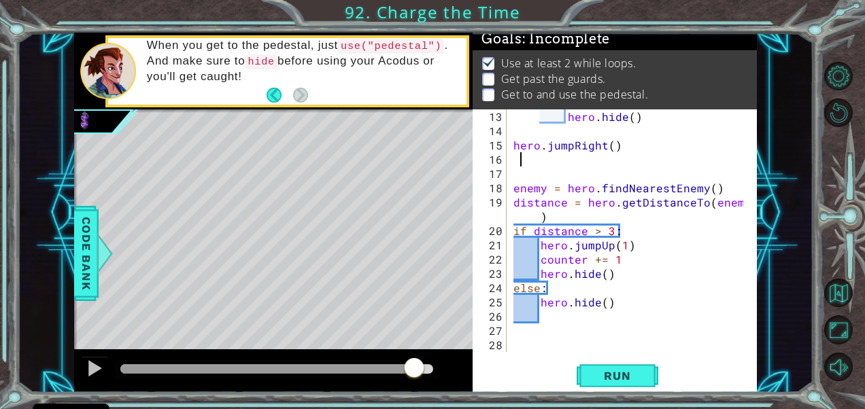
scroll to position [188, 0]
click at [86, 365] on div at bounding box center [95, 369] width 18 height 18
drag, startPoint x: 424, startPoint y: 367, endPoint x: 397, endPoint y: 359, distance: 28.4
click at [397, 359] on div at bounding box center [398, 369] width 24 height 24
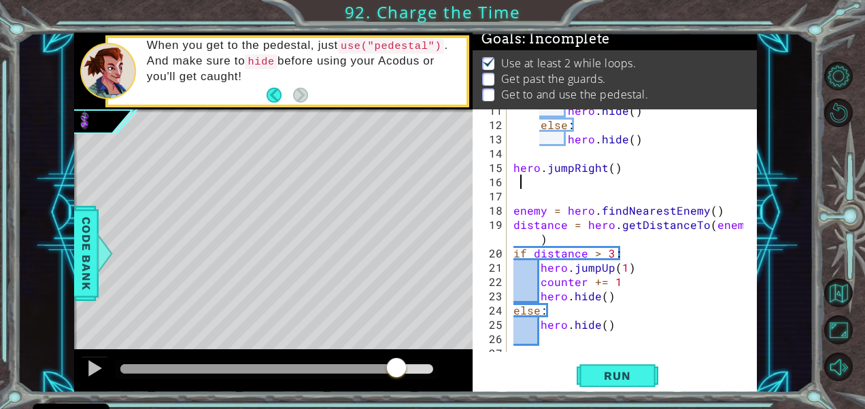
scroll to position [166, 0]
click at [99, 370] on div at bounding box center [95, 369] width 18 height 18
click at [95, 366] on div at bounding box center [95, 369] width 18 height 18
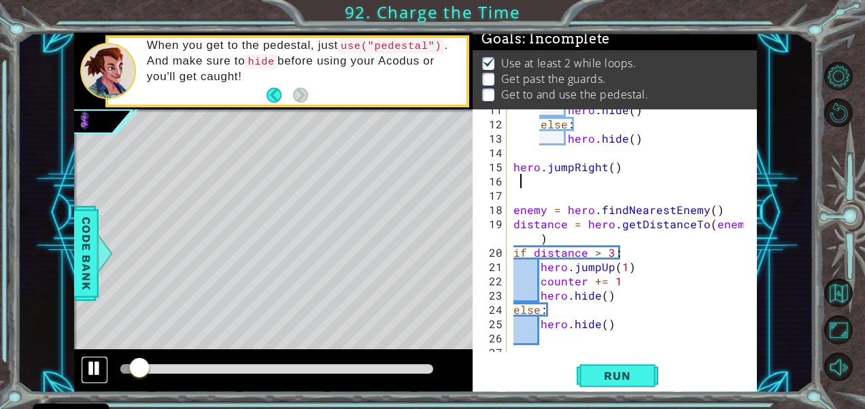
click at [87, 373] on div at bounding box center [95, 369] width 18 height 18
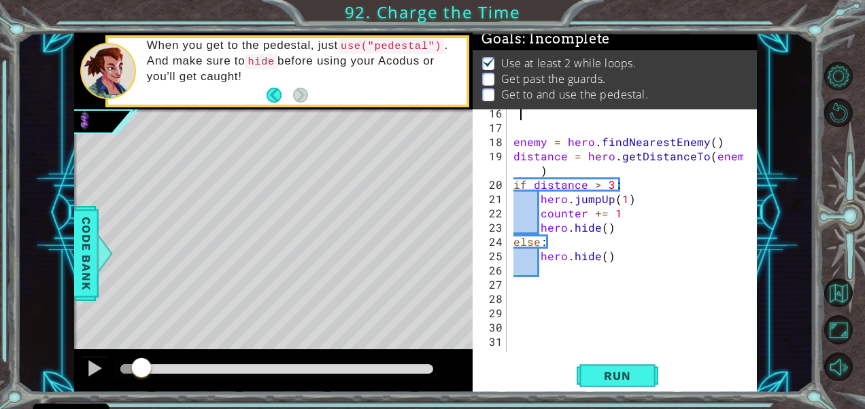
scroll to position [235, 0]
click at [577, 201] on div "enemy = hero . findNearestEnemy ( ) distance = hero . getDistanceTo ( enemy ) i…" at bounding box center [630, 240] width 239 height 271
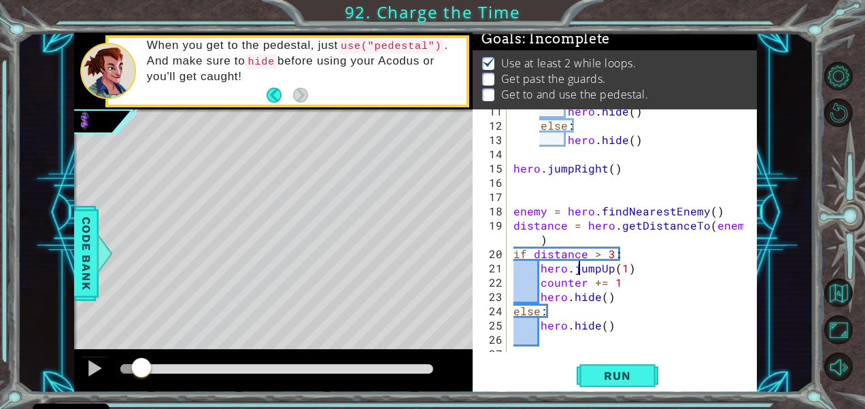
scroll to position [168, 0]
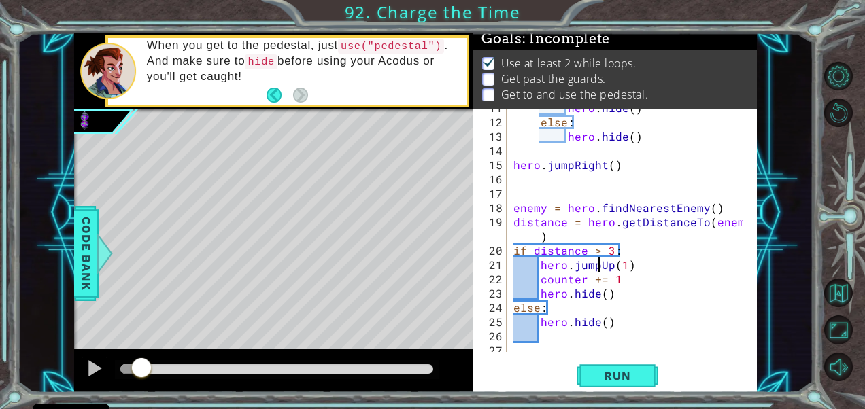
click at [601, 265] on div "hero . hide ( ) else : hero . hide ( ) hero . jumpRight ( ) enemy = hero . find…" at bounding box center [630, 236] width 239 height 271
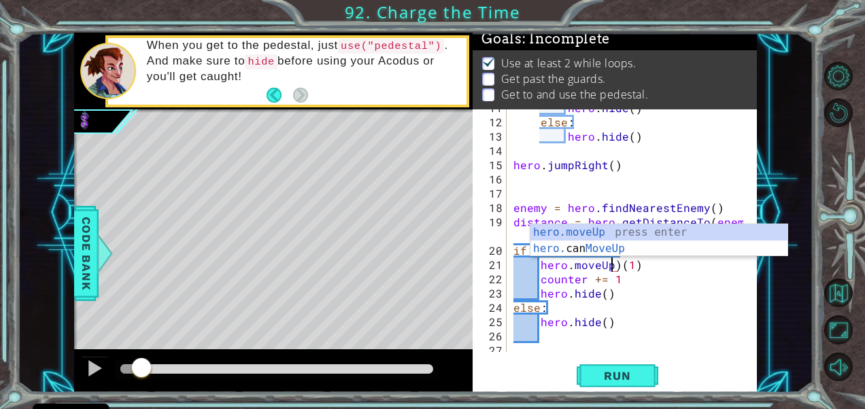
type textarea "hero.moveUp(1)"
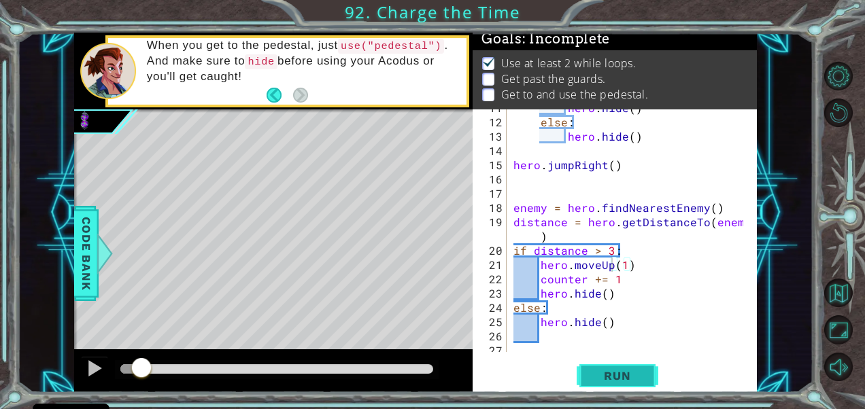
click at [619, 374] on span "Run" at bounding box center [617, 376] width 54 height 14
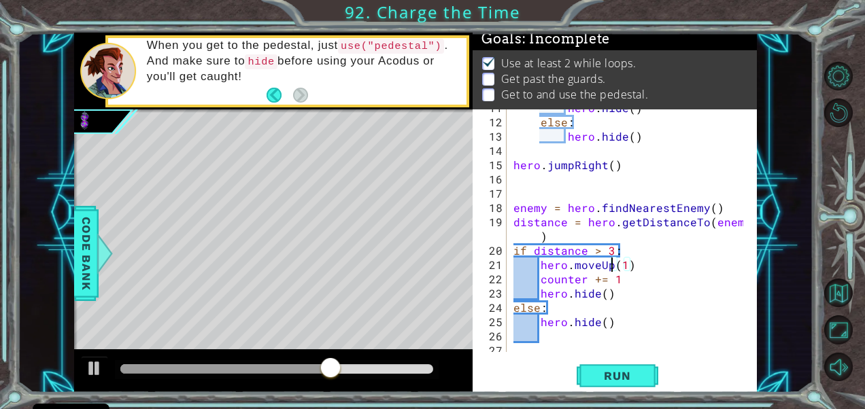
click at [105, 122] on div at bounding box center [106, 122] width 65 height 34
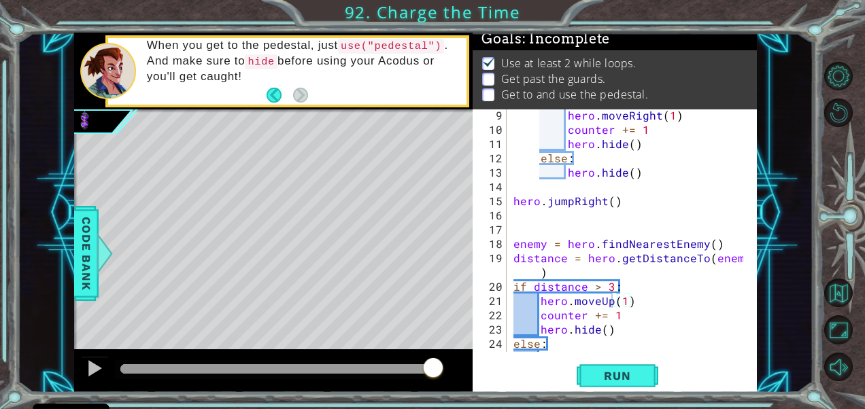
scroll to position [132, 0]
drag, startPoint x: 422, startPoint y: 367, endPoint x: 394, endPoint y: 369, distance: 28.0
click at [394, 369] on div at bounding box center [395, 369] width 24 height 24
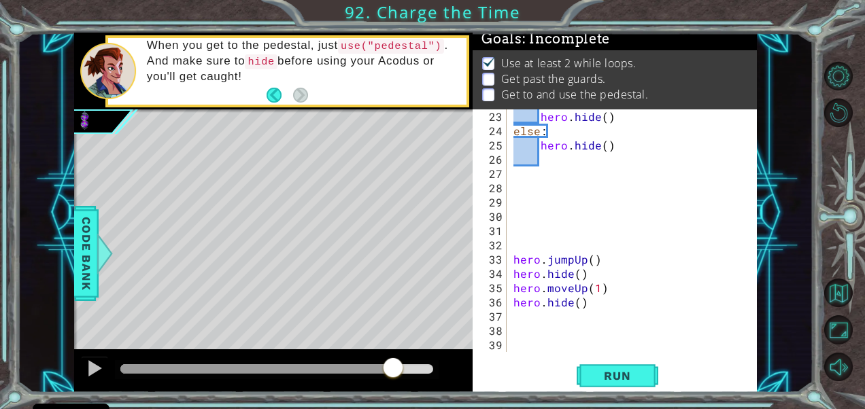
scroll to position [345, 0]
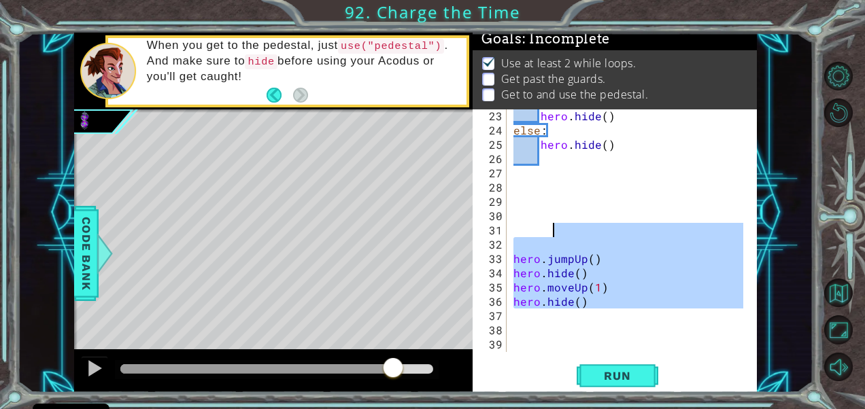
drag, startPoint x: 604, startPoint y: 311, endPoint x: 543, endPoint y: 227, distance: 103.7
click at [547, 227] on div "hero . hide ( ) else : hero . hide ( ) hero . jumpUp ( ) hero . hide ( ) hero .…" at bounding box center [630, 244] width 239 height 271
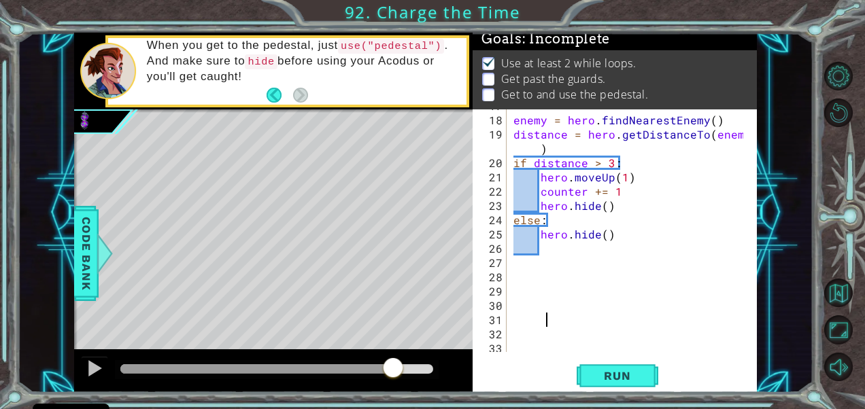
scroll to position [217, 0]
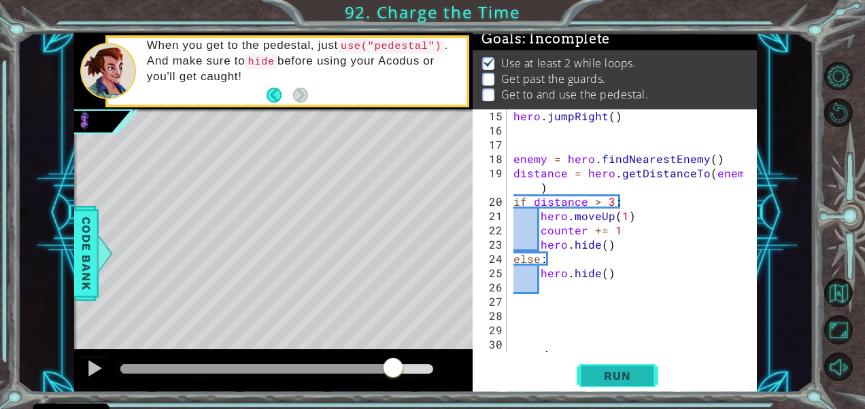
click at [645, 376] on button "Run" at bounding box center [618, 376] width 82 height 29
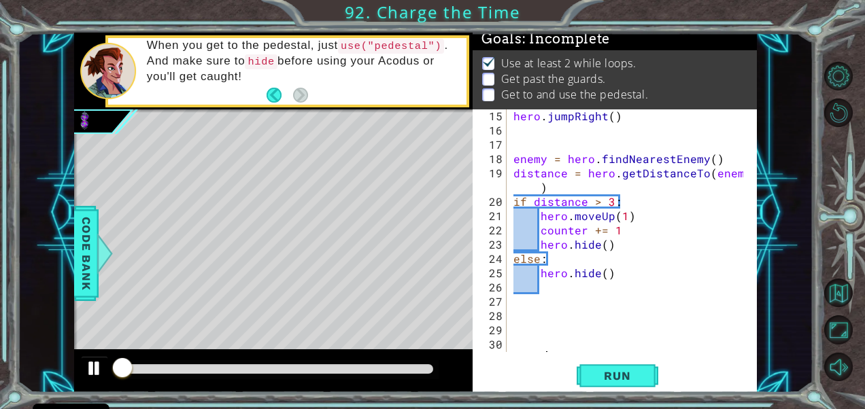
scroll to position [12, 0]
click at [94, 363] on div at bounding box center [95, 369] width 18 height 18
click at [188, 343] on div "methods hero moveUp() moveDown() moveLeft() moveRight() jumpUp() jumpDown() jum…" at bounding box center [415, 213] width 683 height 360
click at [92, 367] on div at bounding box center [95, 369] width 18 height 18
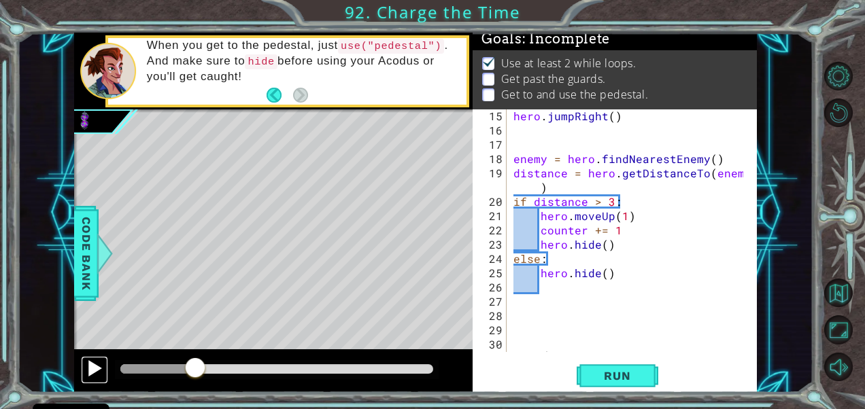
click at [92, 367] on div at bounding box center [95, 369] width 18 height 18
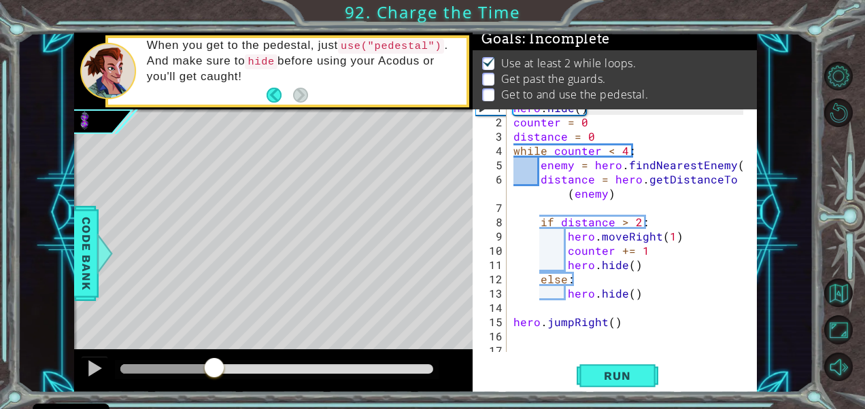
scroll to position [11, 0]
drag, startPoint x: 596, startPoint y: 121, endPoint x: 511, endPoint y: 116, distance: 85.1
click at [511, 116] on div "hero . hide ( ) counter = 0 distance = 0 while counter < 4 : enemy = hero . fin…" at bounding box center [630, 236] width 239 height 271
type textarea "counter = 0"
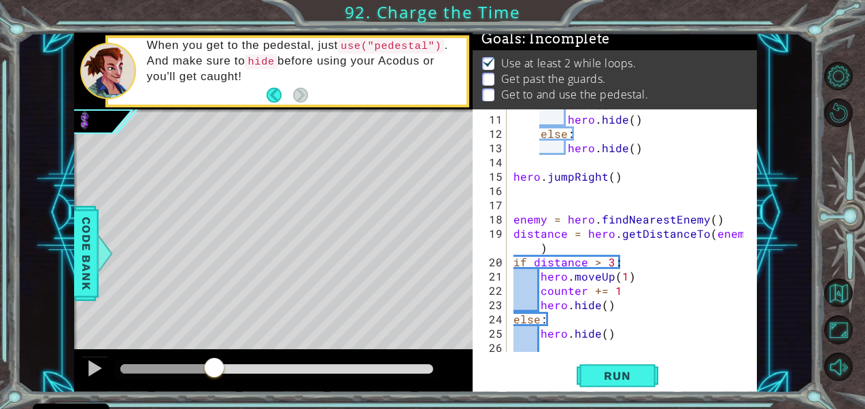
scroll to position [169, 0]
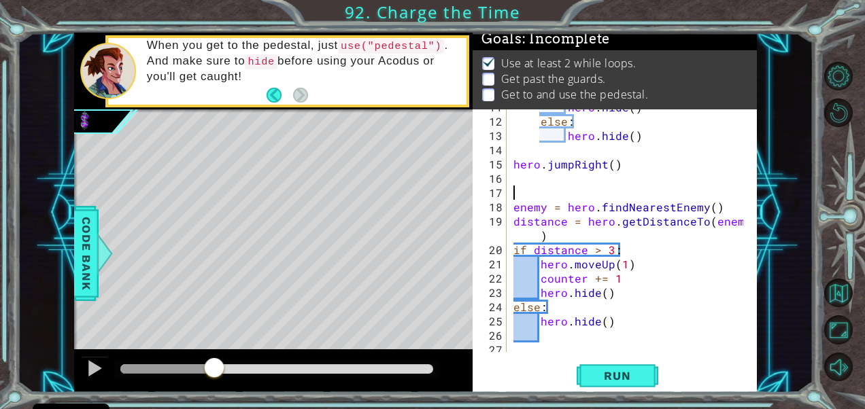
click at [520, 192] on div "hero . hide ( ) else : hero . hide ( ) hero . jumpRight ( ) enemy = hero . find…" at bounding box center [630, 235] width 239 height 271
paste textarea "counter = 0"
click at [550, 235] on div "hero . hide ( ) else : hero . hide ( ) hero . jumpRight ( ) counter = 0 enemy =…" at bounding box center [630, 235] width 239 height 271
type textarea "distance = hero.getDistanceTo(enemy)"
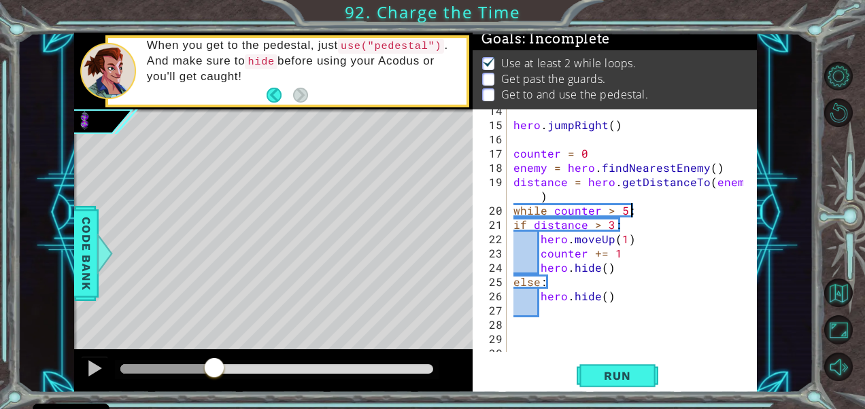
scroll to position [214, 0]
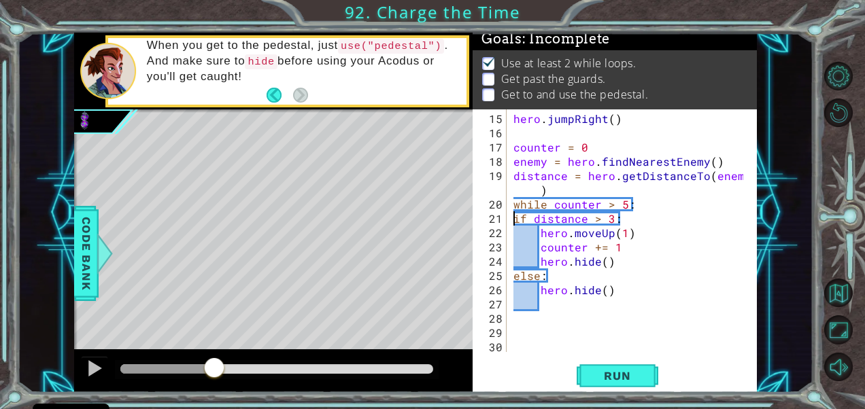
click at [517, 220] on div "hero . jumpRight ( ) counter = 0 enemy = hero . findNearestEnemy ( ) distance =…" at bounding box center [630, 247] width 239 height 271
click at [615, 294] on div "hero . jumpRight ( ) counter = 0 enemy = hero . findNearestEnemy ( ) distance =…" at bounding box center [630, 247] width 239 height 271
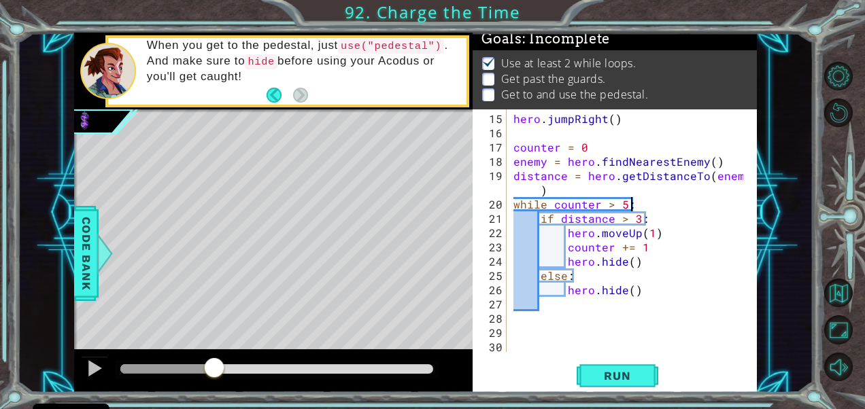
click at [647, 203] on div "hero . jumpRight ( ) counter = 0 enemy = hero . findNearestEnemy ( ) distance =…" at bounding box center [630, 247] width 239 height 271
click at [613, 205] on div "hero . jumpRight ( ) counter = 0 enemy = hero . findNearestEnemy ( ) distance =…" at bounding box center [630, 247] width 239 height 271
click at [626, 366] on button "Run" at bounding box center [618, 376] width 82 height 29
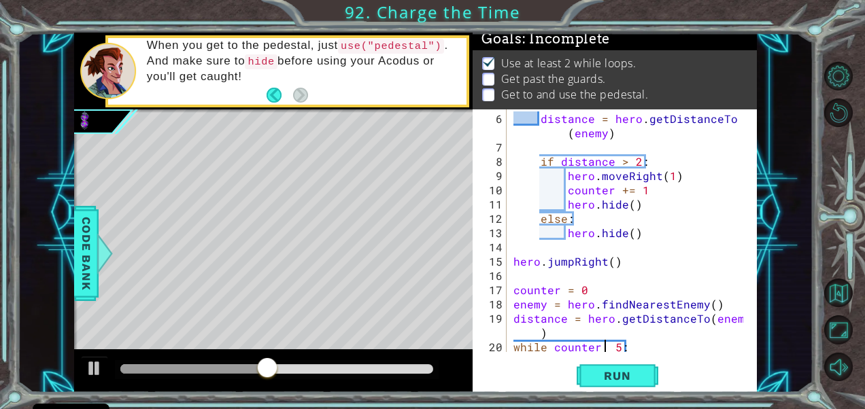
scroll to position [71, 0]
click at [613, 368] on button "Run" at bounding box center [618, 376] width 82 height 29
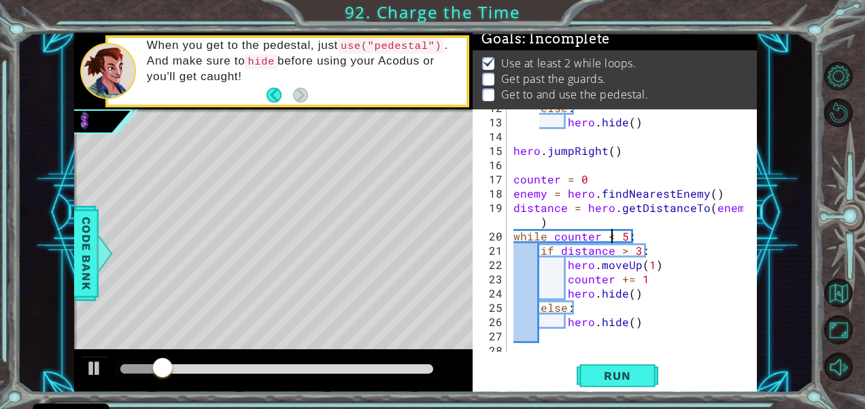
scroll to position [183, 0]
drag, startPoint x: 174, startPoint y: 369, endPoint x: 311, endPoint y: 373, distance: 137.4
click at [311, 373] on div at bounding box center [311, 369] width 24 height 24
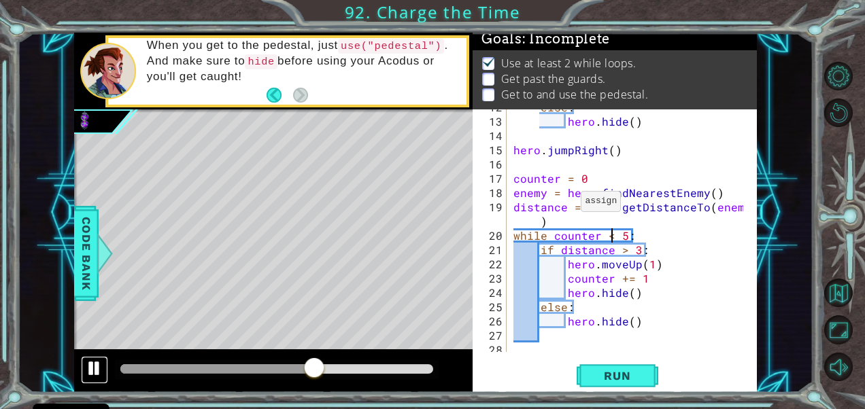
click at [90, 362] on div at bounding box center [95, 369] width 18 height 18
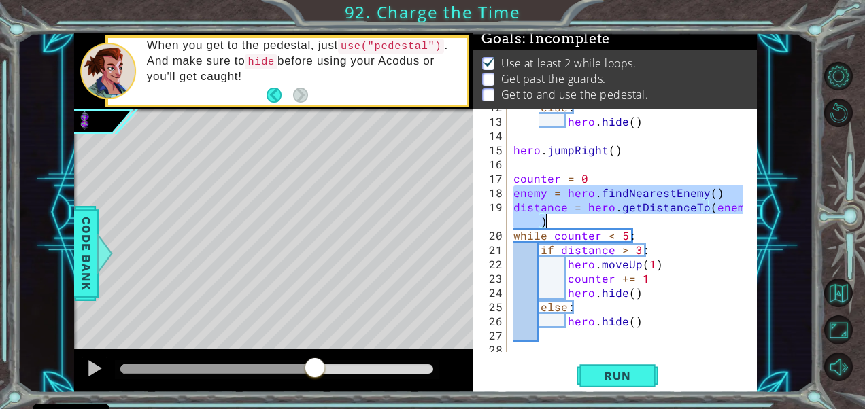
drag, startPoint x: 512, startPoint y: 192, endPoint x: 759, endPoint y: 222, distance: 248.7
click at [759, 222] on div "1 ההההההההההההההההההההההההההההההההההההההההההההההההההההההההההההההההההההההההההההה…" at bounding box center [415, 213] width 796 height 360
click at [655, 252] on div "else : hero . hide ( ) hero . jumpRight ( ) counter = 0 enemy = hero . findNear…" at bounding box center [630, 235] width 239 height 271
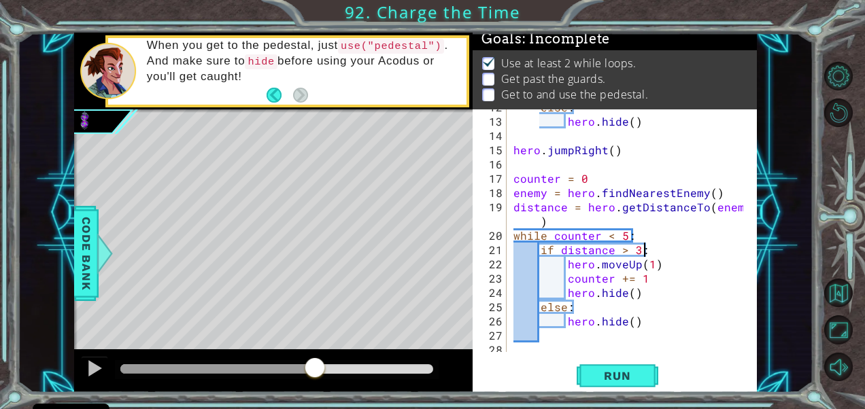
click at [639, 233] on div "else : hero . hide ( ) hero . jumpRight ( ) counter = 0 enemy = hero . findNear…" at bounding box center [630, 235] width 239 height 271
type textarea "while counter < 5:"
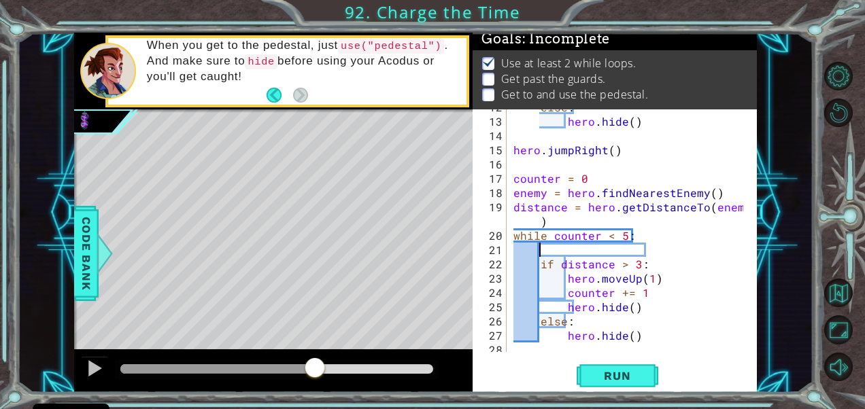
scroll to position [0, 1]
paste textarea "distance = hero.getDistanceTo(enemy)"
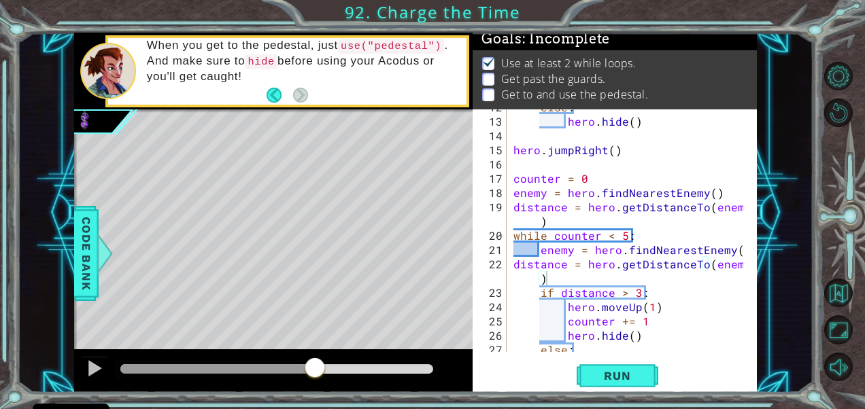
drag, startPoint x: 510, startPoint y: 189, endPoint x: 537, endPoint y: 194, distance: 27.6
click at [537, 194] on div "distance = hero.getDistanceTo(enemy) 12 13 14 15 16 17 18 19 20 21 22 23 24 25 …" at bounding box center [613, 230] width 281 height 243
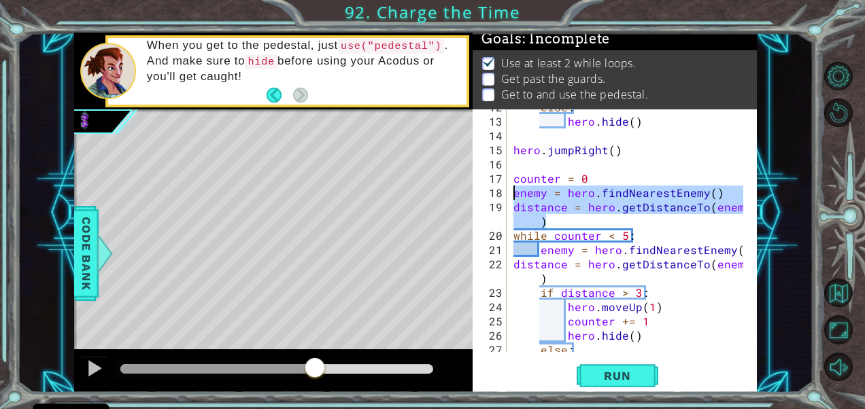
drag, startPoint x: 547, startPoint y: 220, endPoint x: 503, endPoint y: 188, distance: 54.6
click at [503, 188] on div "distance = hero.getDistanceTo(enemy) 12 13 14 15 16 17 18 19 20 21 22 23 24 25 …" at bounding box center [613, 230] width 281 height 243
type textarea "enemy = hero.findNearestEnemy() distance = hero.getDistanceTo(enemy)"
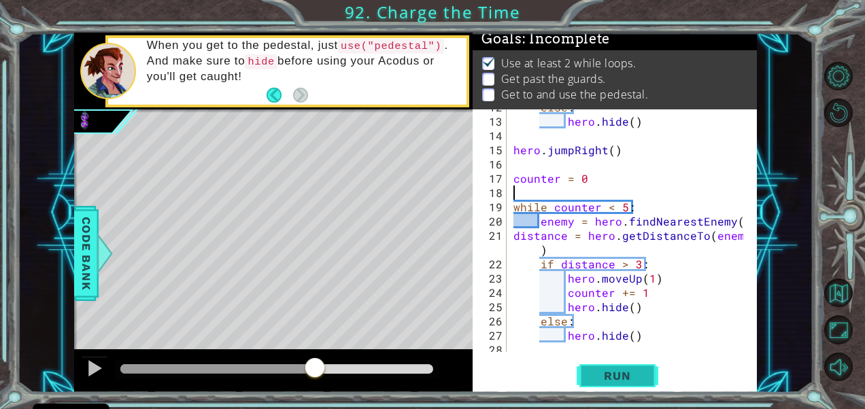
click at [612, 377] on span "Run" at bounding box center [617, 376] width 54 height 14
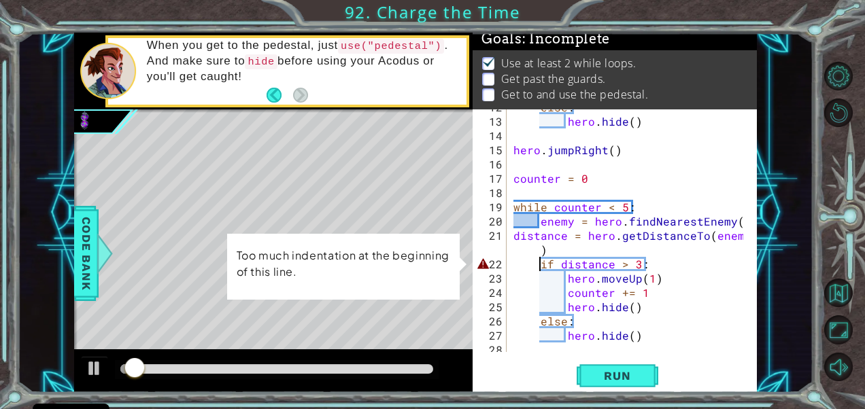
click at [540, 268] on div "else : hero . hide ( ) hero . jumpRight ( ) counter = 0 while counter < 5 : ene…" at bounding box center [630, 235] width 239 height 271
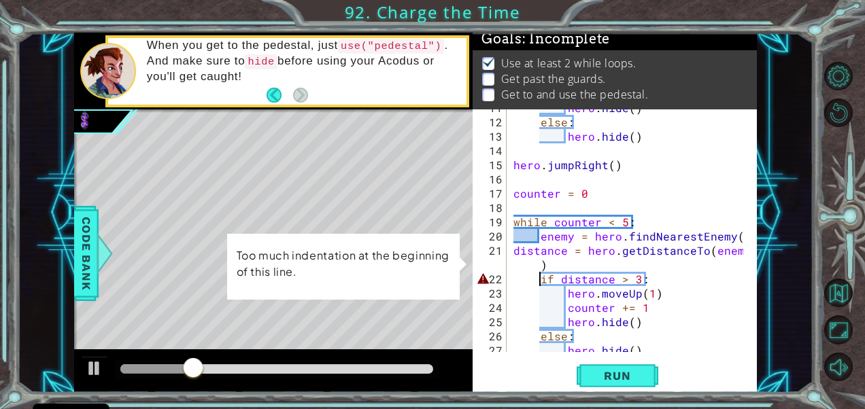
scroll to position [169, 0]
click at [513, 250] on div "hero . hide ( ) else : hero . hide ( ) hero . jumpRight ( ) counter = 0 while c…" at bounding box center [630, 234] width 239 height 271
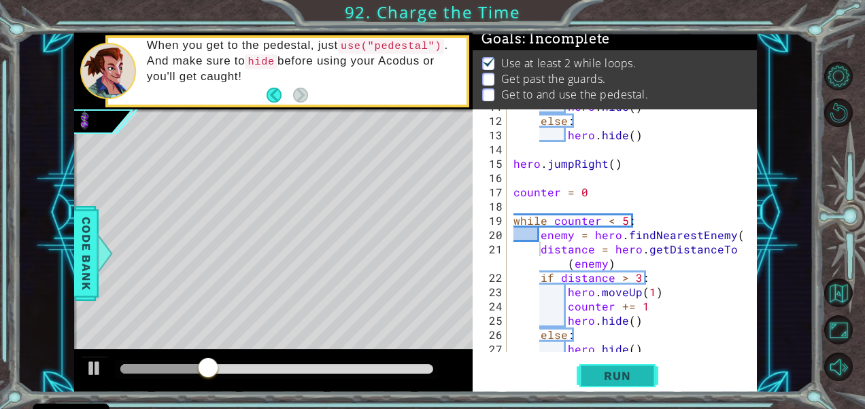
click at [642, 379] on span "Run" at bounding box center [617, 376] width 54 height 14
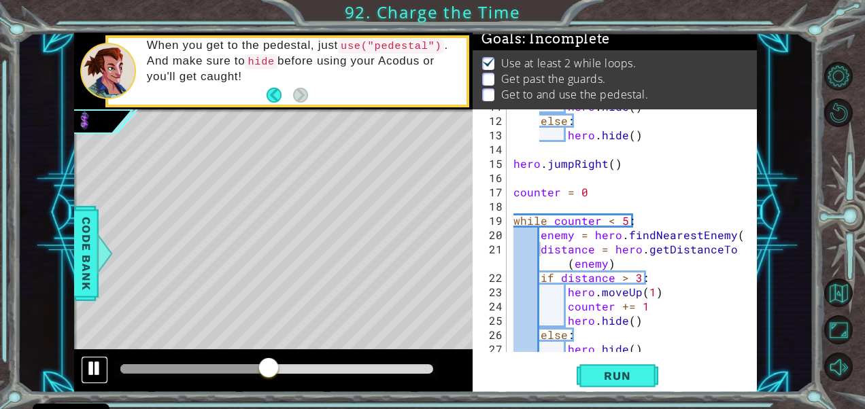
click at [86, 368] on div at bounding box center [95, 369] width 18 height 18
drag, startPoint x: 269, startPoint y: 360, endPoint x: 259, endPoint y: 363, distance: 10.6
click at [259, 363] on div at bounding box center [260, 369] width 24 height 24
drag, startPoint x: 260, startPoint y: 356, endPoint x: 249, endPoint y: 361, distance: 11.9
click at [249, 361] on div at bounding box center [249, 369] width 24 height 24
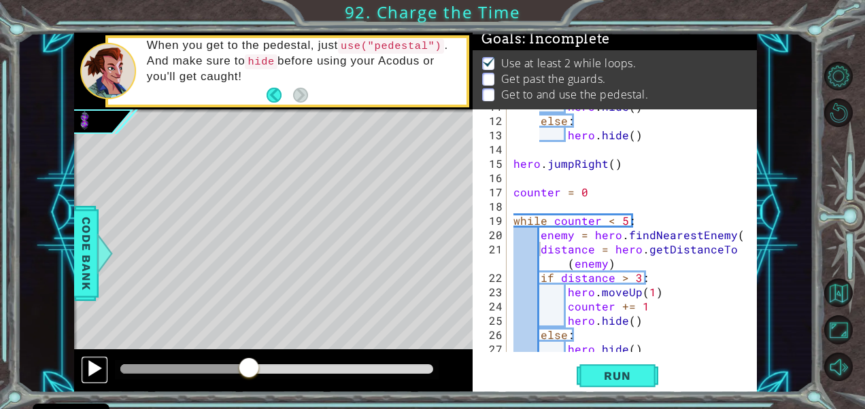
click at [95, 362] on div at bounding box center [95, 369] width 18 height 18
click at [95, 365] on div at bounding box center [95, 369] width 18 height 18
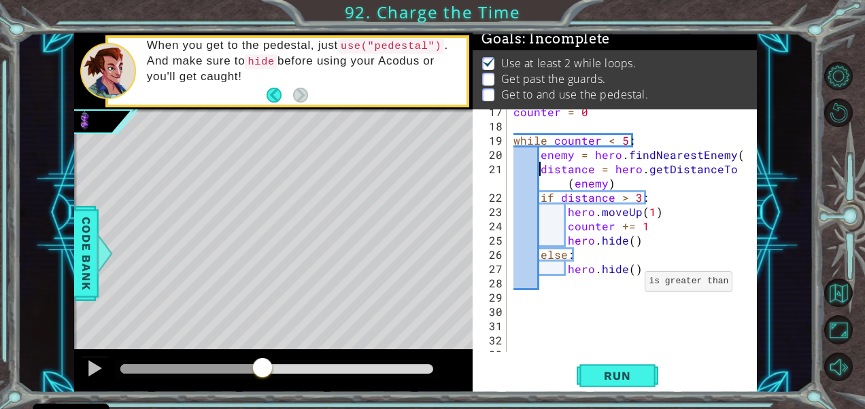
scroll to position [209, 0]
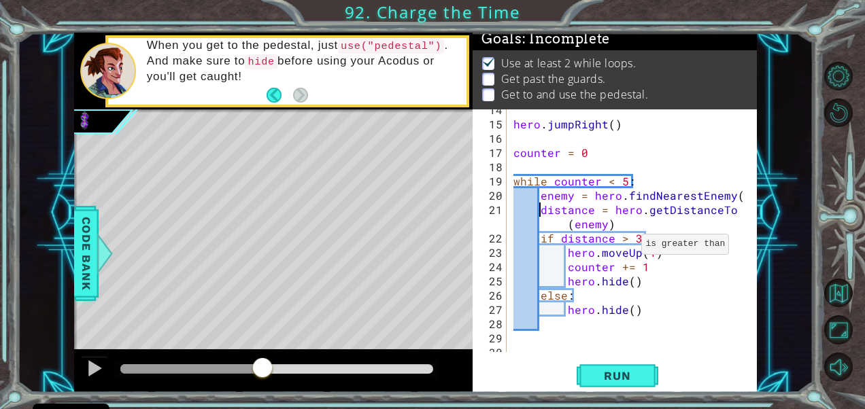
click at [626, 239] on div "hero . jumpRight ( ) counter = 0 while counter < 5 : enemy = hero . findNearest…" at bounding box center [630, 238] width 239 height 271
type textarea "if distance >= 3:"
click at [618, 378] on span "Run" at bounding box center [617, 376] width 54 height 14
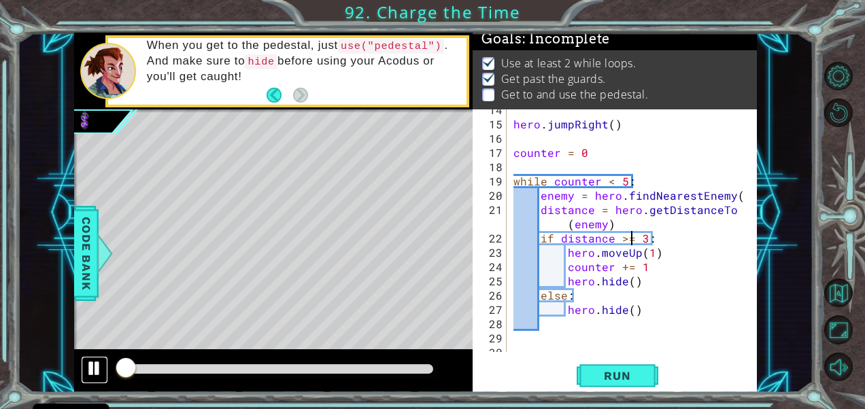
click at [99, 364] on div at bounding box center [95, 369] width 18 height 18
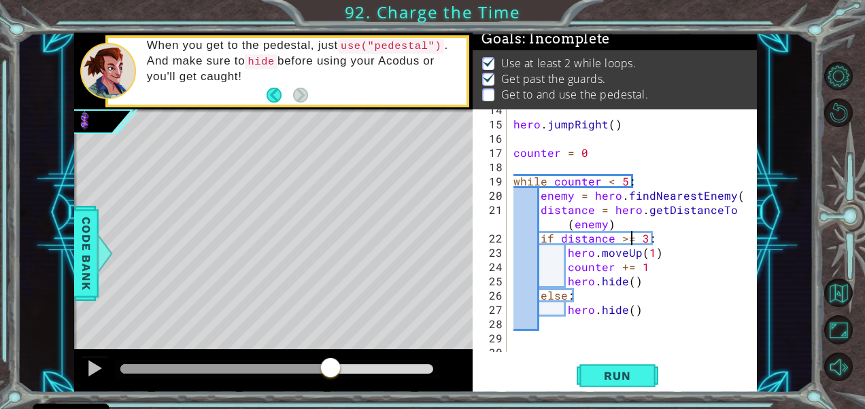
drag, startPoint x: 126, startPoint y: 363, endPoint x: 331, endPoint y: 362, distance: 204.0
click at [331, 362] on div at bounding box center [330, 369] width 24 height 24
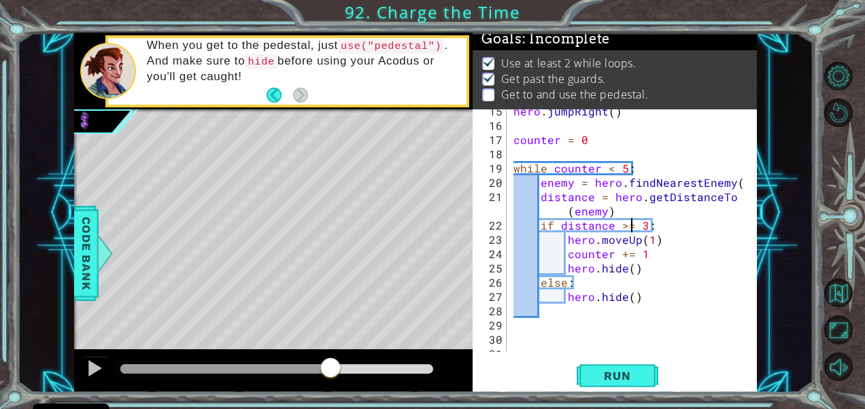
scroll to position [280, 0]
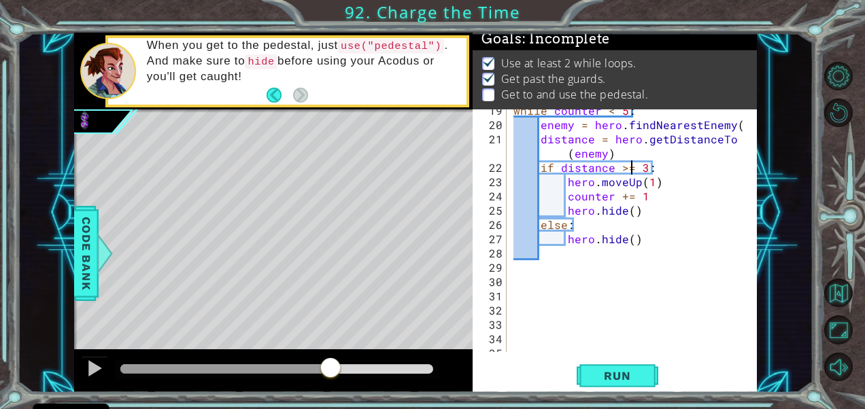
click at [525, 296] on div "while counter < 5 : enemy = hero . findNearestEnemy ( ) distance = hero . getDi…" at bounding box center [630, 238] width 239 height 271
type textarea "h"
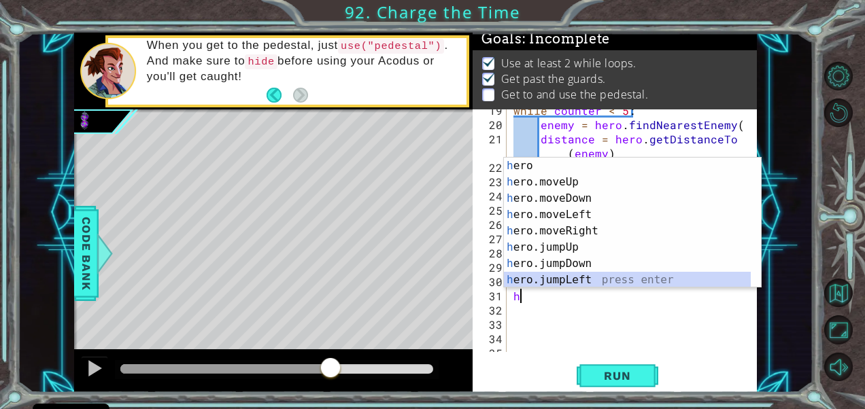
click at [600, 280] on div "h ero press enter h ero.moveUp press enter h ero.moveDown press enter h ero.mov…" at bounding box center [628, 239] width 248 height 163
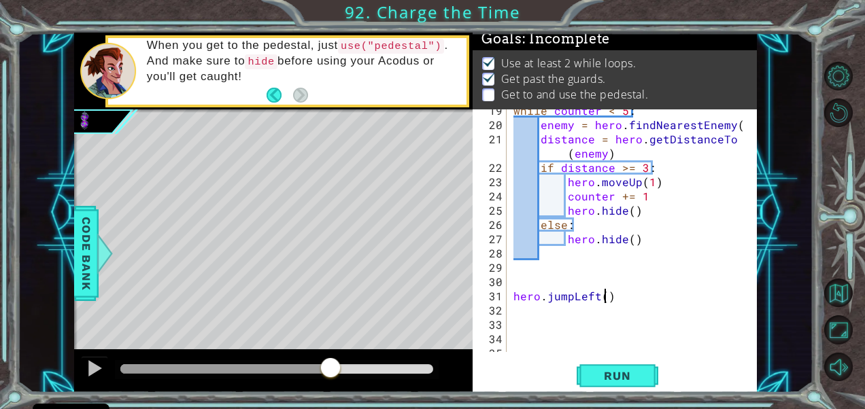
click at [603, 298] on div "while counter < 5 : enemy = hero . findNearestEnemy ( ) distance = hero . getDi…" at bounding box center [630, 238] width 239 height 271
click at [615, 368] on button "Run" at bounding box center [618, 376] width 82 height 29
click at [332, 367] on div at bounding box center [277, 370] width 314 height 10
click at [88, 370] on div at bounding box center [95, 369] width 18 height 18
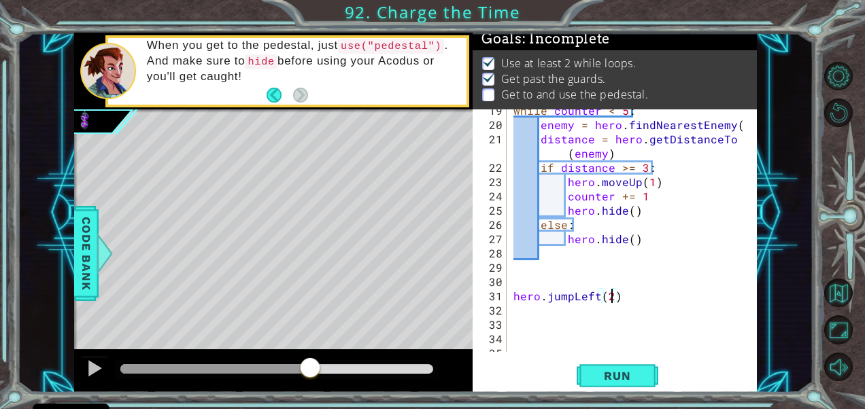
drag, startPoint x: 343, startPoint y: 358, endPoint x: 310, endPoint y: 360, distance: 33.4
click at [310, 360] on div at bounding box center [310, 369] width 24 height 24
type textarea "hero.jumpLeft(1)"
click at [628, 297] on div "while counter < 5 : enemy = hero . findNearestEnemy ( ) distance = hero . getDi…" at bounding box center [630, 238] width 239 height 271
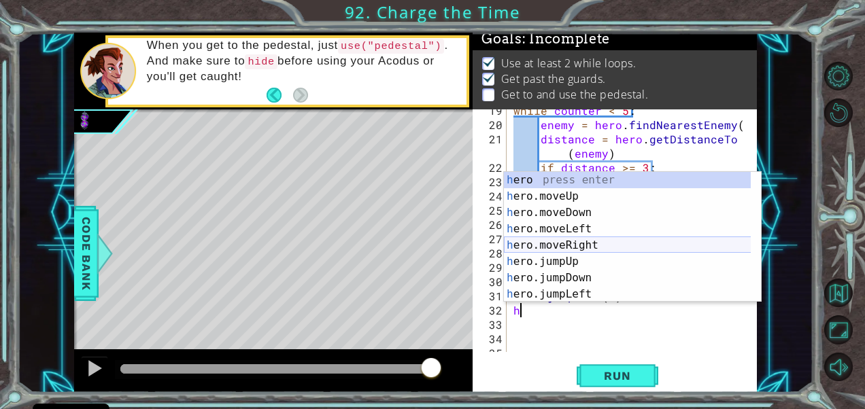
click at [597, 246] on div "h ero press enter h ero.moveUp press enter h ero.moveDown press enter h ero.mov…" at bounding box center [628, 253] width 248 height 163
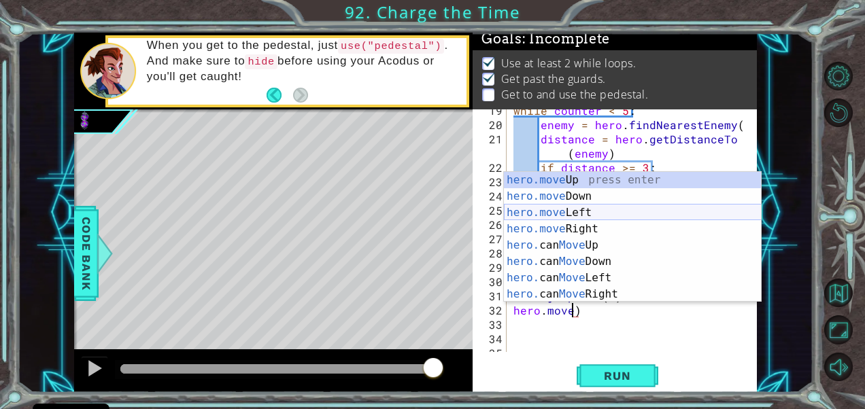
click at [598, 216] on div "hero.move Up press enter hero.move Down press enter hero.move Left press enter …" at bounding box center [633, 253] width 258 height 163
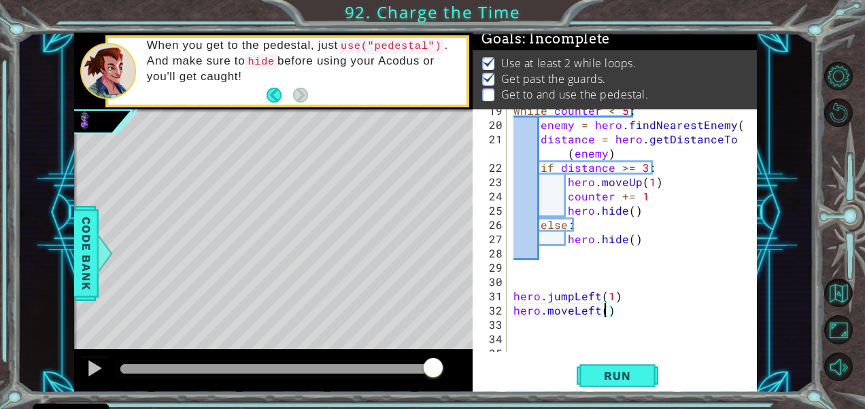
scroll to position [0, 5]
click at [620, 312] on div "while counter < 5 : enemy = hero . findNearestEnemy ( ) distance = hero . getDi…" at bounding box center [630, 238] width 239 height 271
type textarea "hero.moveLeft(2)"
type textarea "hero.use("pedestal")"
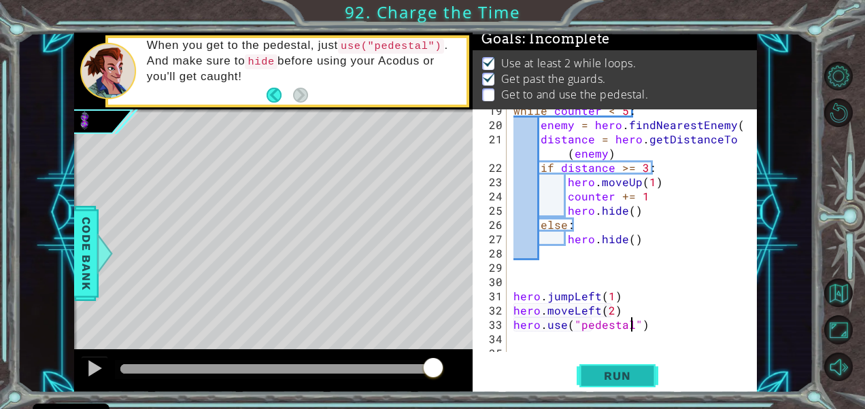
click at [634, 375] on span "Run" at bounding box center [617, 376] width 54 height 14
drag, startPoint x: 152, startPoint y: 369, endPoint x: 400, endPoint y: 368, distance: 247.6
click at [400, 368] on div at bounding box center [400, 369] width 24 height 24
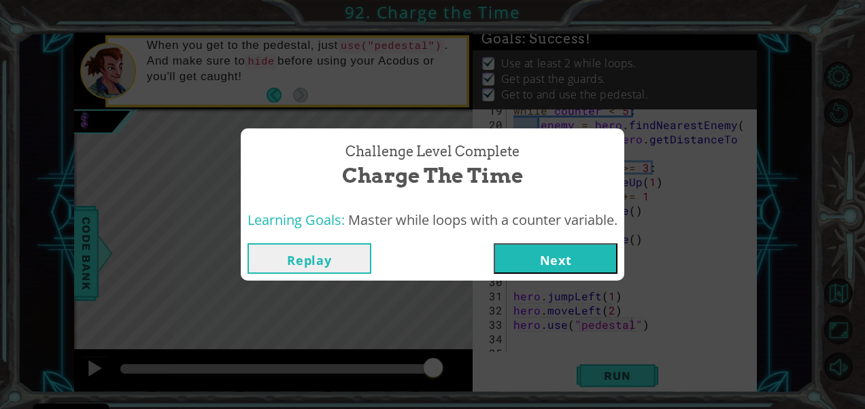
click at [564, 260] on button "Next" at bounding box center [556, 258] width 124 height 31
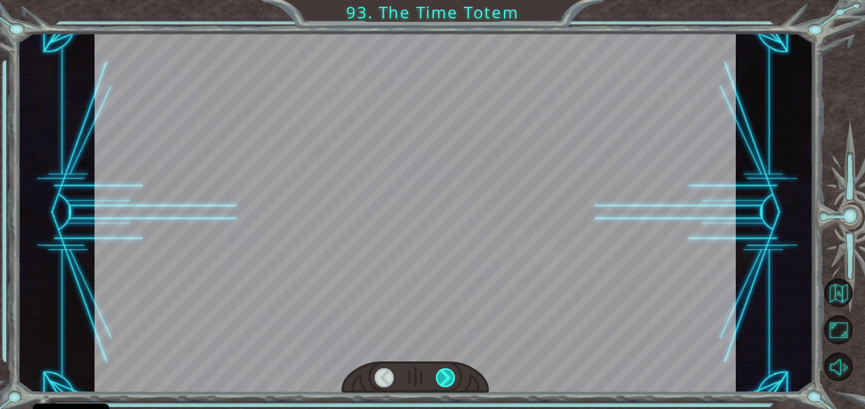
click at [448, 375] on div at bounding box center [446, 379] width 20 height 20
click at [444, 372] on div at bounding box center [446, 379] width 20 height 20
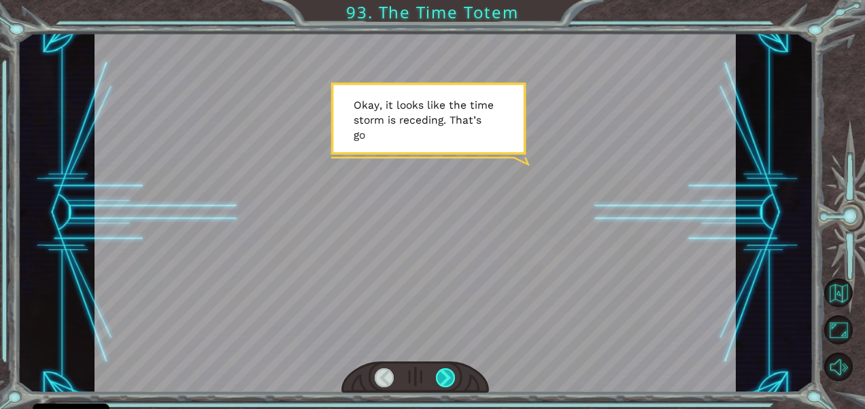
click at [444, 372] on div at bounding box center [446, 379] width 20 height 20
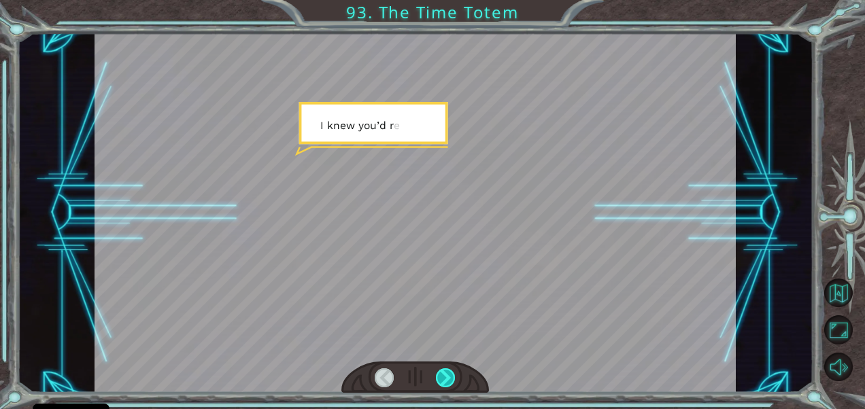
click at [443, 372] on div at bounding box center [446, 379] width 20 height 20
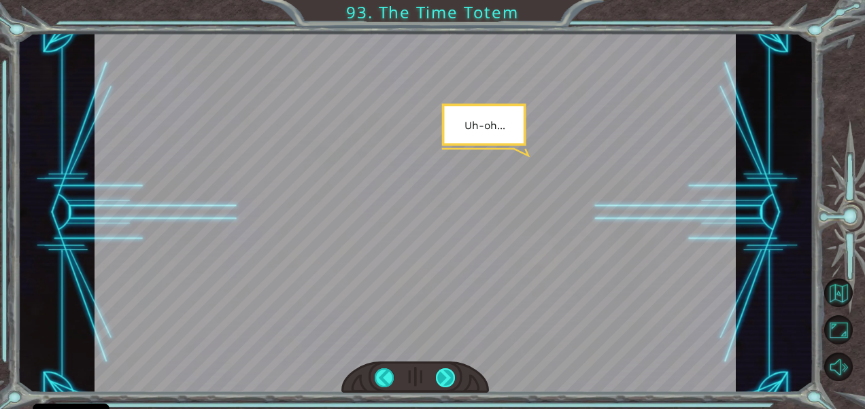
click at [443, 372] on div at bounding box center [446, 379] width 20 height 20
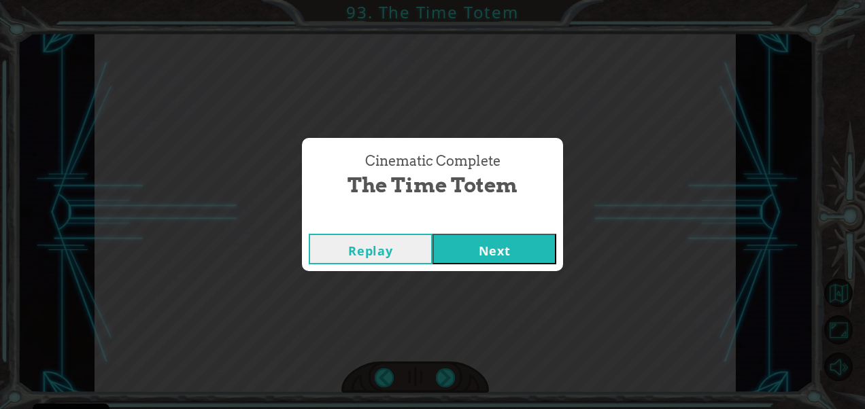
click at [510, 250] on button "Next" at bounding box center [495, 249] width 124 height 31
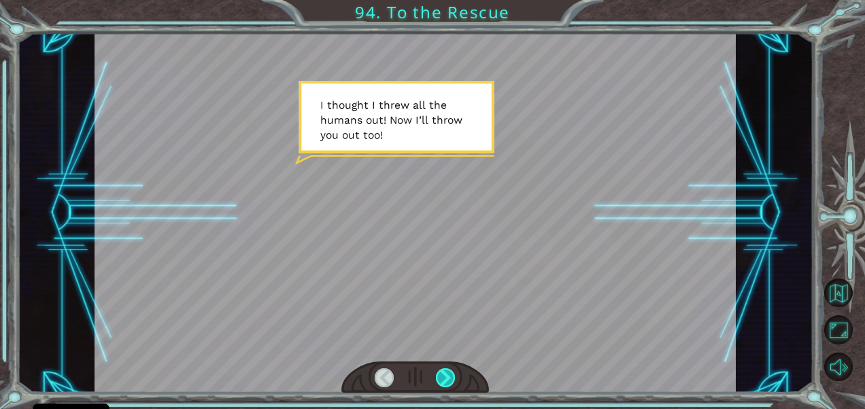
click at [443, 370] on div at bounding box center [446, 379] width 20 height 20
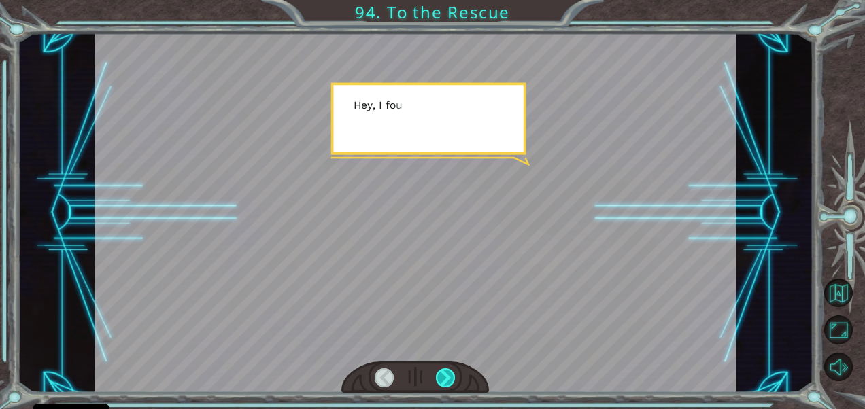
click at [443, 370] on div at bounding box center [446, 379] width 20 height 20
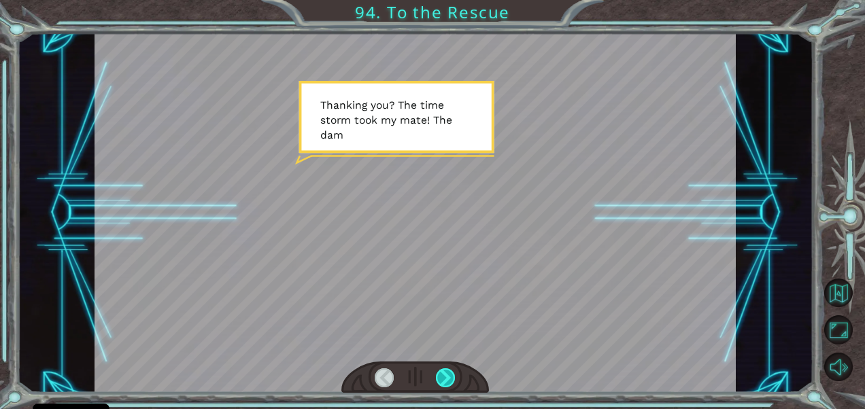
click at [443, 370] on div at bounding box center [446, 379] width 20 height 20
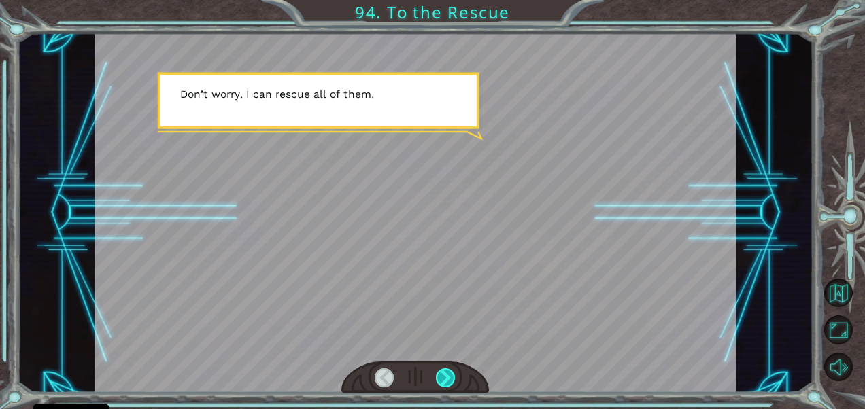
click at [443, 370] on div at bounding box center [446, 379] width 20 height 20
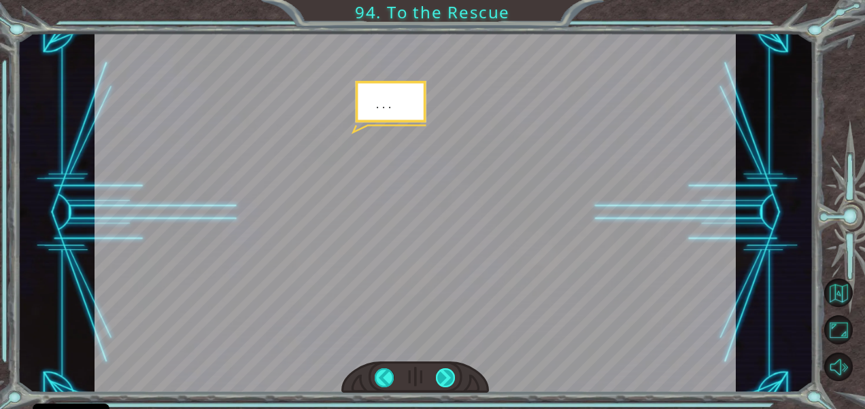
click at [443, 370] on div at bounding box center [446, 379] width 20 height 20
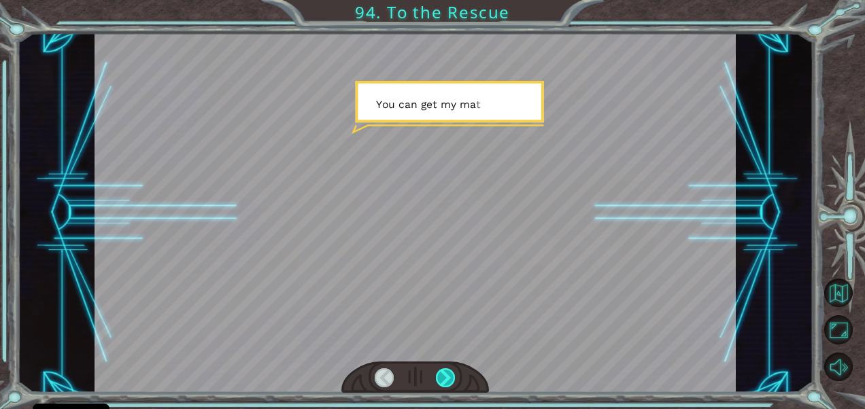
click at [443, 370] on div at bounding box center [446, 379] width 20 height 20
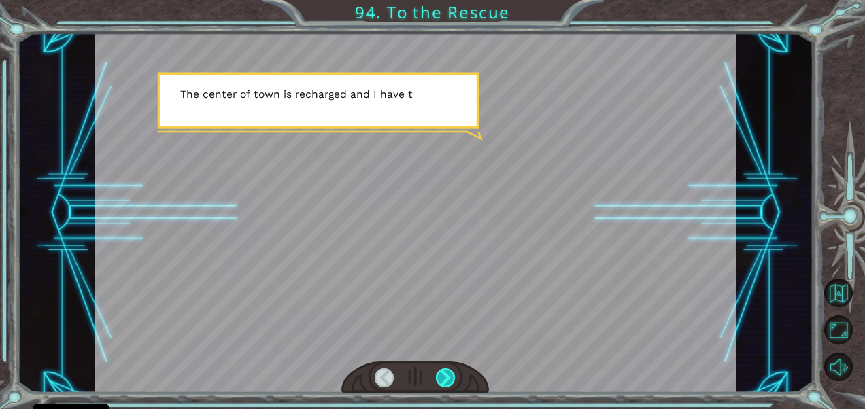
click at [443, 370] on div at bounding box center [446, 379] width 20 height 20
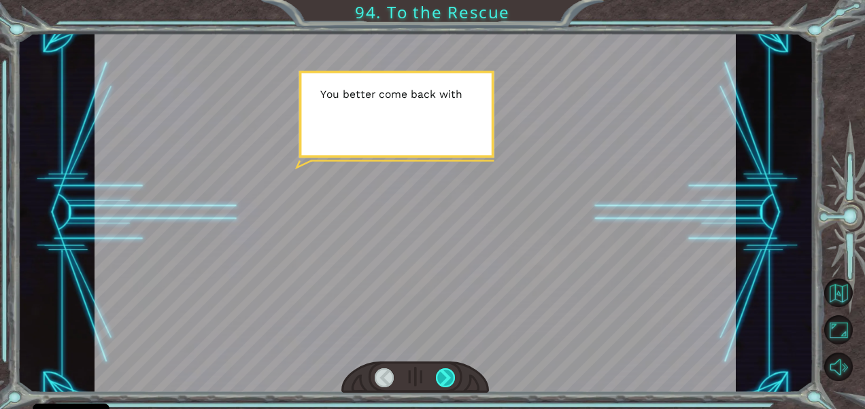
click at [443, 370] on div at bounding box center [446, 379] width 20 height 20
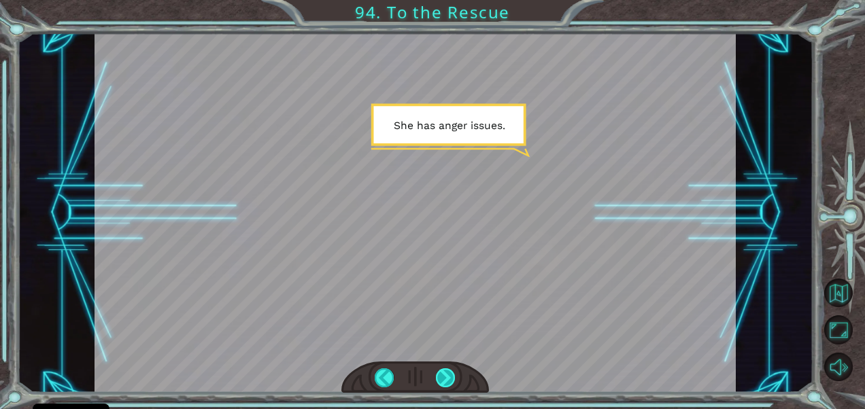
click at [443, 370] on div at bounding box center [446, 379] width 20 height 20
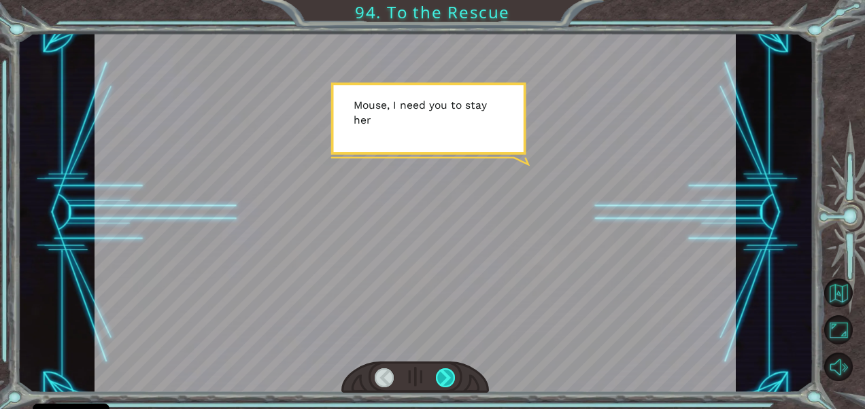
click at [443, 370] on div at bounding box center [446, 379] width 20 height 20
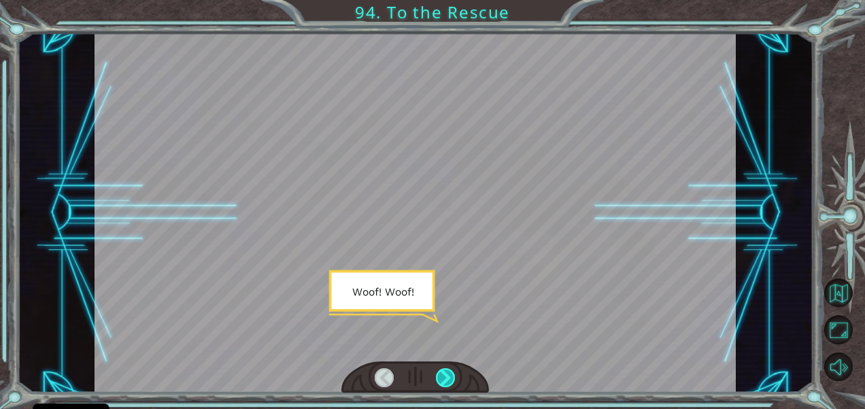
click at [443, 370] on div at bounding box center [446, 379] width 20 height 20
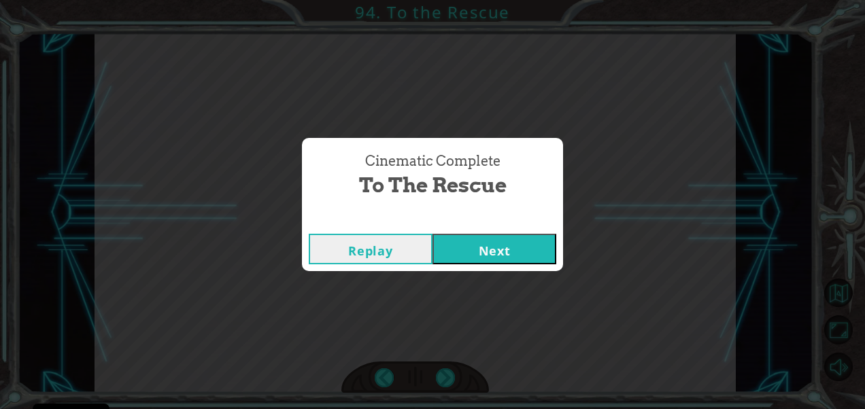
click at [464, 251] on button "Next" at bounding box center [495, 249] width 124 height 31
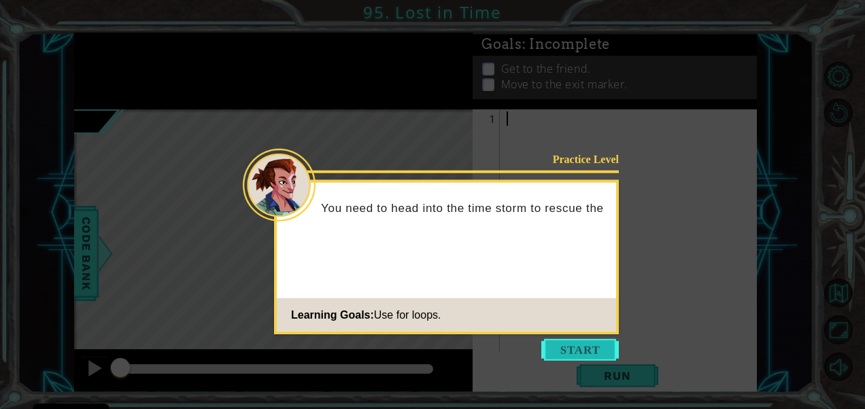
click at [567, 349] on button "Start" at bounding box center [580, 350] width 78 height 22
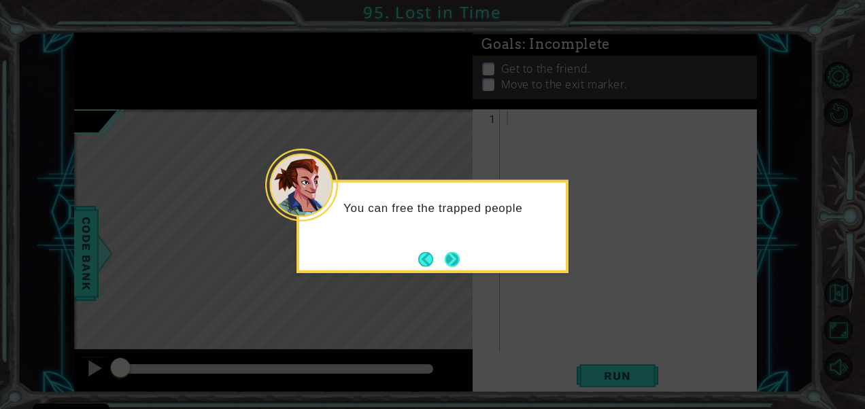
click at [450, 262] on button "Next" at bounding box center [452, 259] width 15 height 15
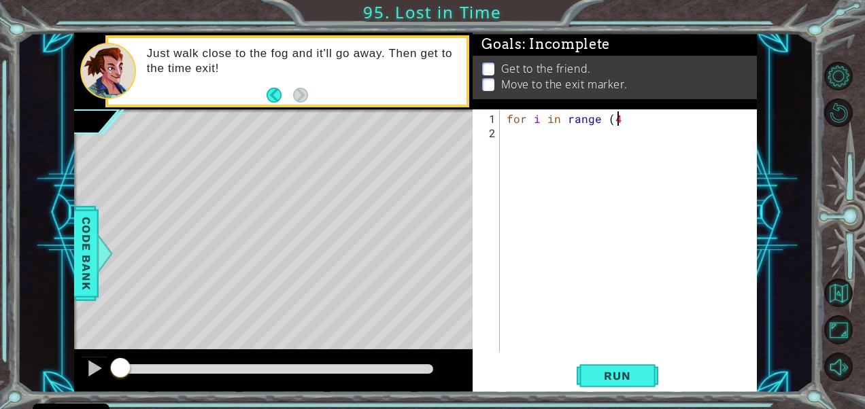
scroll to position [0, 7]
type textarea "for i in range (4):"
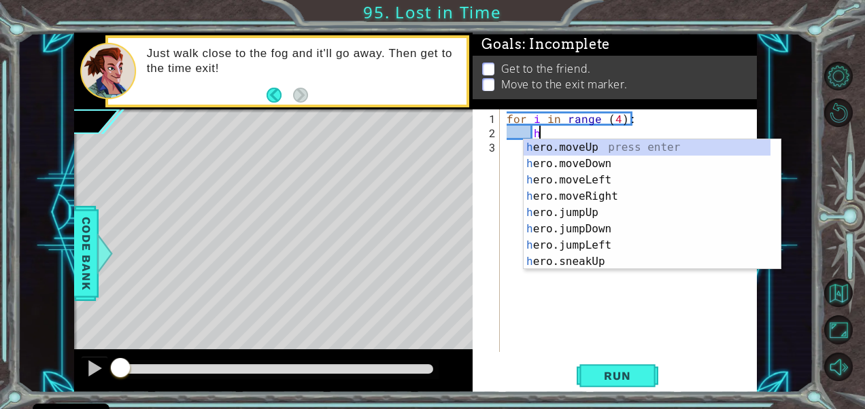
scroll to position [0, 1]
click at [575, 198] on div "h ero.moveUp press enter h ero.moveDown press enter h ero.moveLeft press enter …" at bounding box center [653, 220] width 258 height 163
type textarea "hero.moveRight(1)"
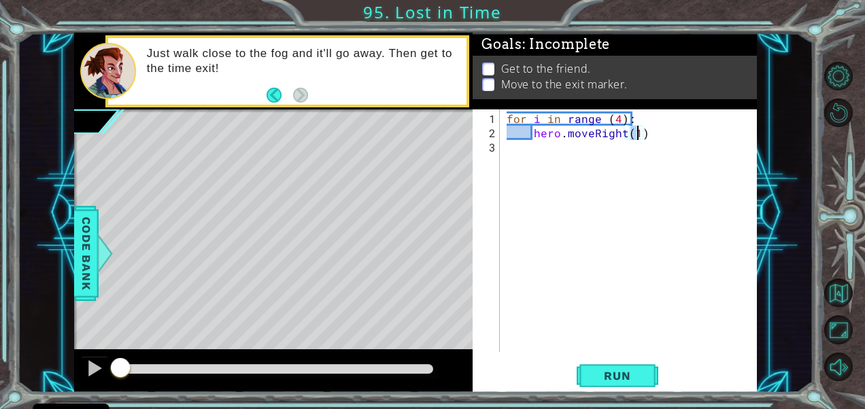
click at [675, 142] on div "for i in range ( 4 ) : hero . moveRight ( 1 )" at bounding box center [632, 247] width 256 height 271
type textarea "hero.moveUp(1)"
click at [627, 379] on span "Run" at bounding box center [617, 376] width 54 height 14
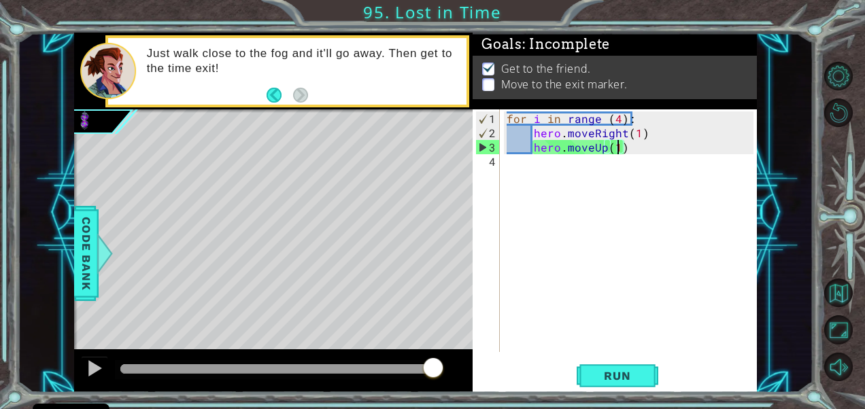
click at [505, 175] on div "for i in range ( 4 ) : hero . moveRight ( 1 ) hero . moveUp ( 1 )" at bounding box center [632, 247] width 256 height 271
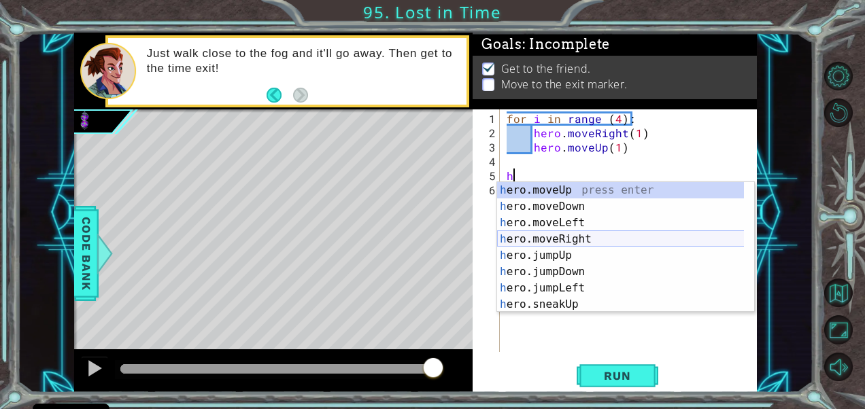
click at [589, 242] on div "h ero.moveUp press enter h ero.moveDown press enter h ero.moveLeft press enter …" at bounding box center [621, 263] width 248 height 163
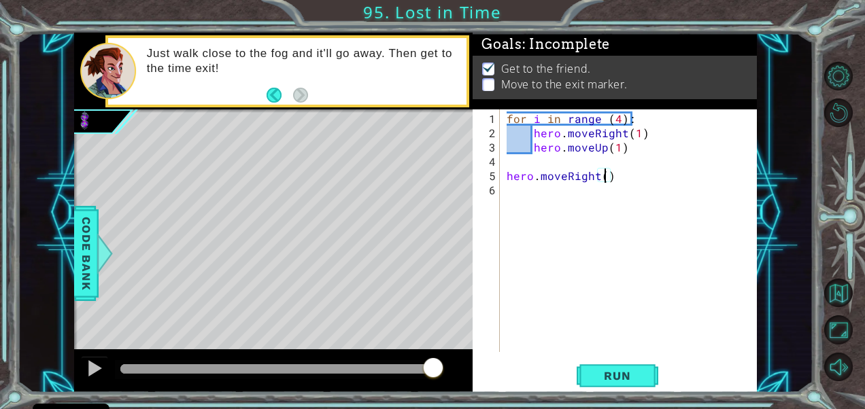
type textarea "hero.moveRight(4)"
click at [621, 379] on span "Run" at bounding box center [617, 376] width 54 height 14
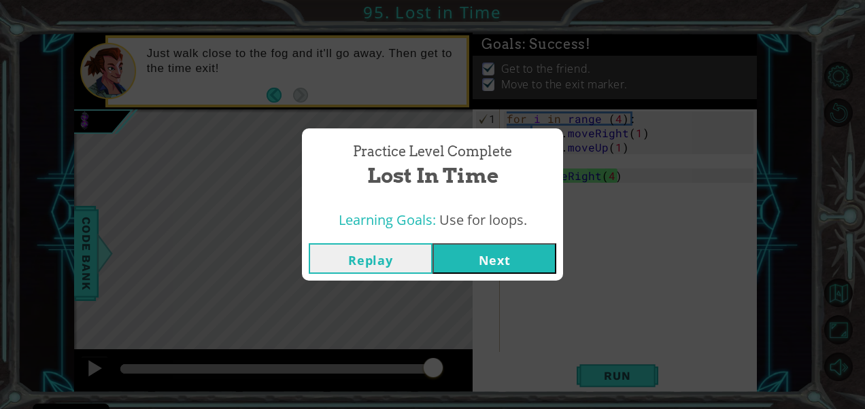
click at [513, 257] on button "Next" at bounding box center [495, 258] width 124 height 31
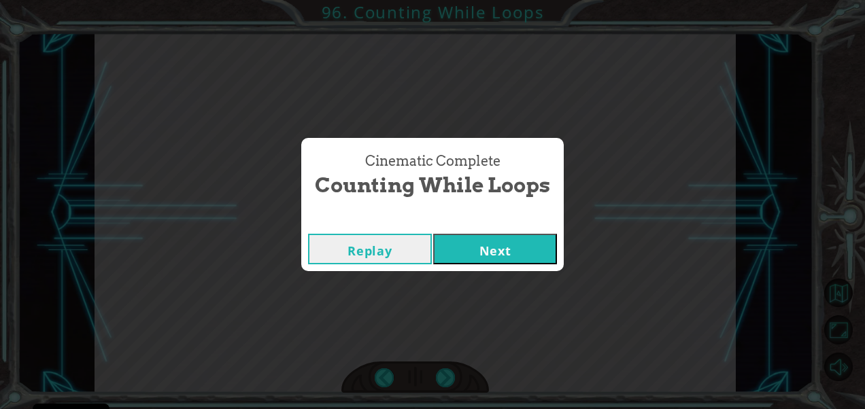
click at [483, 259] on button "Next" at bounding box center [495, 249] width 124 height 31
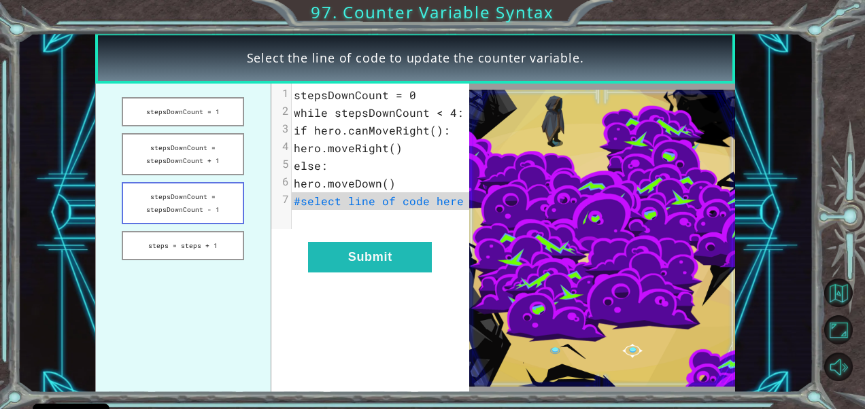
click at [182, 216] on button "stepsDownCount = stepsDownCount - 1" at bounding box center [183, 203] width 122 height 42
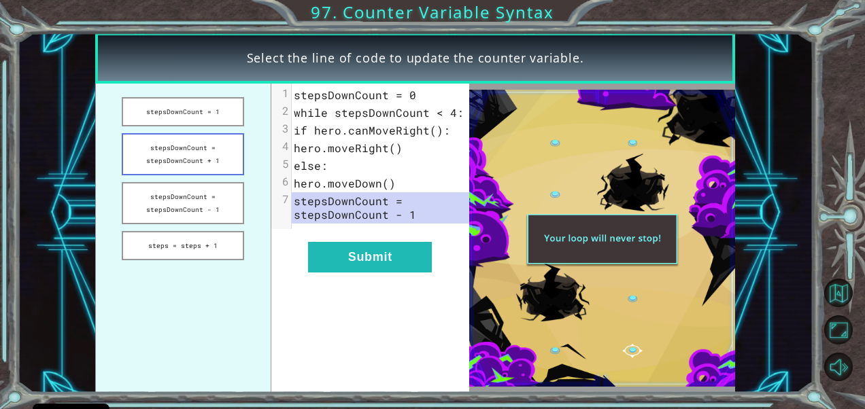
click at [188, 165] on button "stepsDownCount = stepsDownCount + 1" at bounding box center [183, 154] width 122 height 42
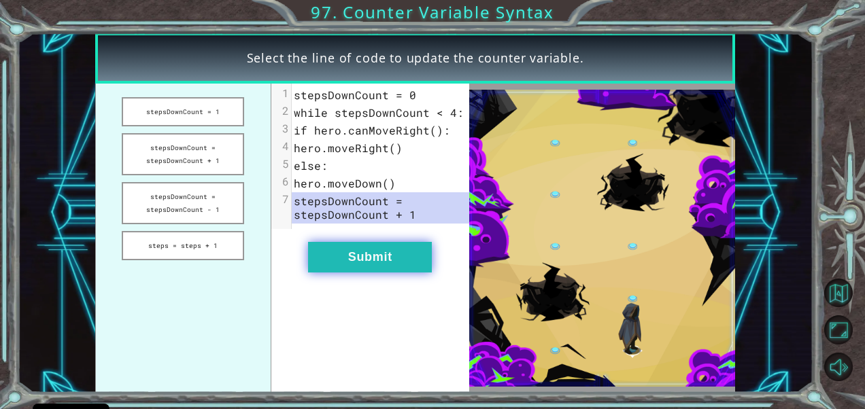
click at [362, 257] on button "Submit" at bounding box center [370, 257] width 124 height 31
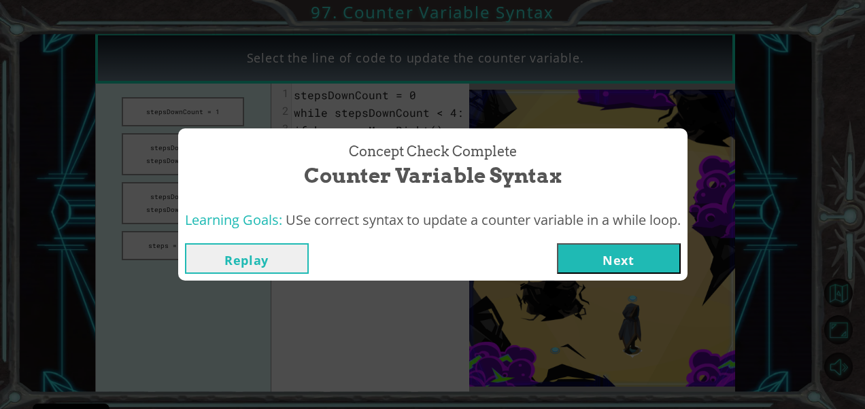
click at [603, 256] on button "Next" at bounding box center [619, 258] width 124 height 31
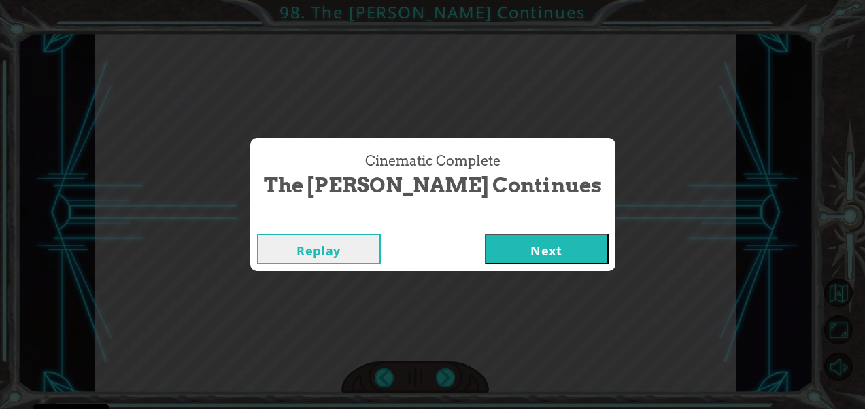
click at [517, 243] on button "Next" at bounding box center [547, 249] width 124 height 31
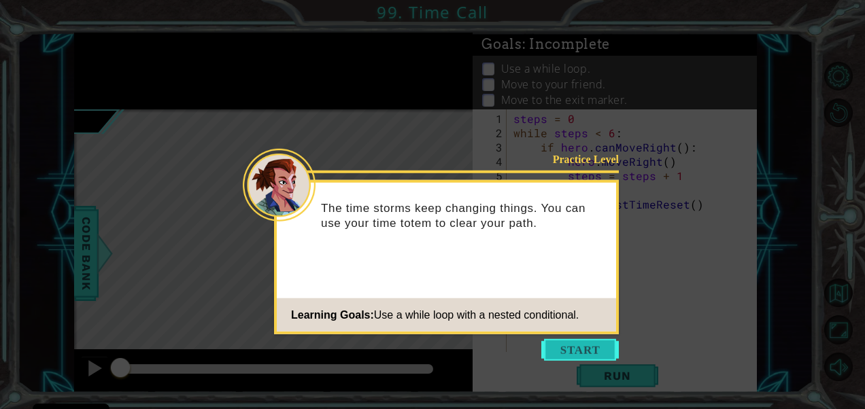
click at [585, 358] on button "Start" at bounding box center [580, 350] width 78 height 22
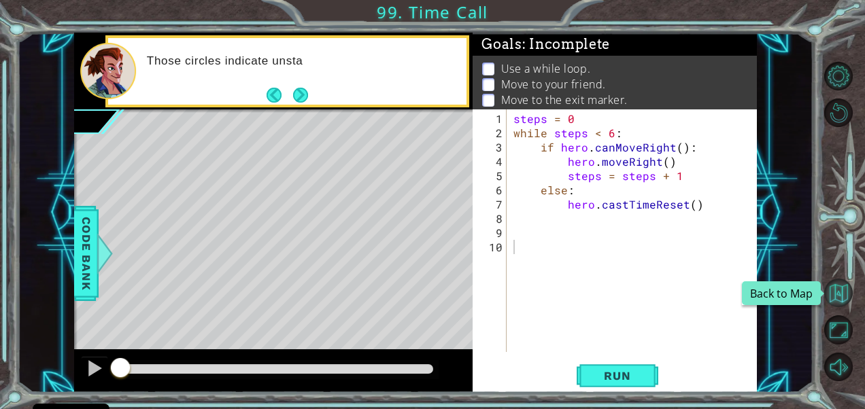
click at [845, 296] on button "Back to Map" at bounding box center [838, 293] width 29 height 29
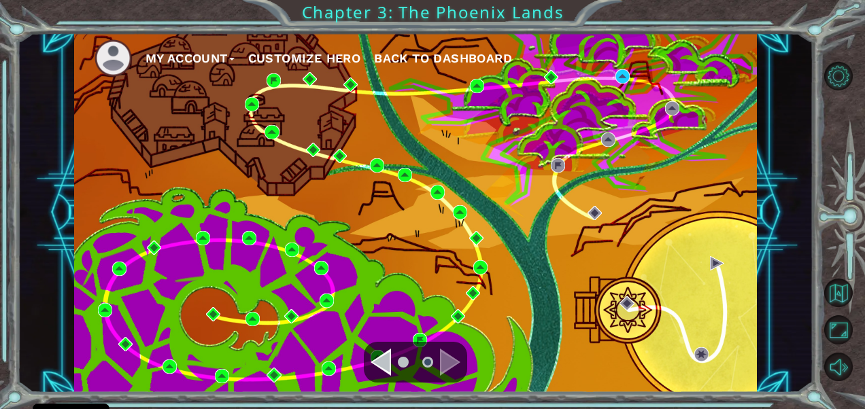
click at [116, 61] on img at bounding box center [113, 57] width 37 height 37
click at [179, 60] on button "My Account" at bounding box center [190, 58] width 89 height 20
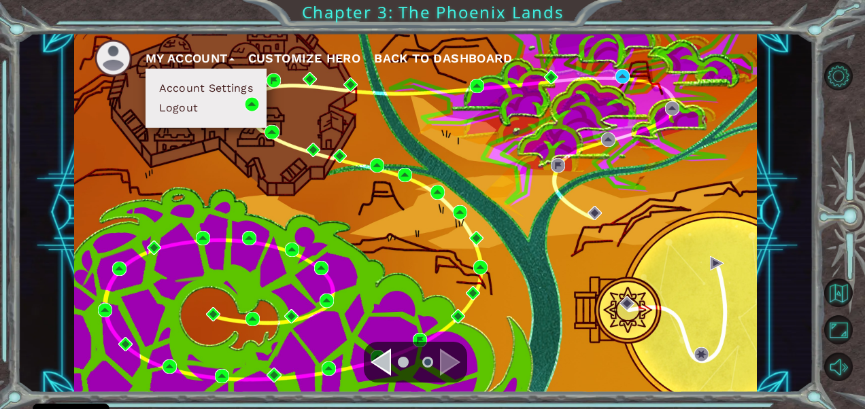
click at [198, 112] on button "Logout" at bounding box center [179, 108] width 48 height 15
